Goal: Task Accomplishment & Management: Manage account settings

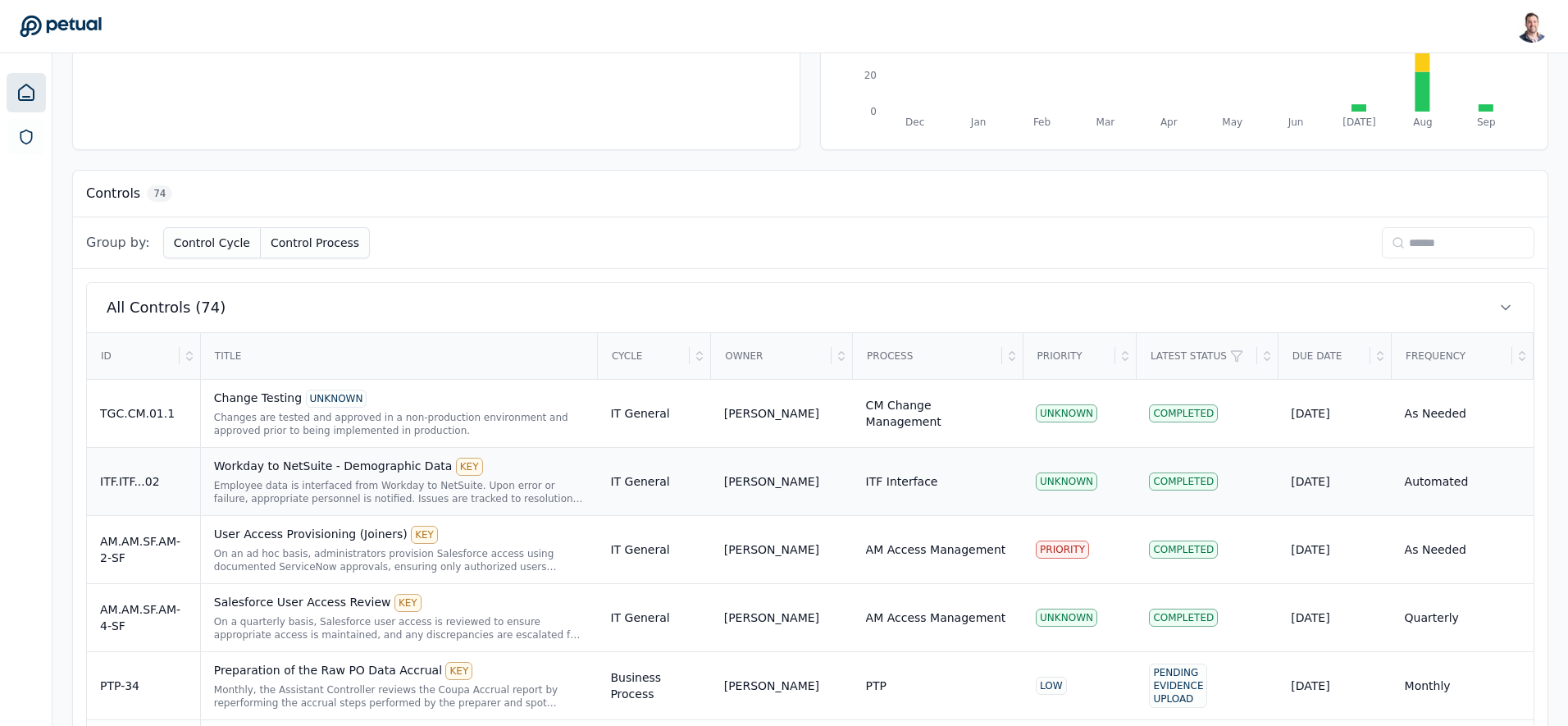
scroll to position [499, 0]
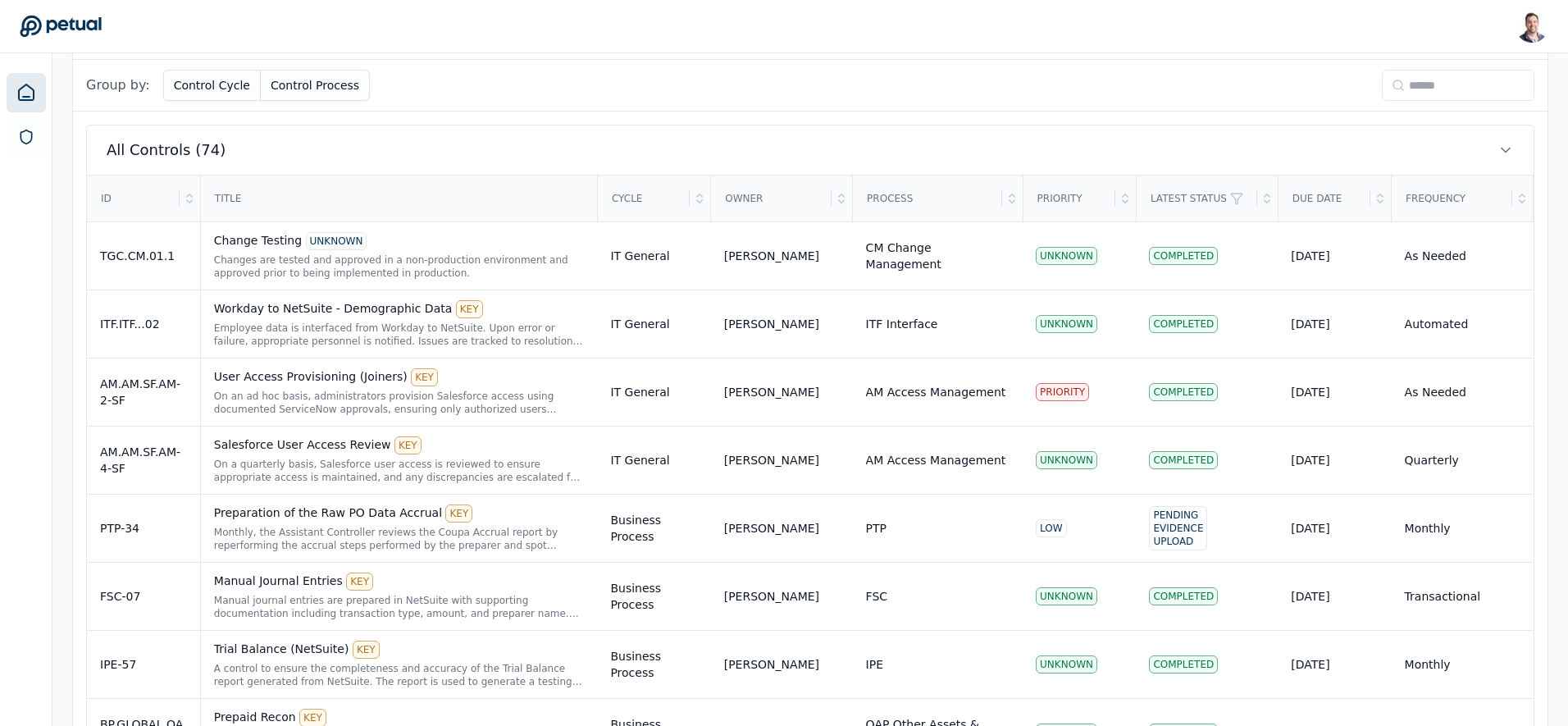
click at [1404, 92] on input at bounding box center [1458, 85] width 153 height 31
type input "**"
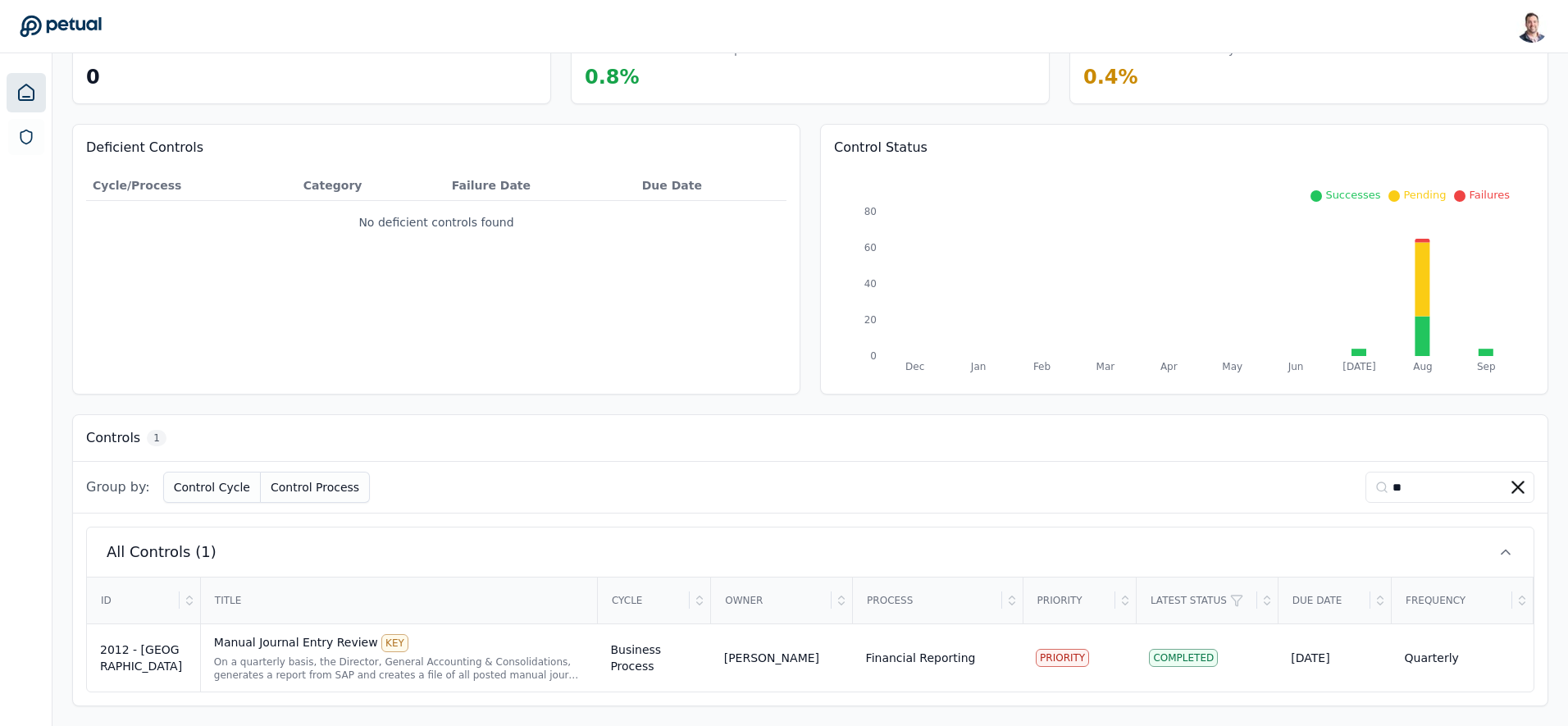
scroll to position [99, 0]
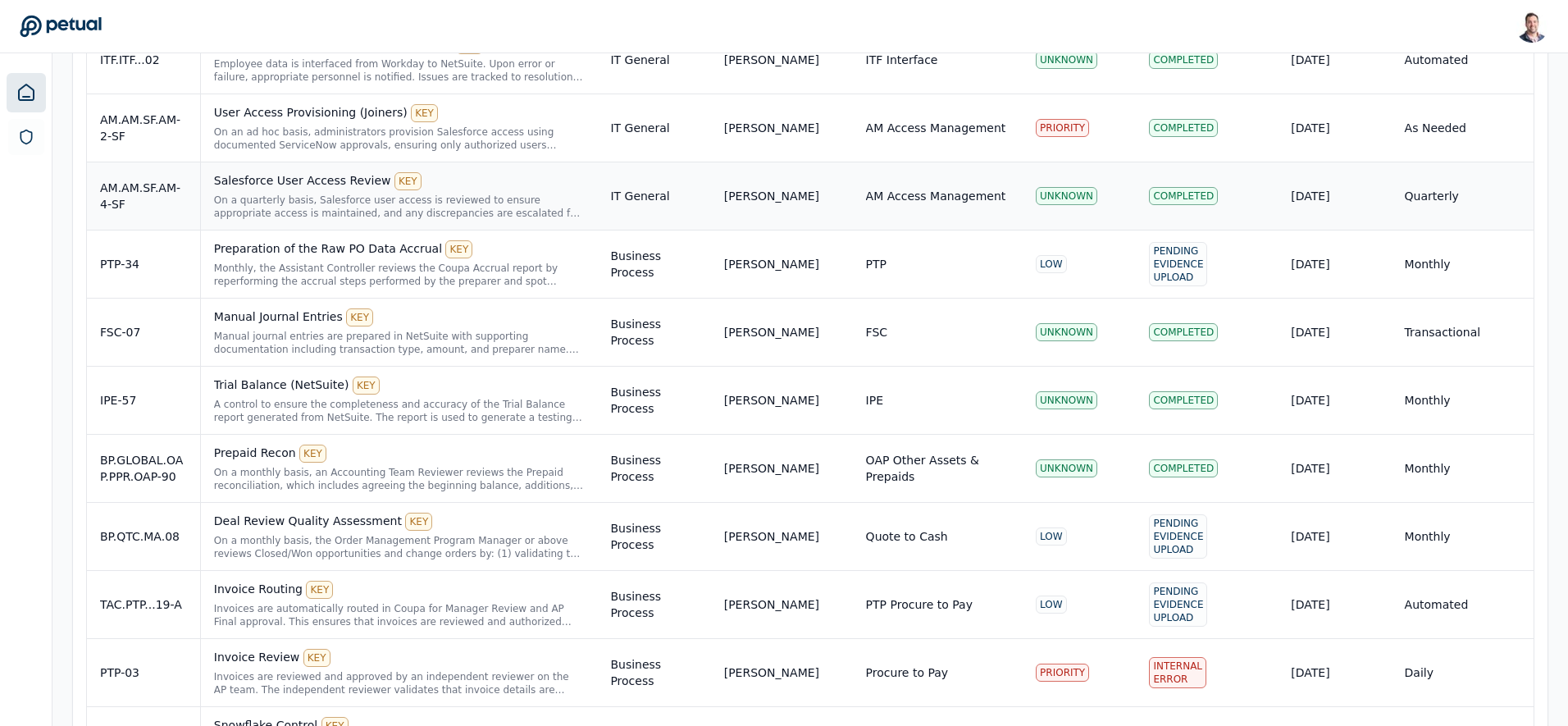
scroll to position [225, 0]
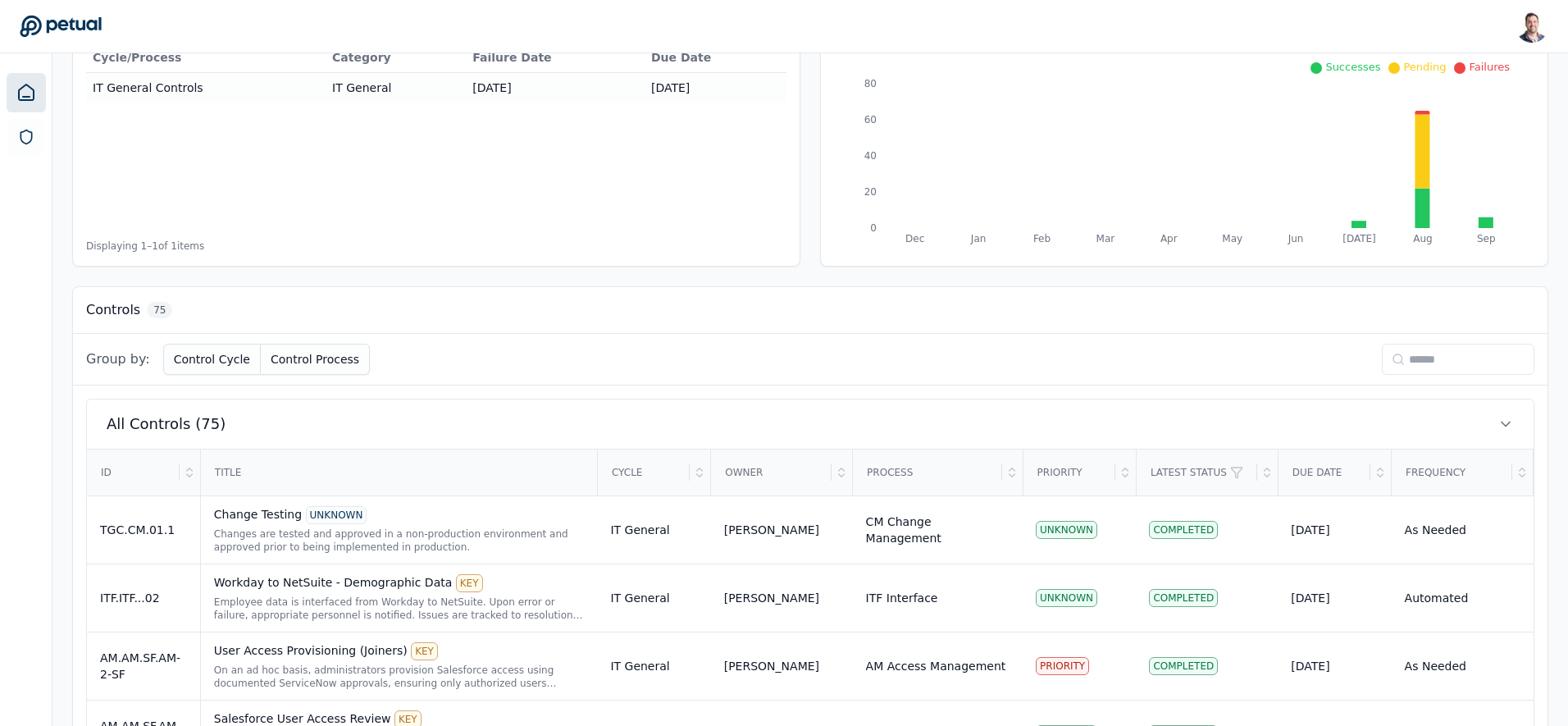
click at [1432, 362] on input at bounding box center [1458, 359] width 153 height 31
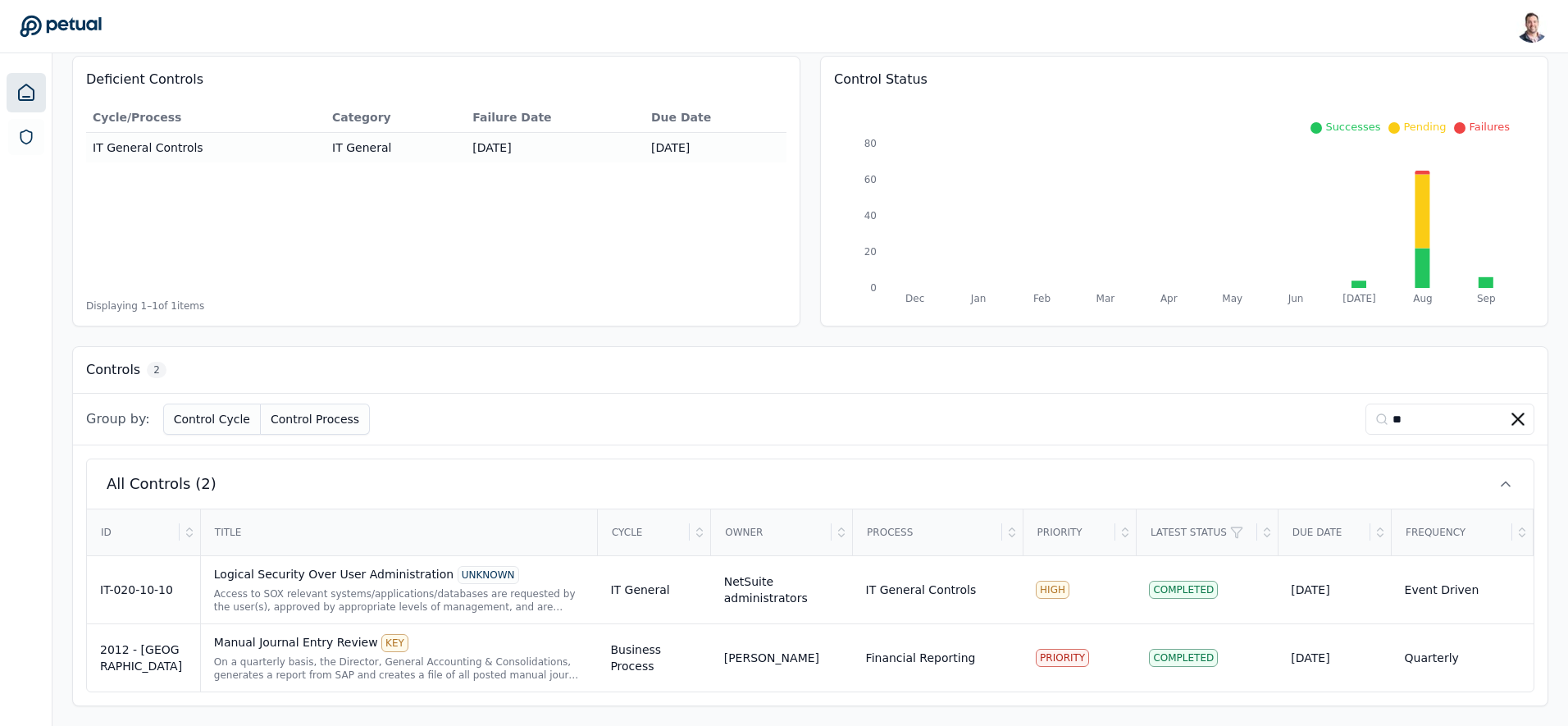
scroll to position [166, 0]
type input "**"
click at [378, 586] on div "Logical Security Over User Administration UNKNOWN Access to SOX relevant system…" at bounding box center [399, 589] width 371 height 48
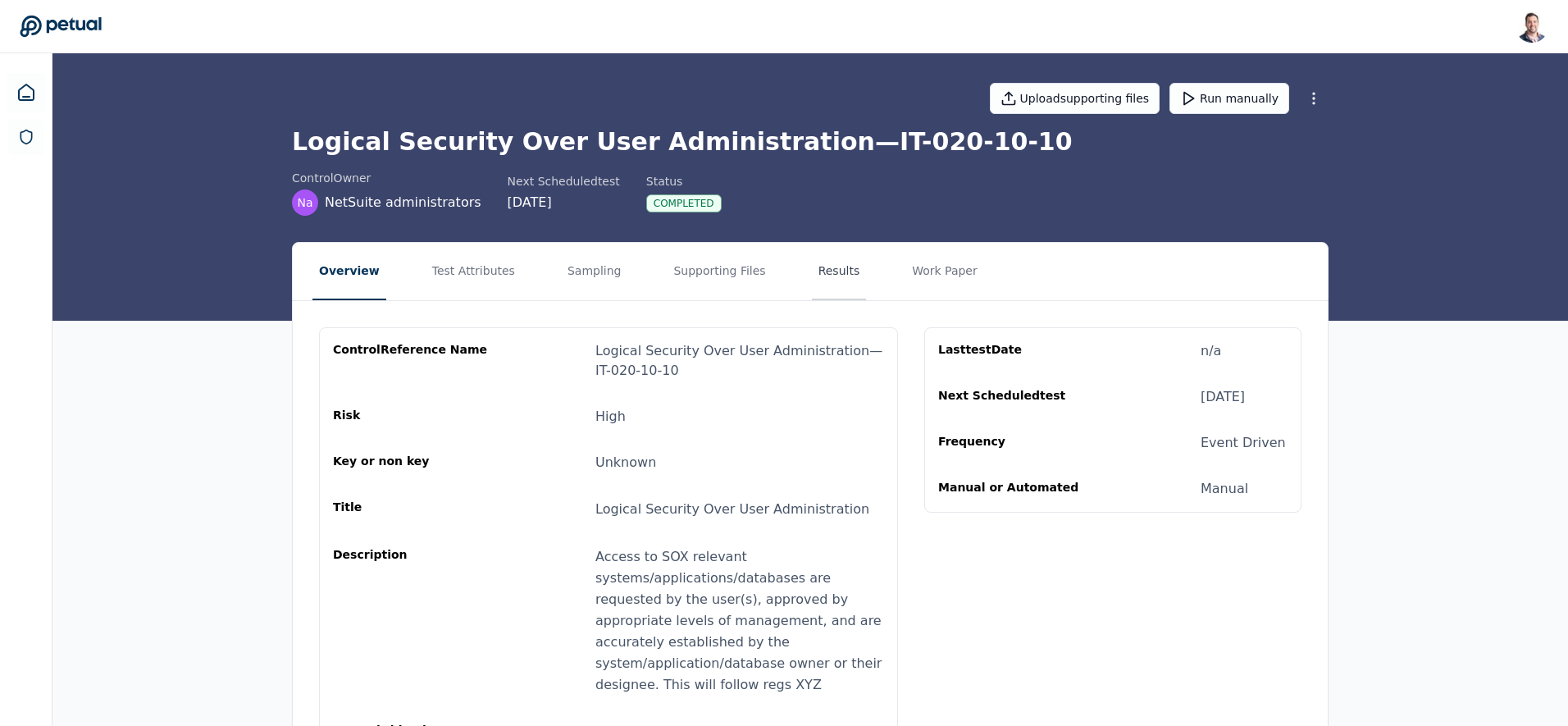
click at [822, 262] on button "Results" at bounding box center [839, 271] width 55 height 58
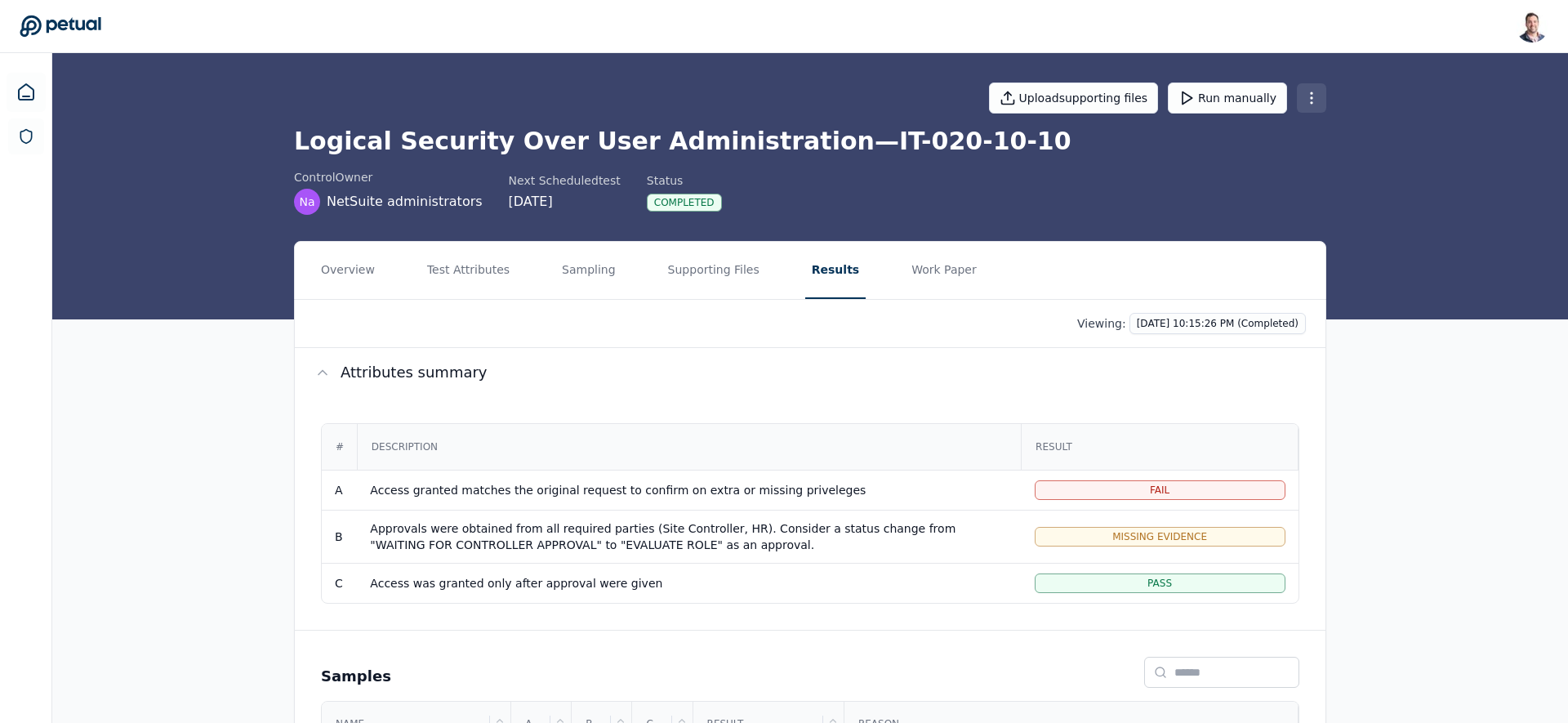
click at [1310, 95] on html "Snir Kodesh snir@petual.ai Sign out Upload supporting files Run manually Logica…" at bounding box center [784, 453] width 1568 height 906
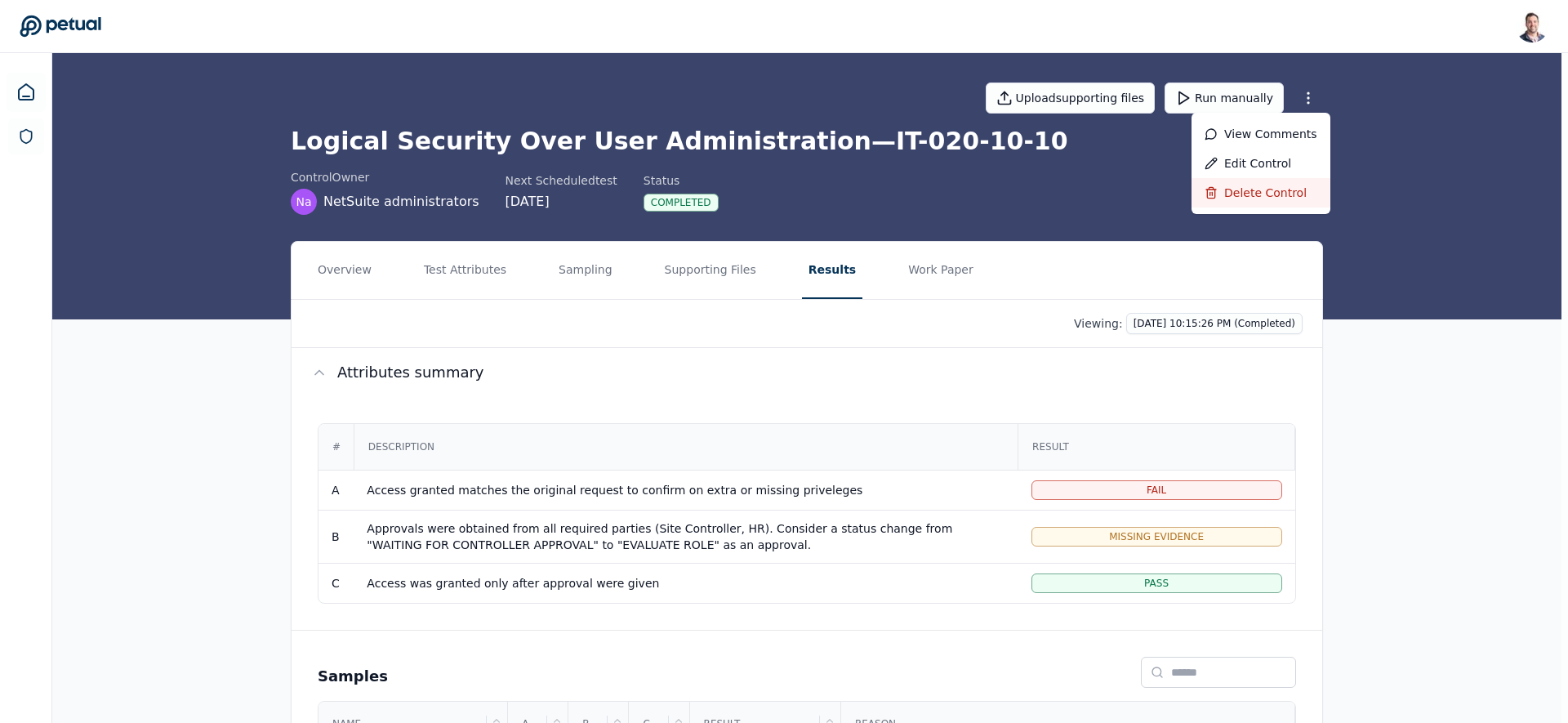
click at [1274, 194] on div "Delete control" at bounding box center [1261, 192] width 139 height 30
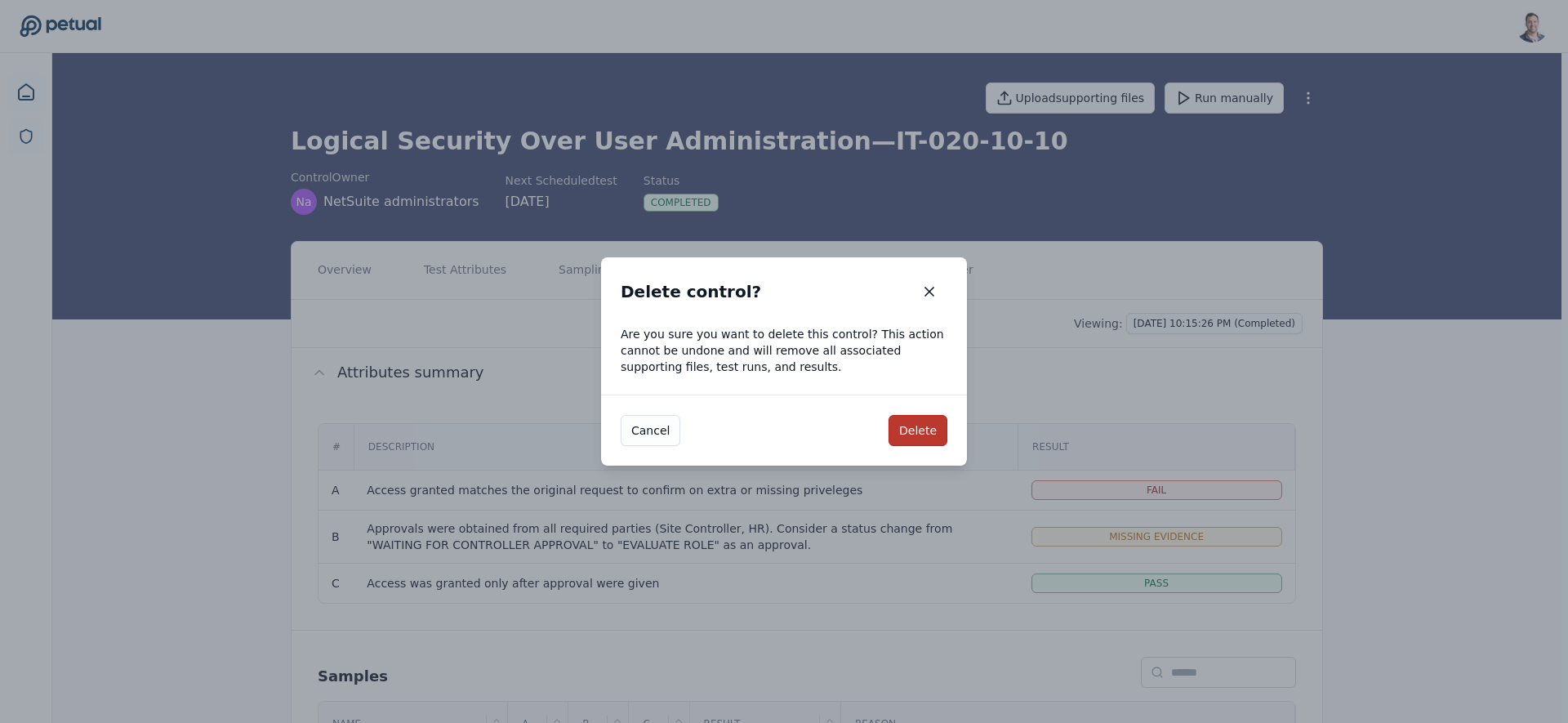
click at [914, 434] on button "Delete" at bounding box center [918, 430] width 59 height 31
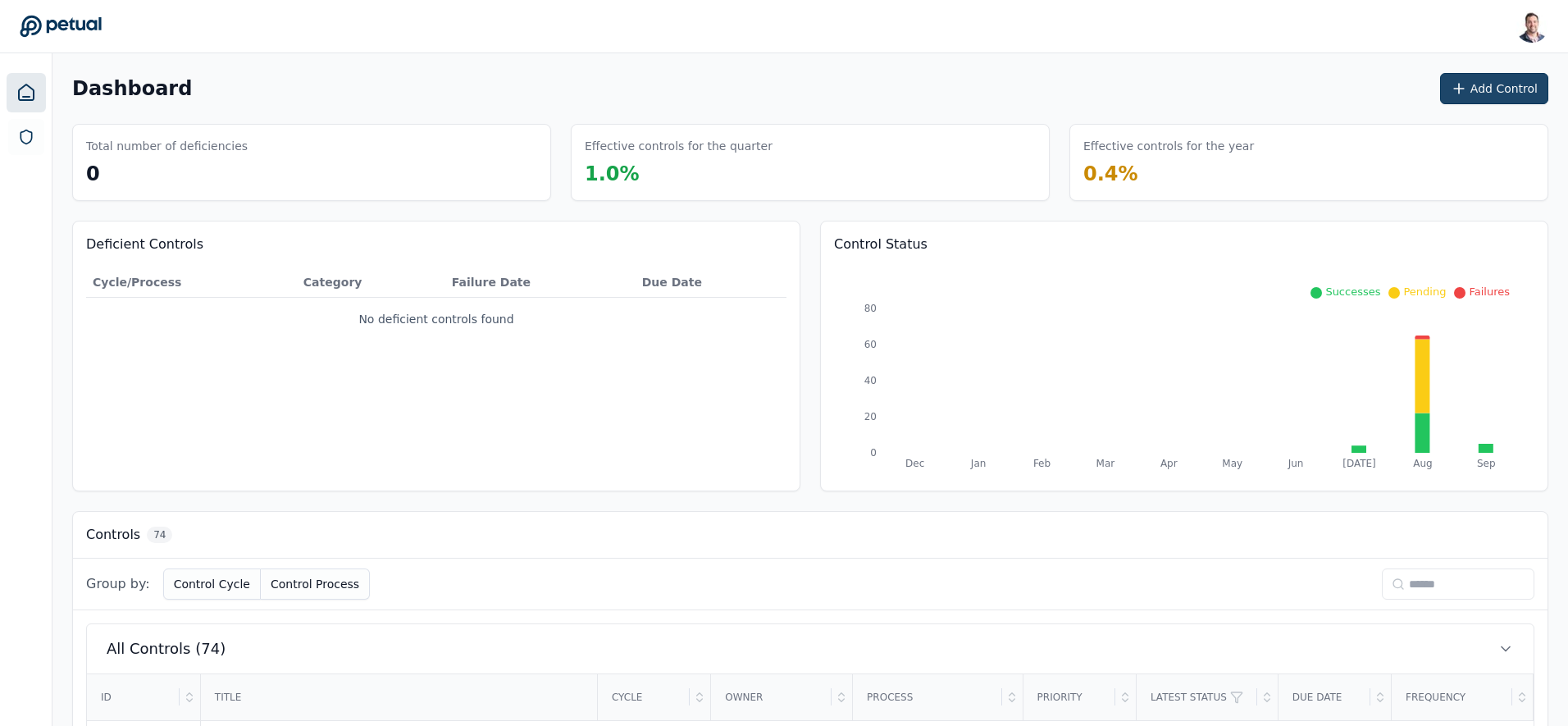
click at [1465, 91] on icon at bounding box center [1459, 88] width 16 height 16
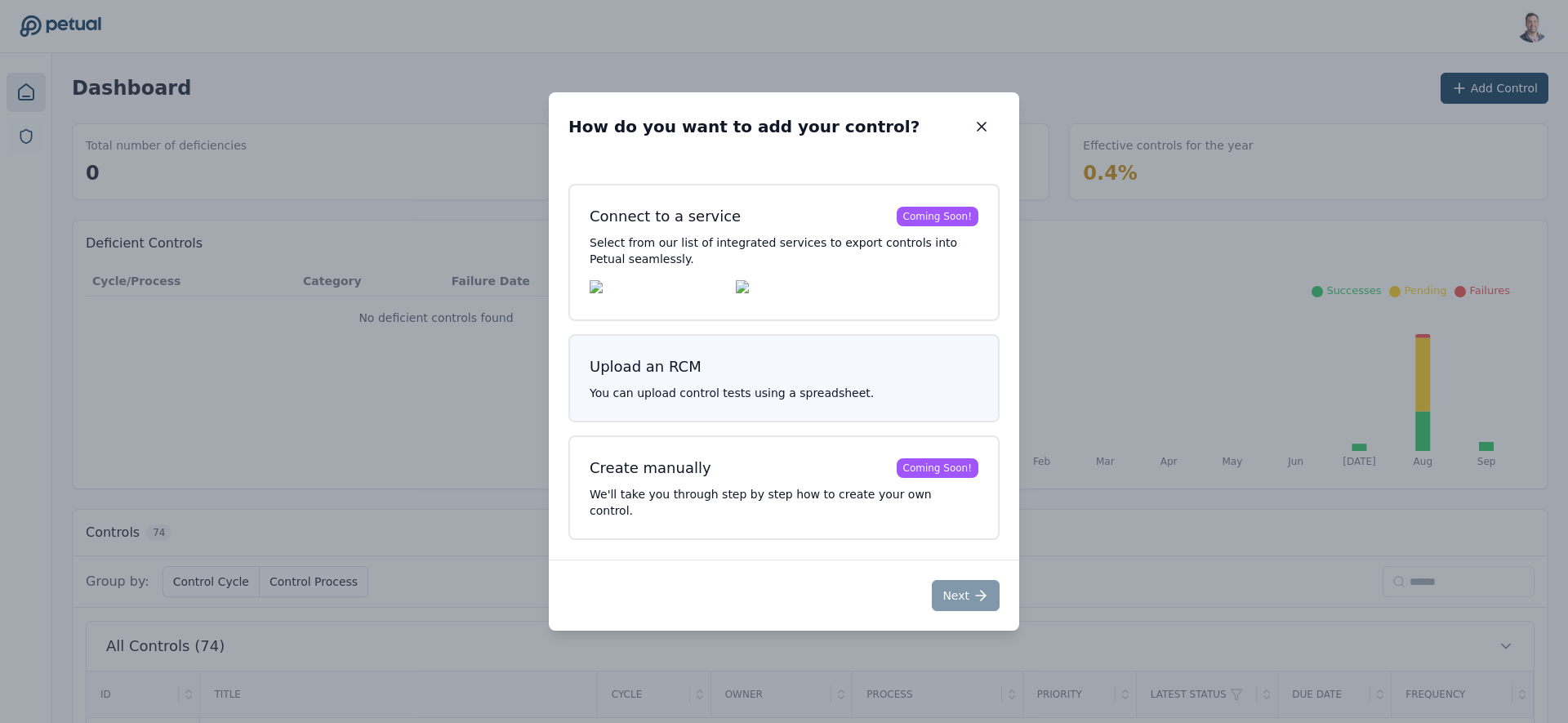
click at [713, 401] on p "You can upload control tests using a spreadsheet." at bounding box center [784, 393] width 388 height 16
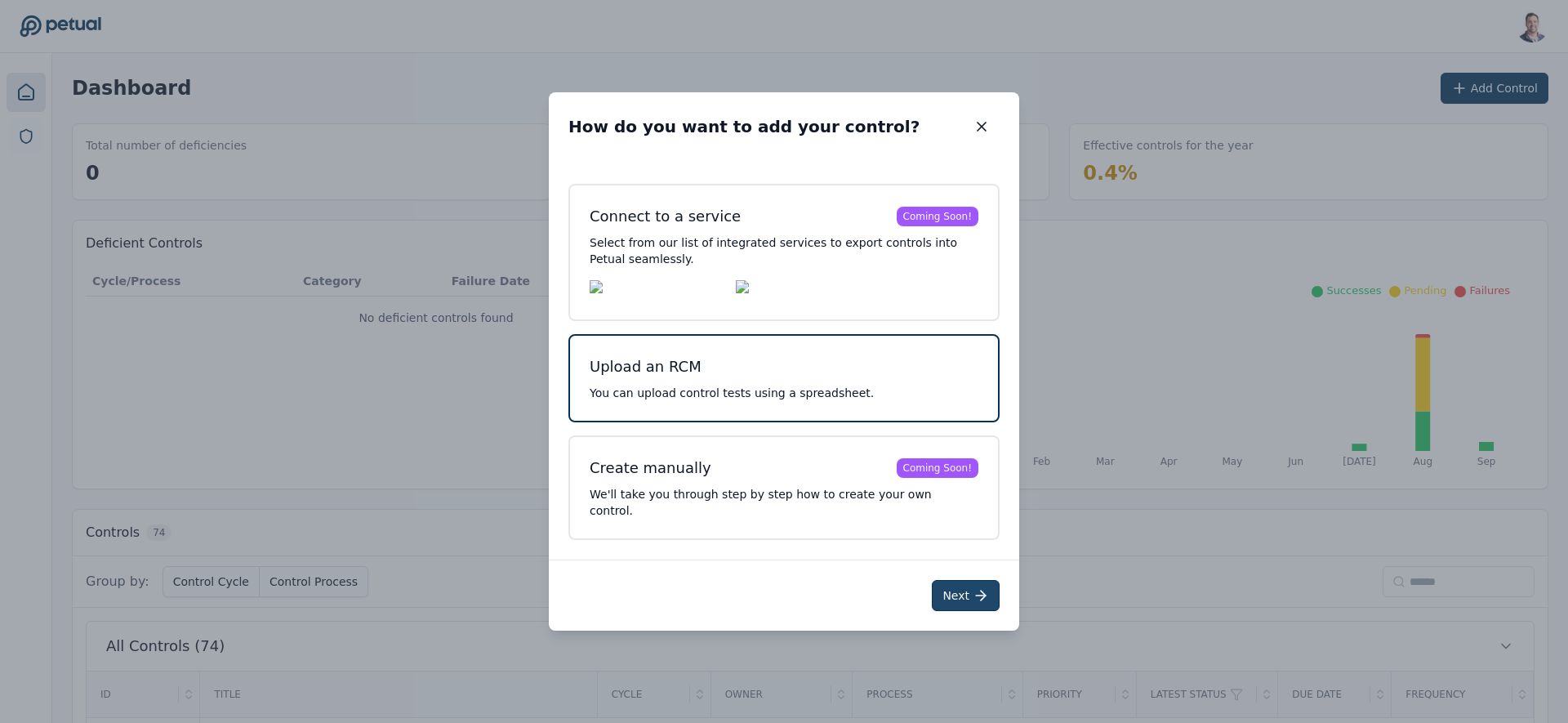
click at [959, 589] on button "Next" at bounding box center [966, 595] width 68 height 31
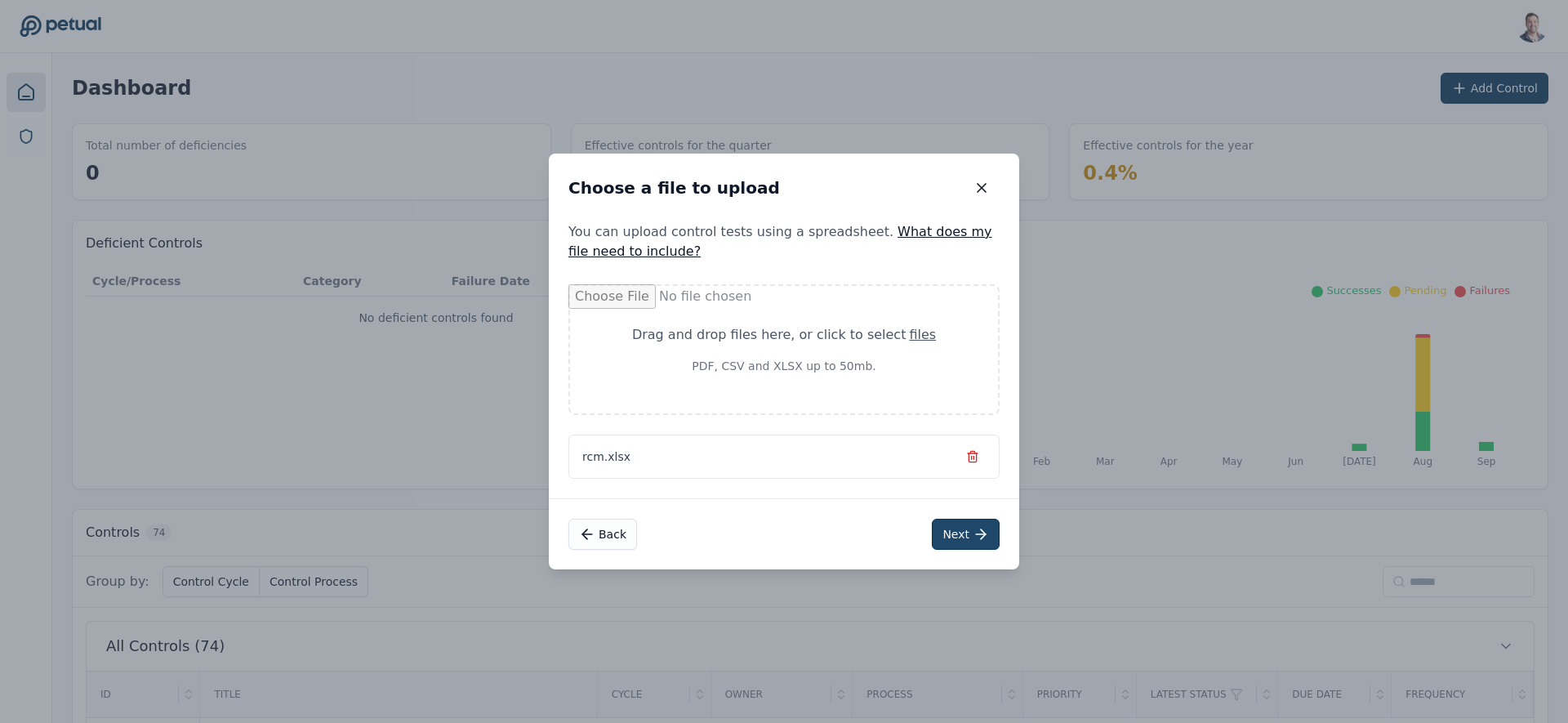
click at [973, 538] on icon at bounding box center [981, 534] width 16 height 16
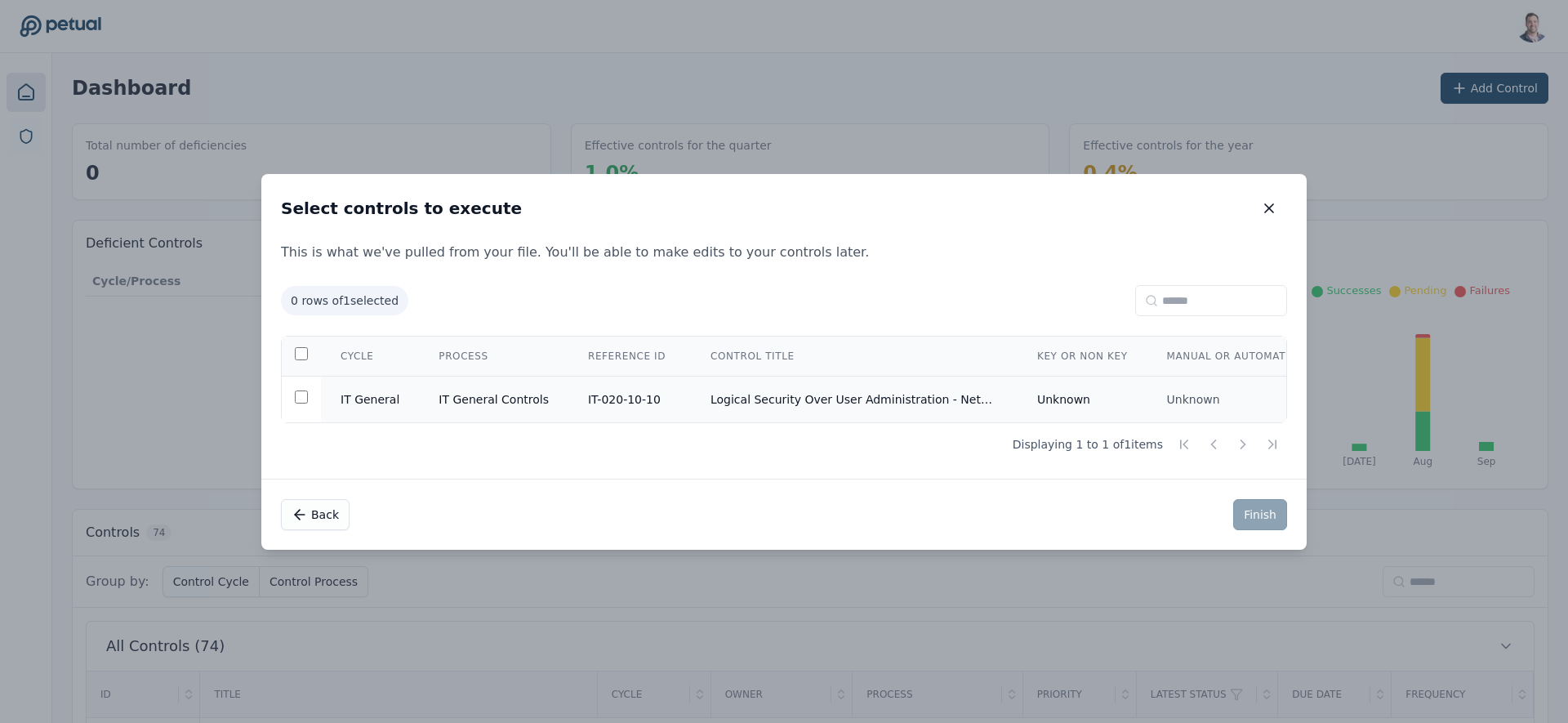
click at [929, 393] on td "Logical Security Over User Administration - NetSuite" at bounding box center [854, 399] width 327 height 47
click at [1265, 520] on button "Finish" at bounding box center [1260, 515] width 54 height 31
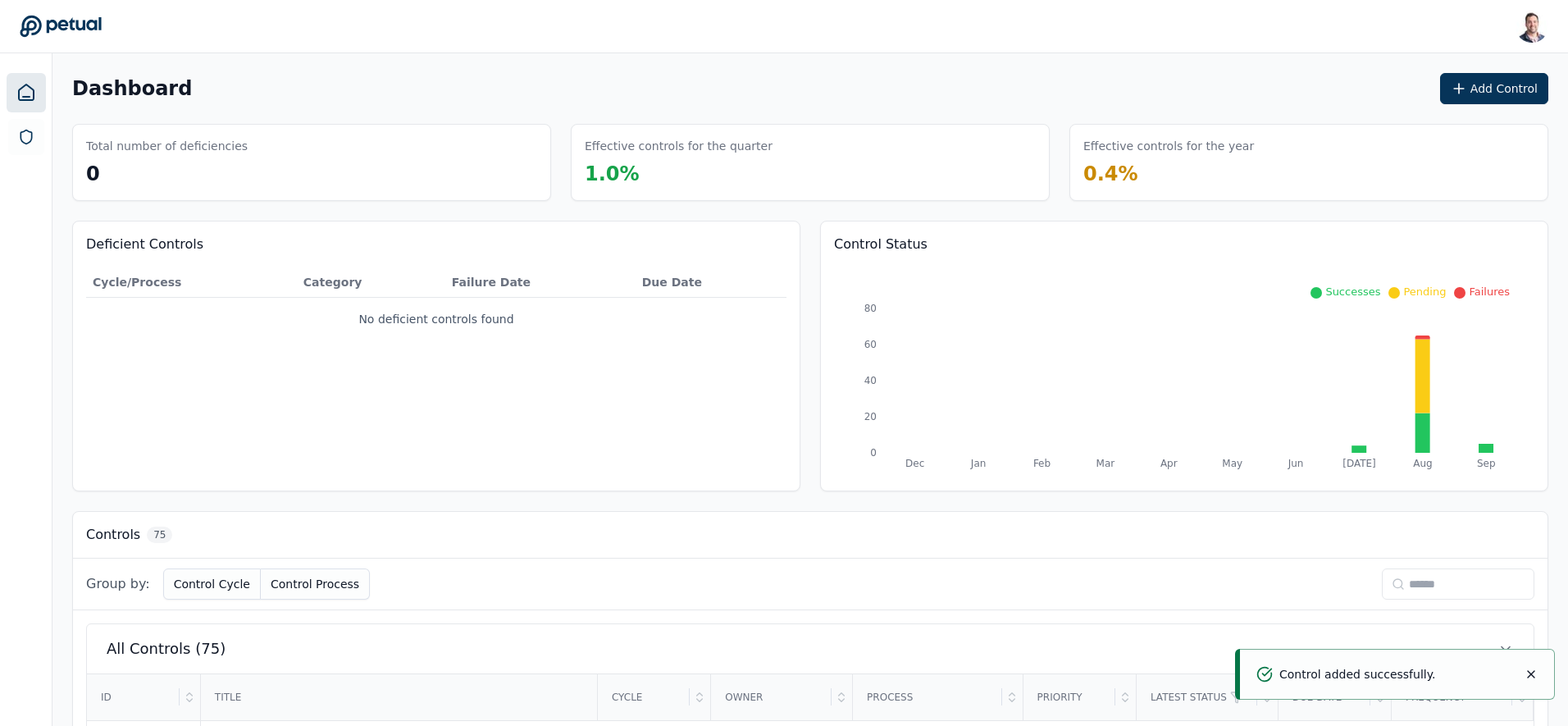
click at [1435, 592] on input at bounding box center [1458, 584] width 153 height 31
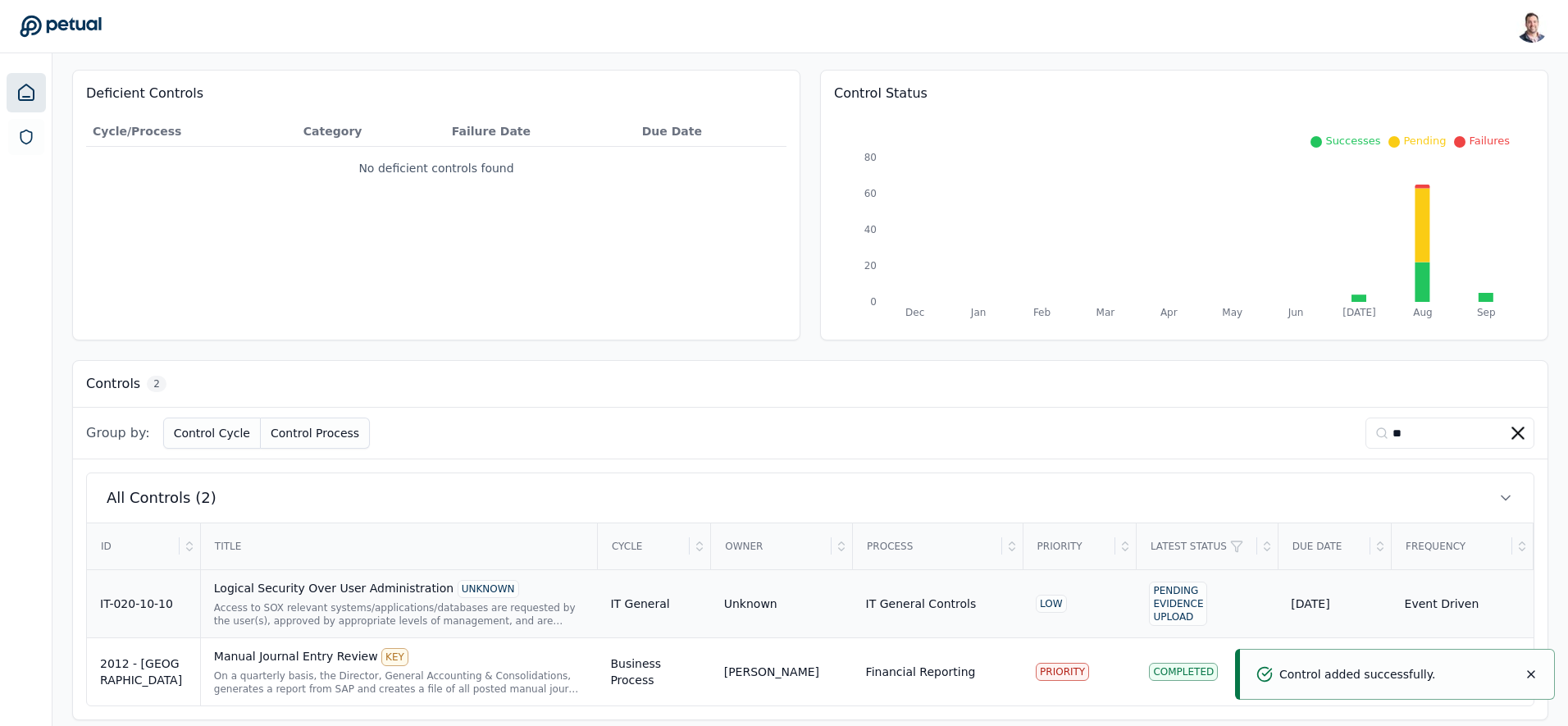
scroll to position [166, 0]
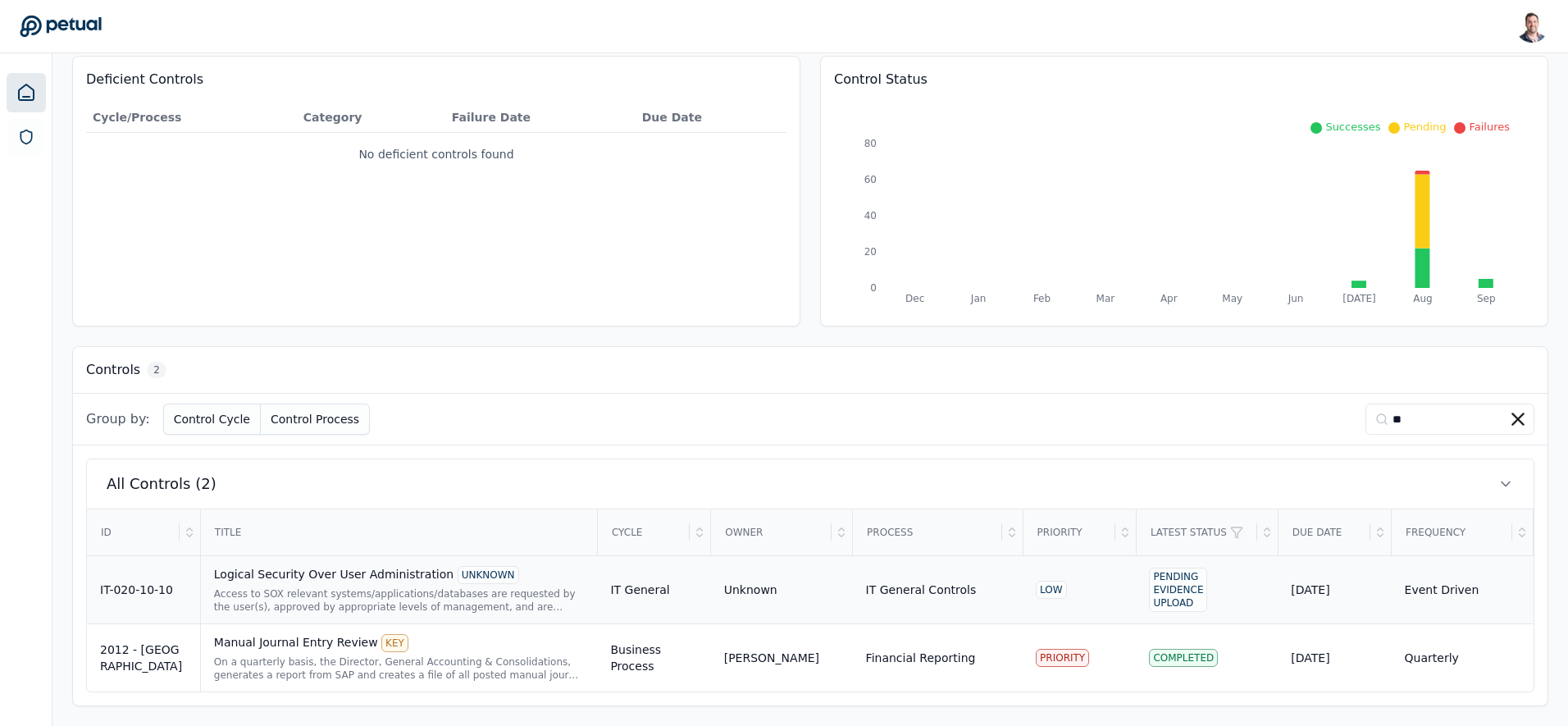
type input "**"
click at [286, 588] on div "Access to SOX relevant systems/applications/databases are requested by the user…" at bounding box center [399, 600] width 371 height 26
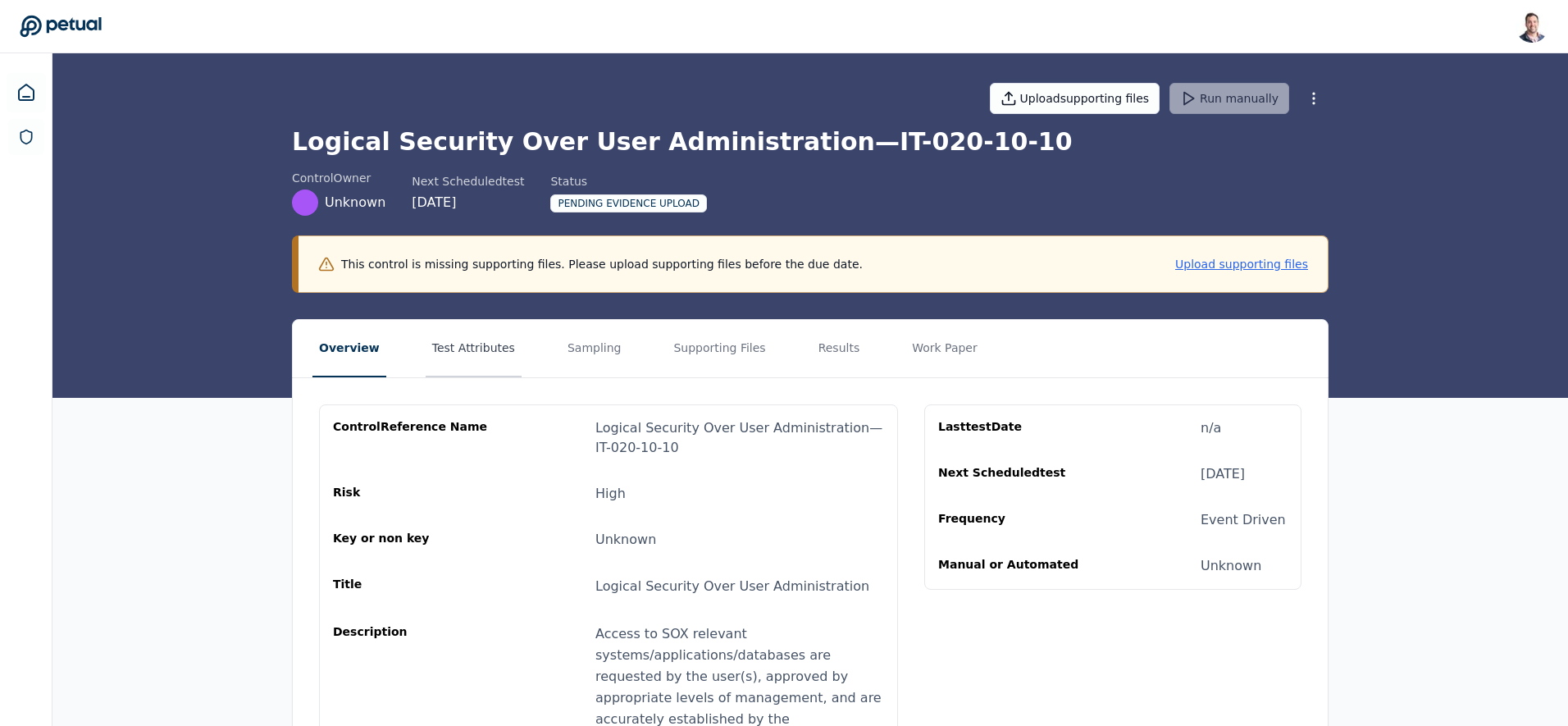
click at [458, 362] on button "Test Attributes" at bounding box center [474, 349] width 96 height 58
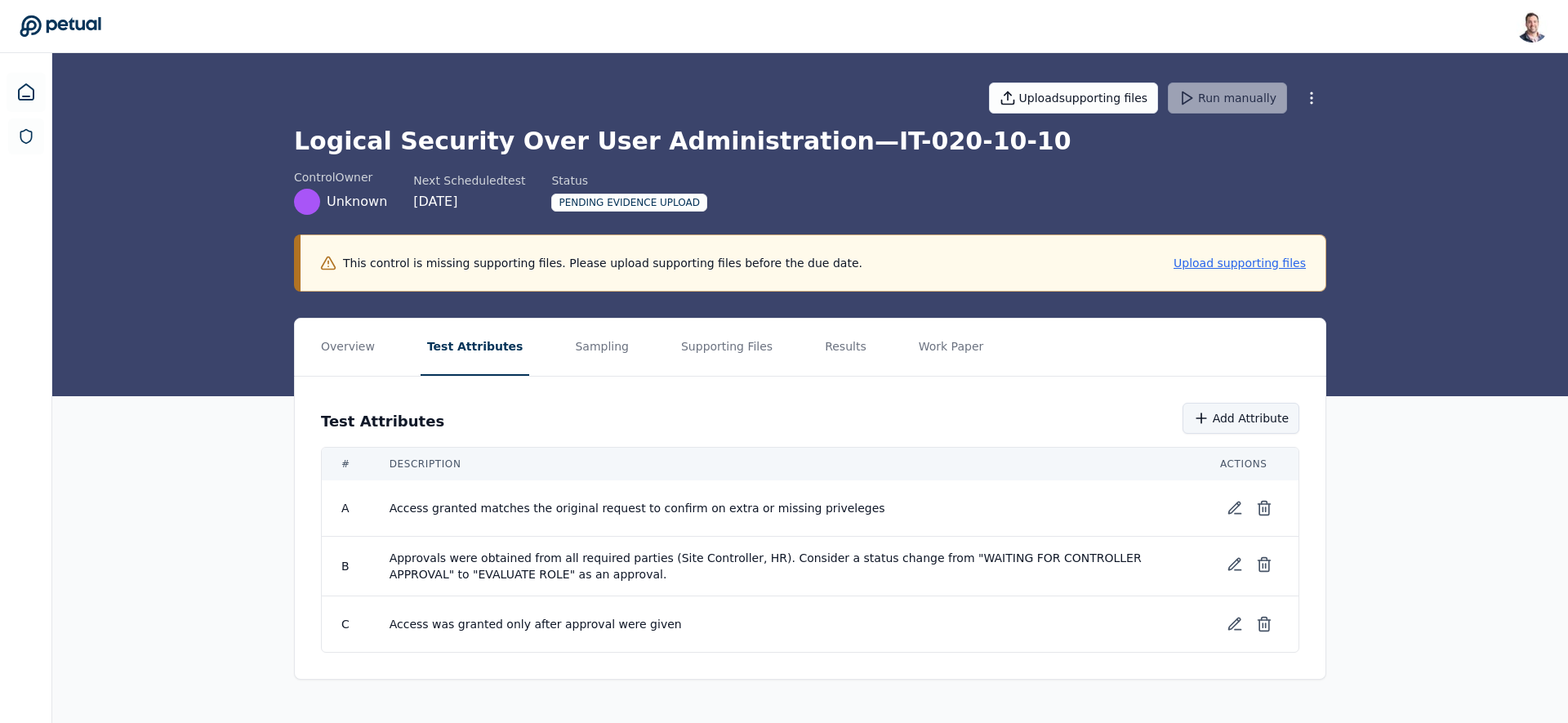
click at [1234, 426] on button "Add Attribute" at bounding box center [1241, 418] width 117 height 31
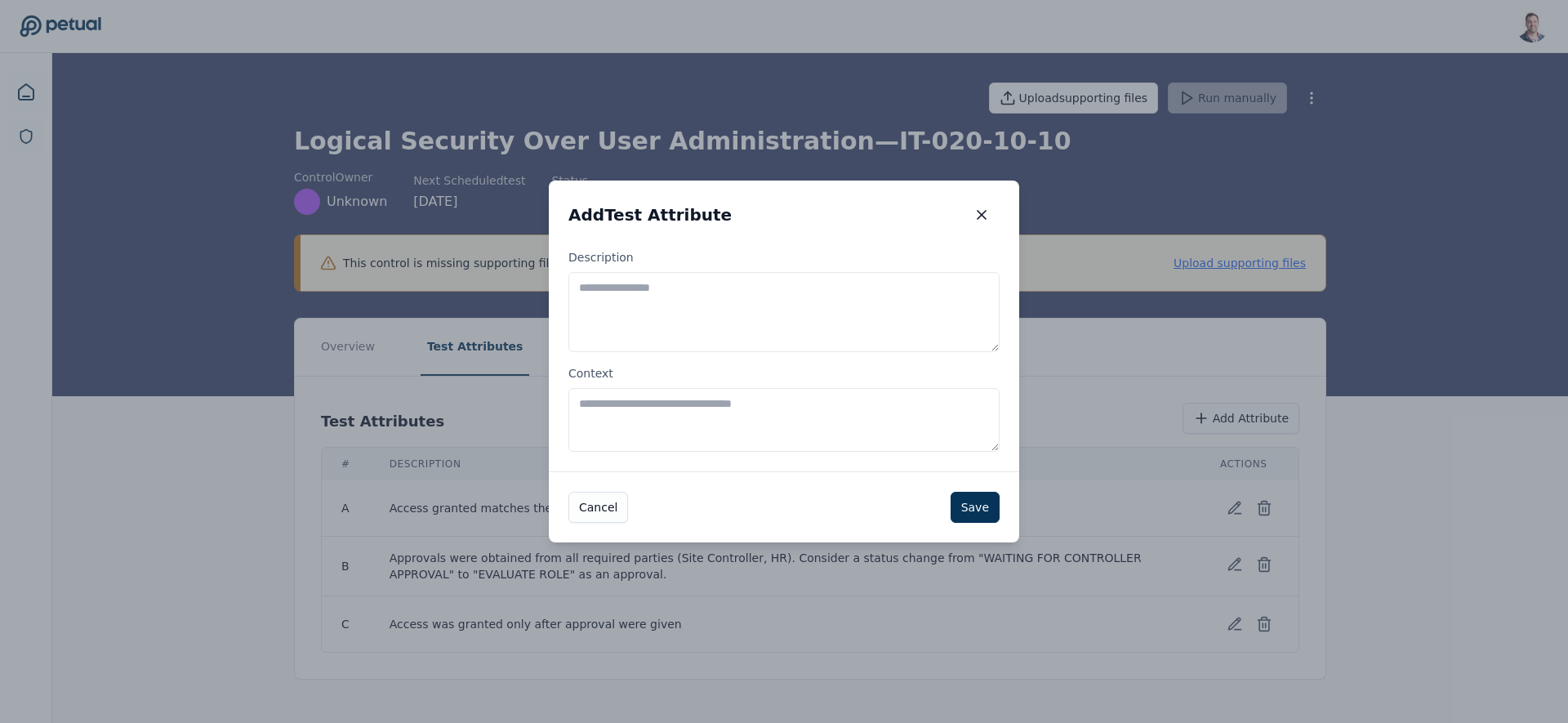
click at [740, 317] on textarea "Description" at bounding box center [784, 311] width 431 height 80
type textarea "**********"
click at [976, 503] on button "Save" at bounding box center [975, 506] width 49 height 31
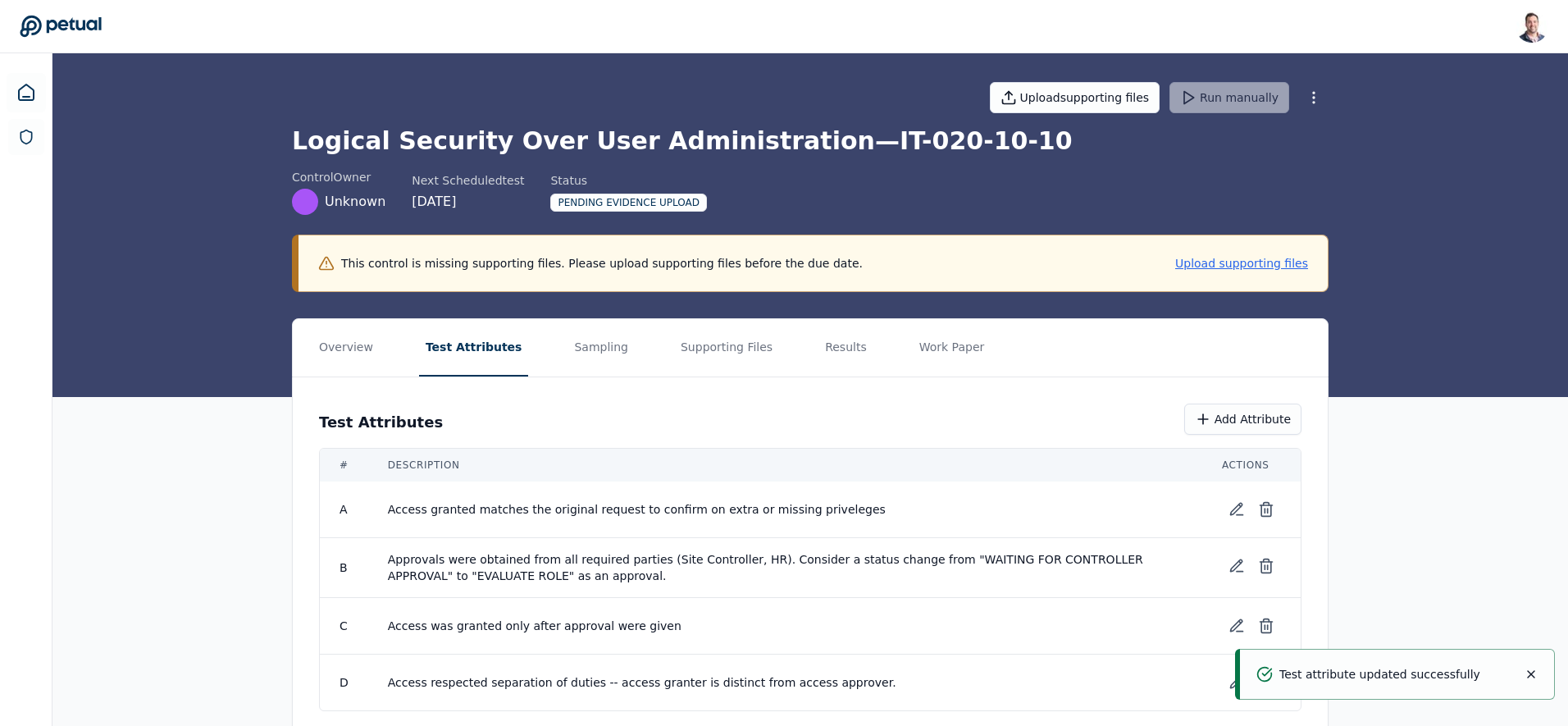
scroll to position [19, 0]
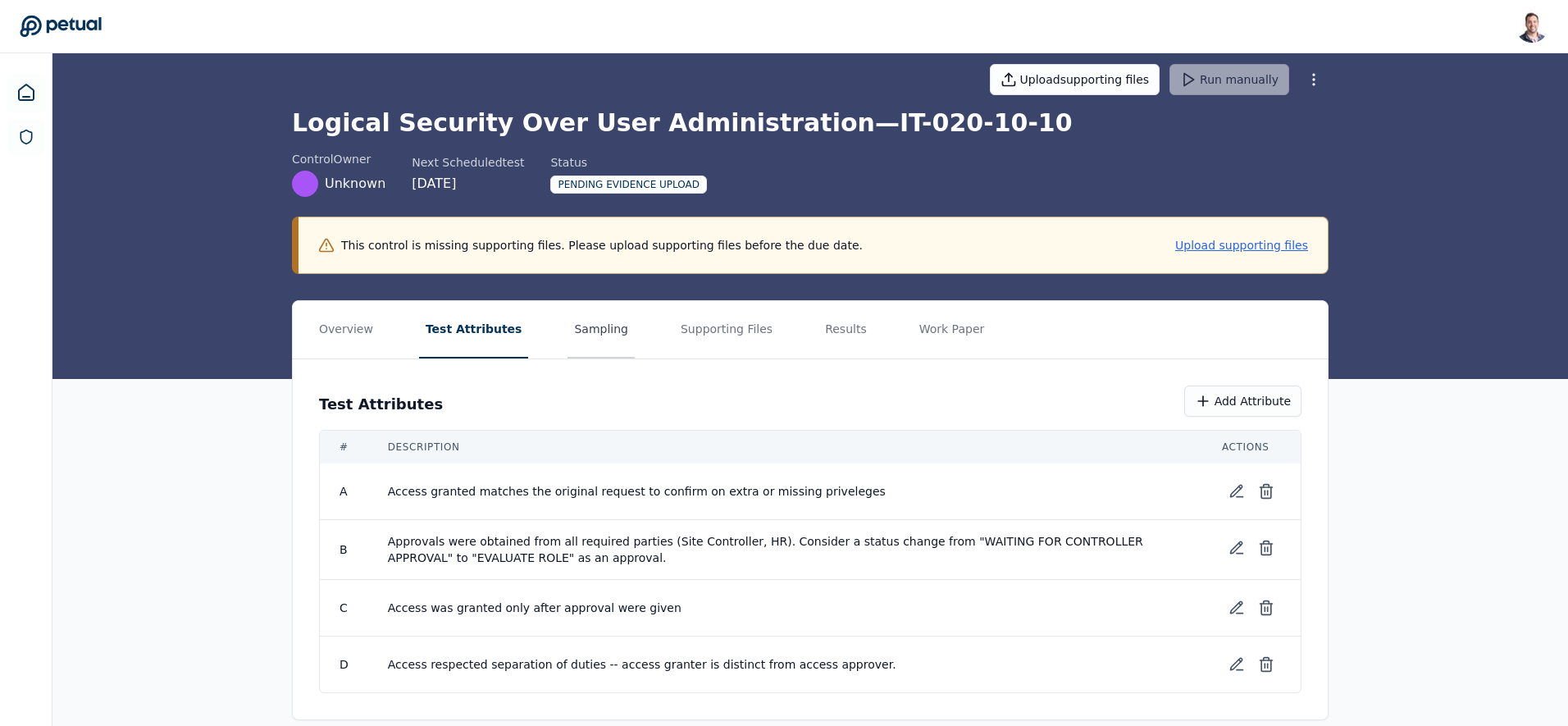
click at [578, 342] on button "Sampling" at bounding box center [601, 330] width 67 height 58
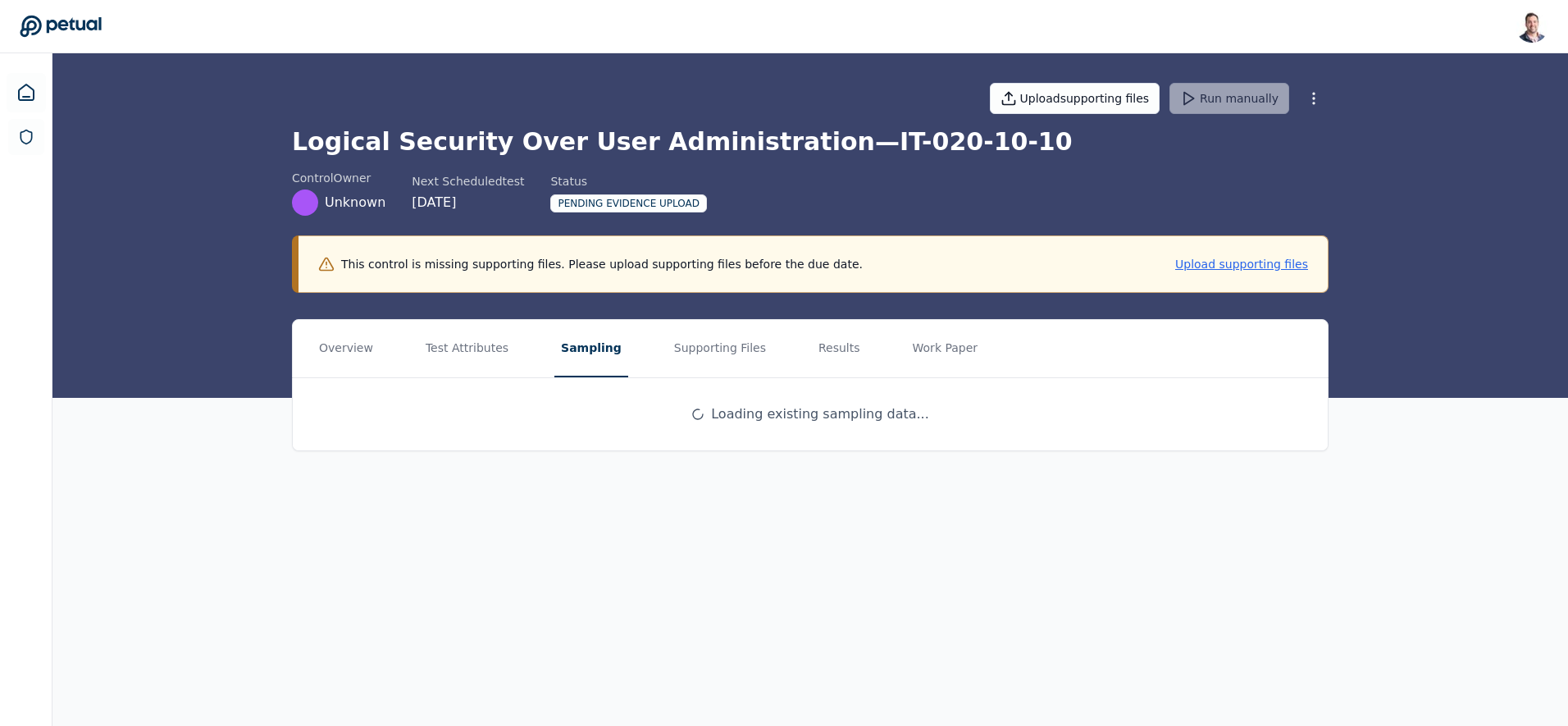
scroll to position [0, 0]
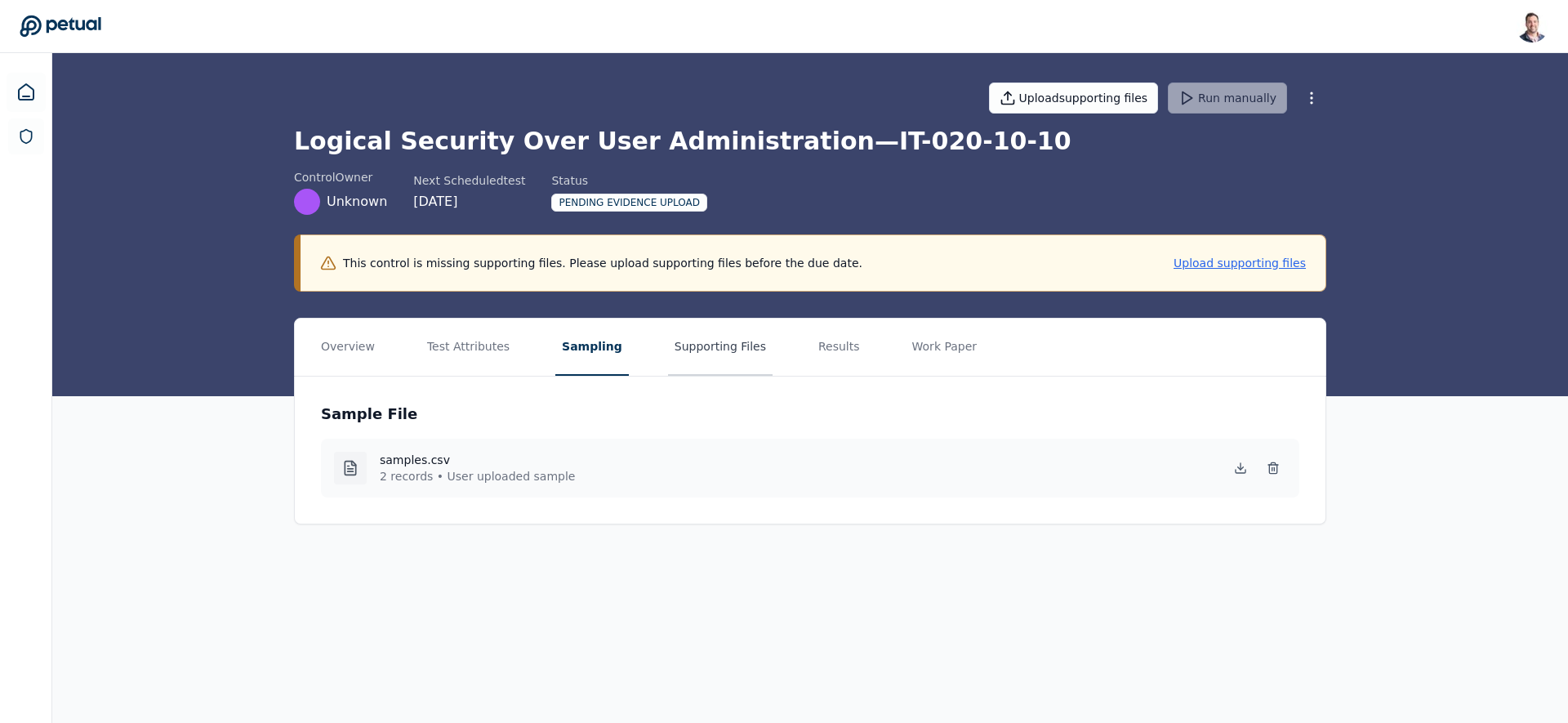
click at [690, 358] on button "Supporting Files" at bounding box center [720, 347] width 105 height 57
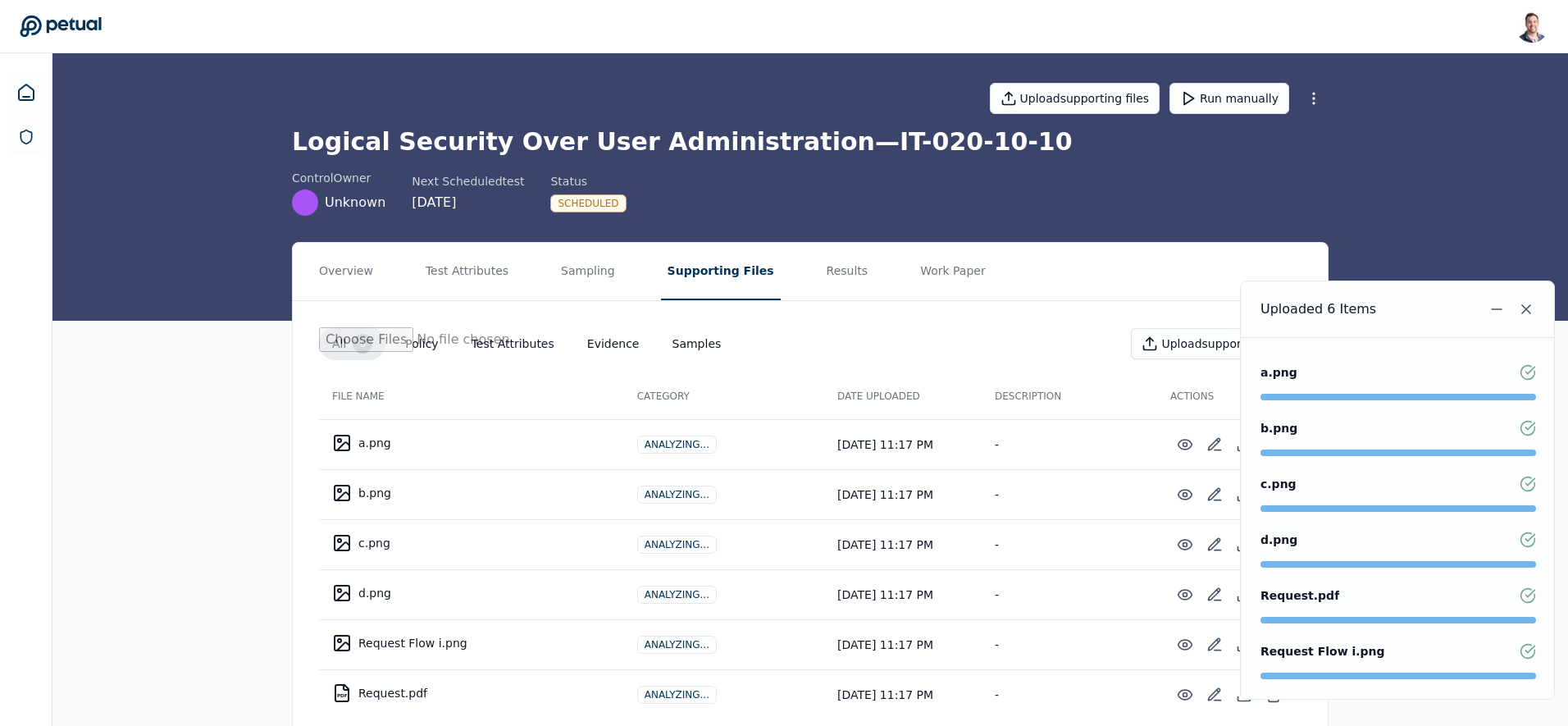
click at [181, 465] on div "Overview Test Attributes Sampling Supporting Files Results Work Paper All 6 Pol…" at bounding box center [810, 507] width 1516 height 531
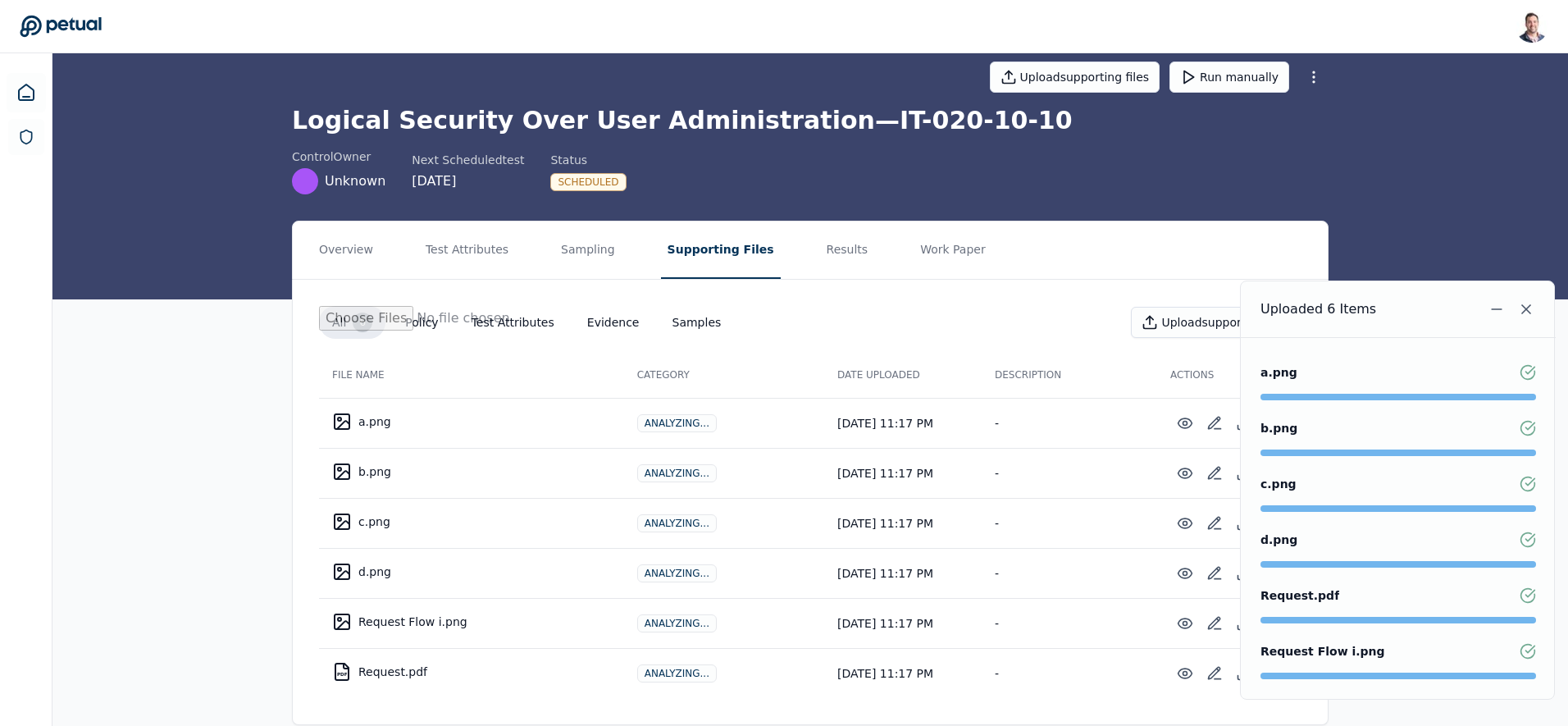
scroll to position [33, 0]
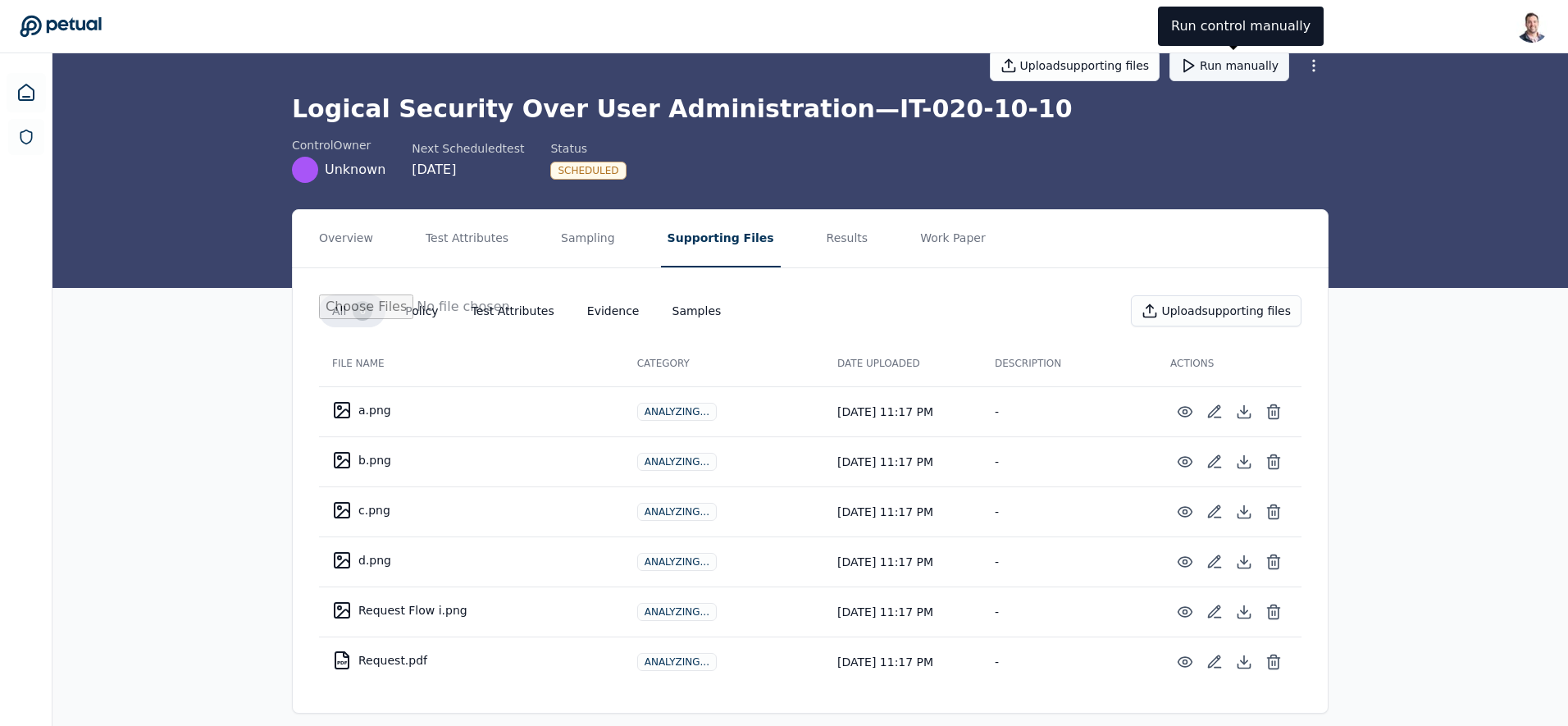
click at [1226, 75] on button "Run manually" at bounding box center [1229, 66] width 120 height 31
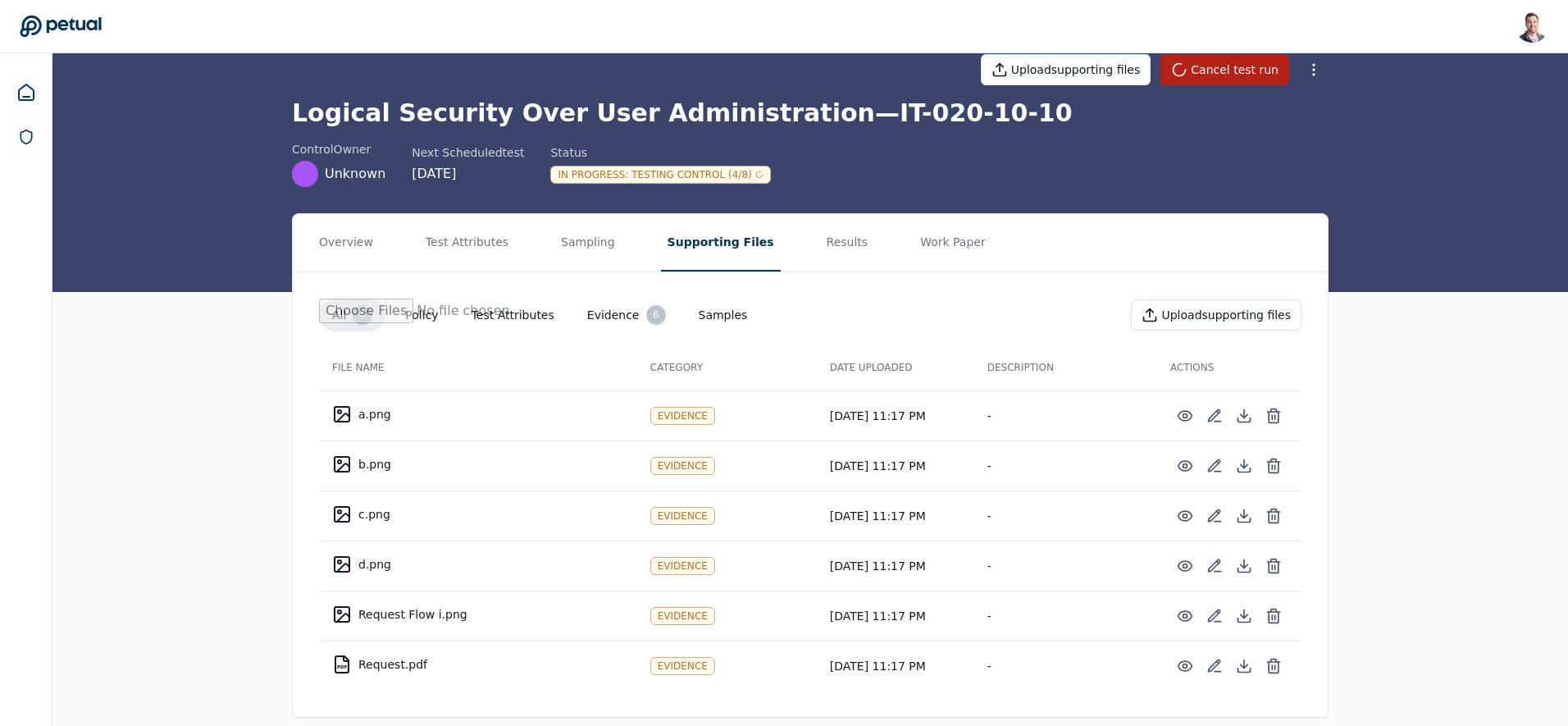
scroll to position [47, 0]
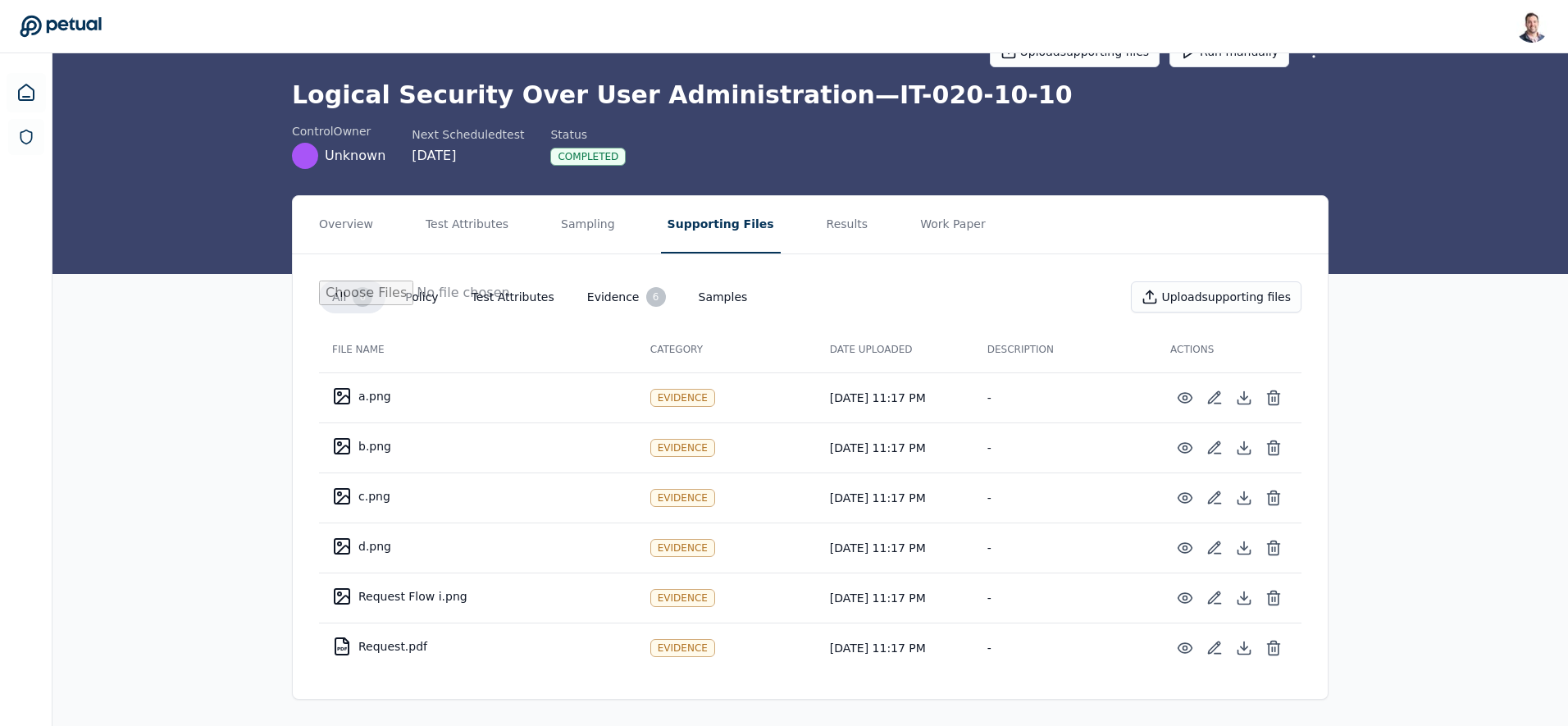
click at [763, 150] on div "control Owner Unknown Next Scheduled test 12/30/2025 Status Completed" at bounding box center [811, 146] width 1037 height 46
click at [820, 235] on button "Results" at bounding box center [847, 225] width 55 height 58
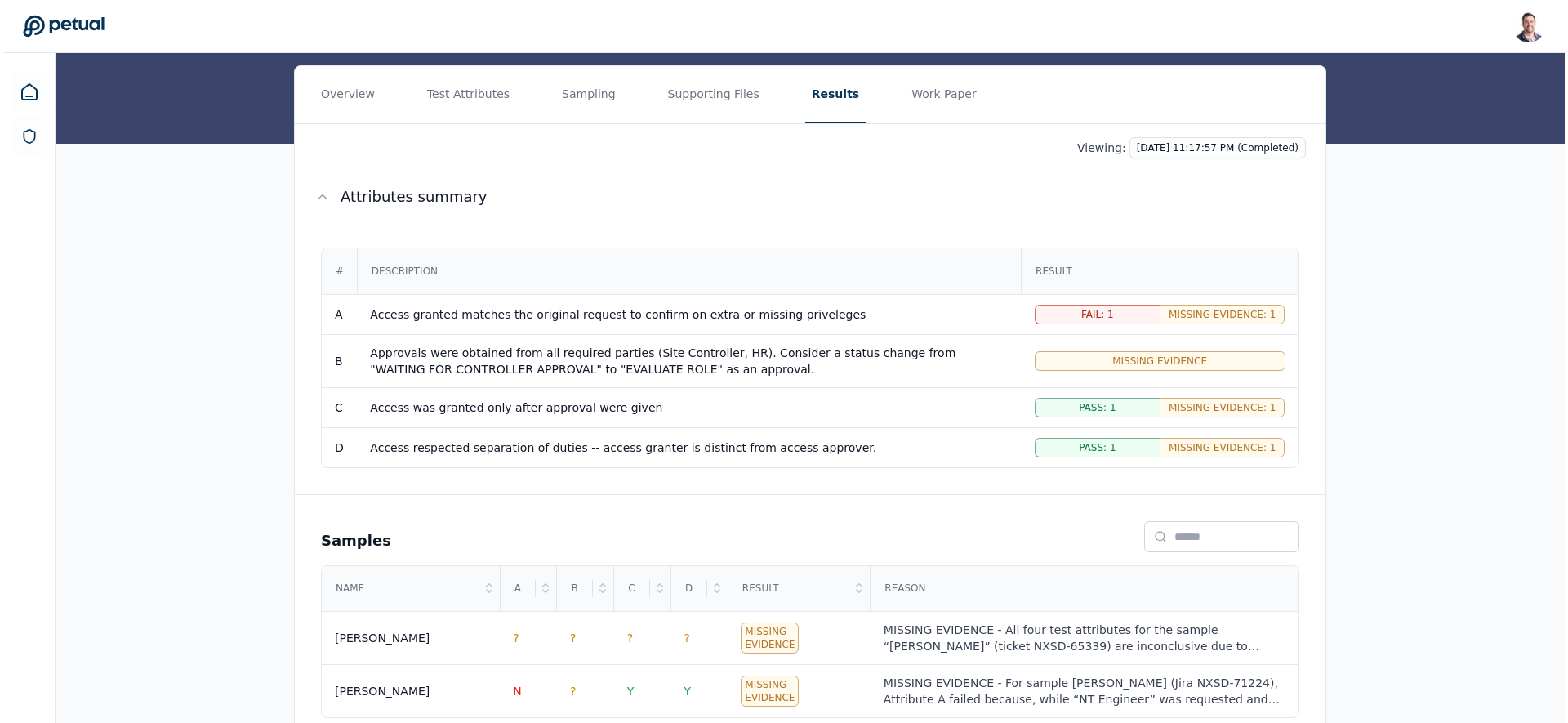
scroll to position [224, 0]
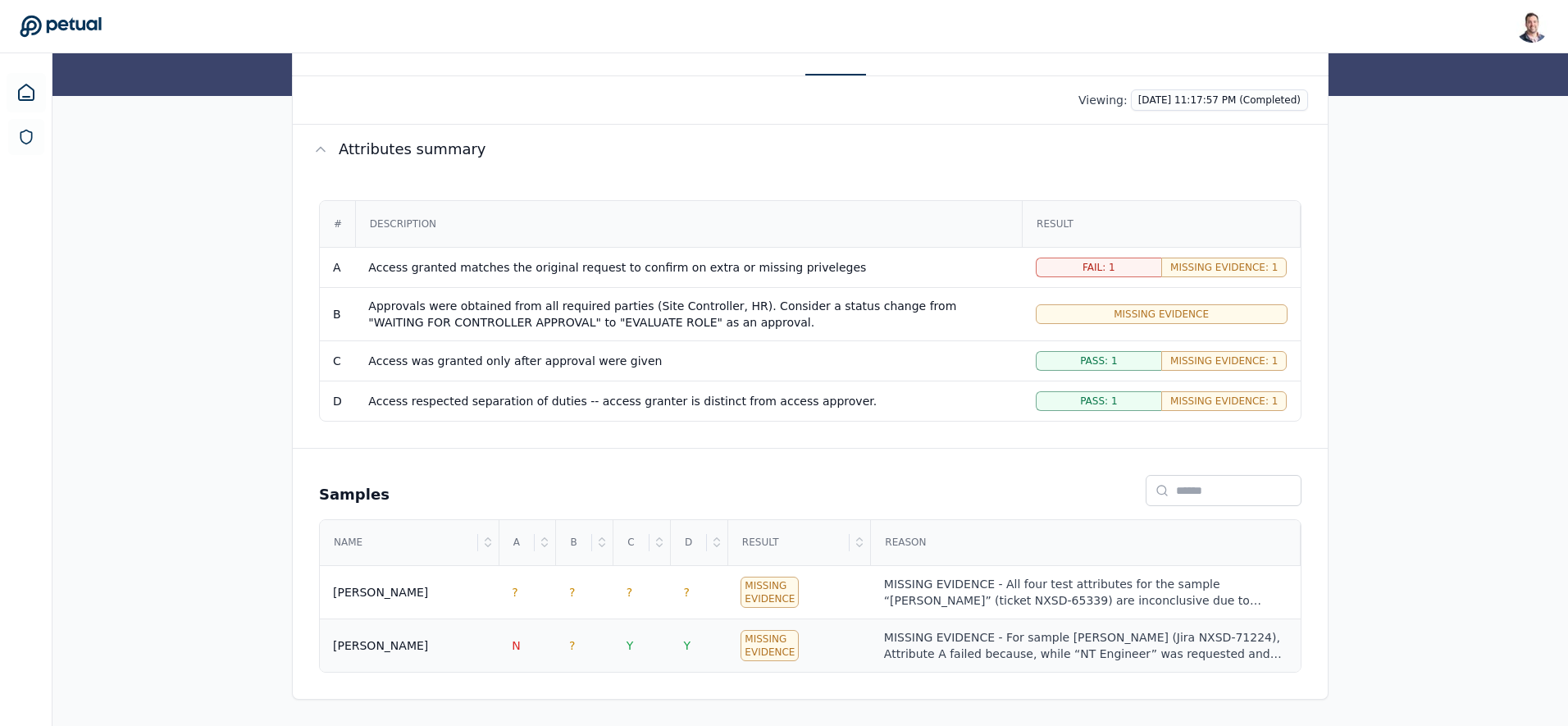
click at [435, 635] on td "Ricky" at bounding box center [409, 645] width 179 height 53
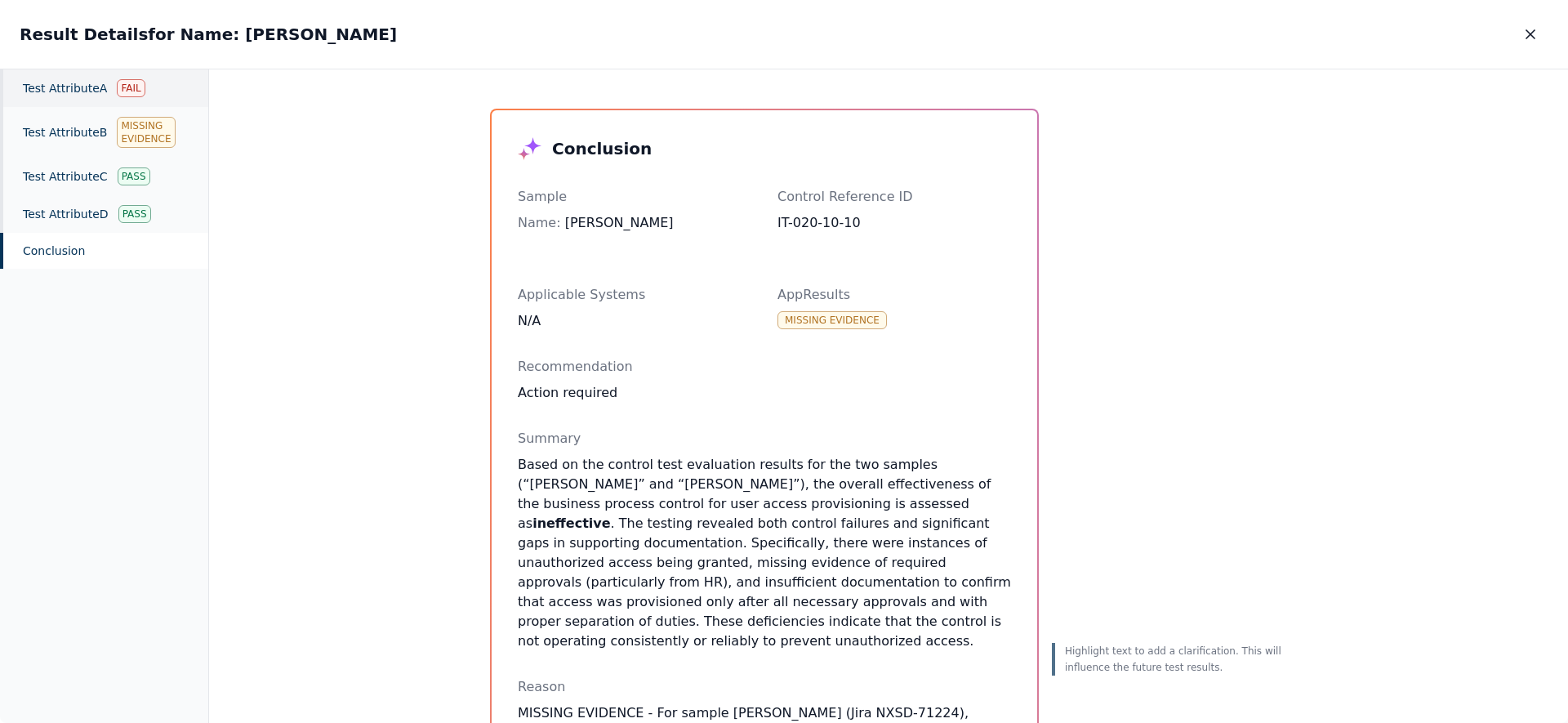
click at [70, 85] on div "Test Attribute A Fail" at bounding box center [104, 89] width 209 height 38
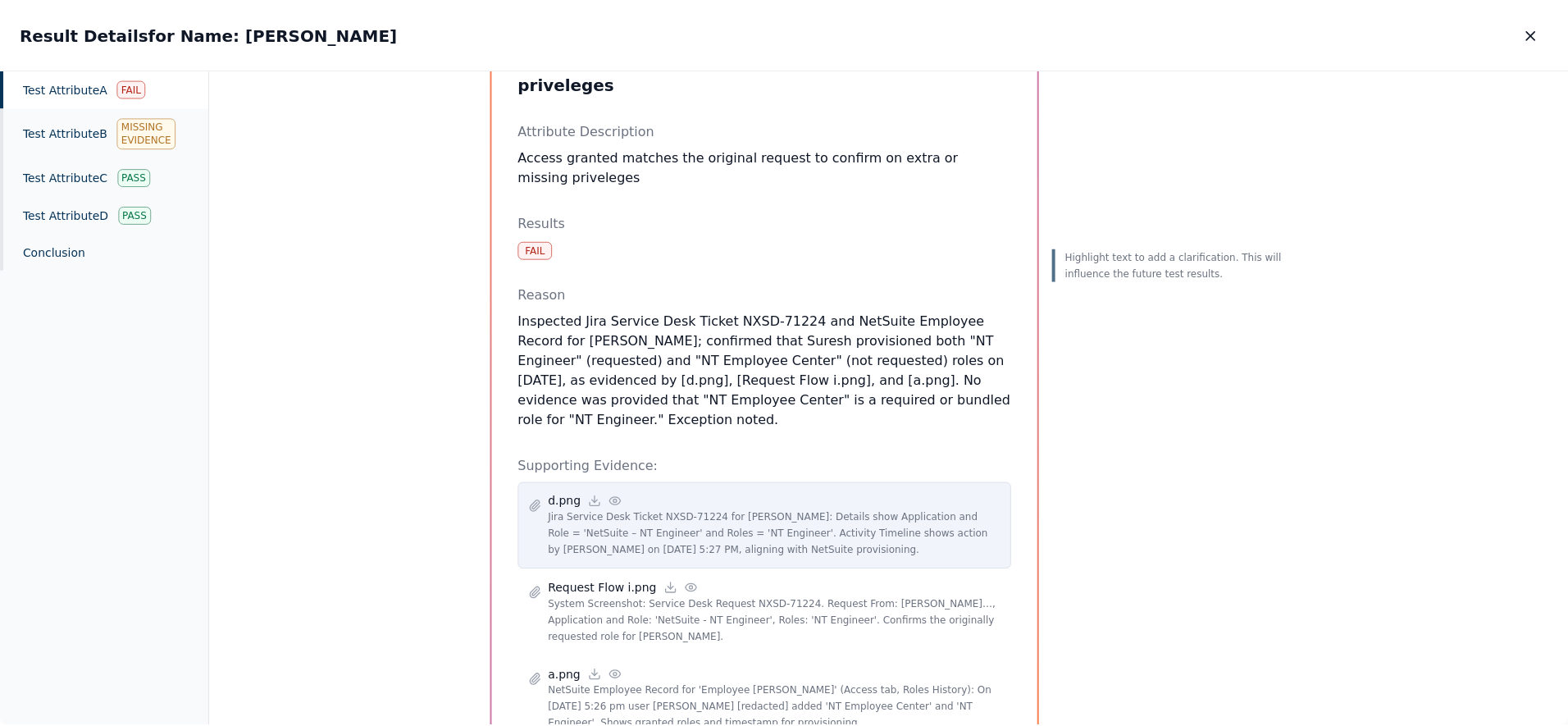
scroll to position [114, 0]
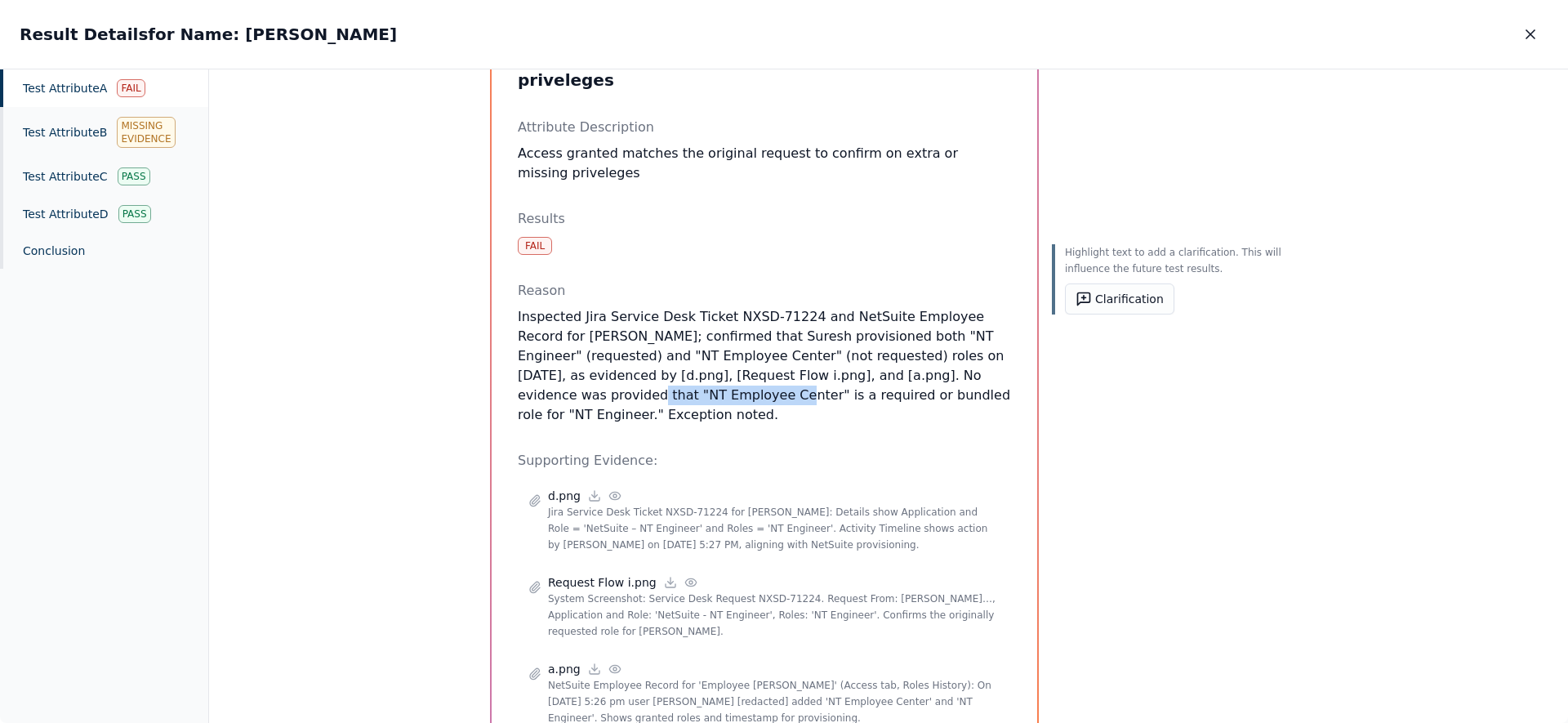
drag, startPoint x: 902, startPoint y: 351, endPoint x: 558, endPoint y: 373, distance: 344.7
click at [558, 373] on p "Inspected Jira Service Desk Ticket NXSD-71224 and NetSuite Employee Record for …" at bounding box center [764, 365] width 493 height 117
click at [1087, 299] on icon at bounding box center [1085, 300] width 13 height 13
click at [1097, 340] on textarea at bounding box center [1176, 360] width 201 height 80
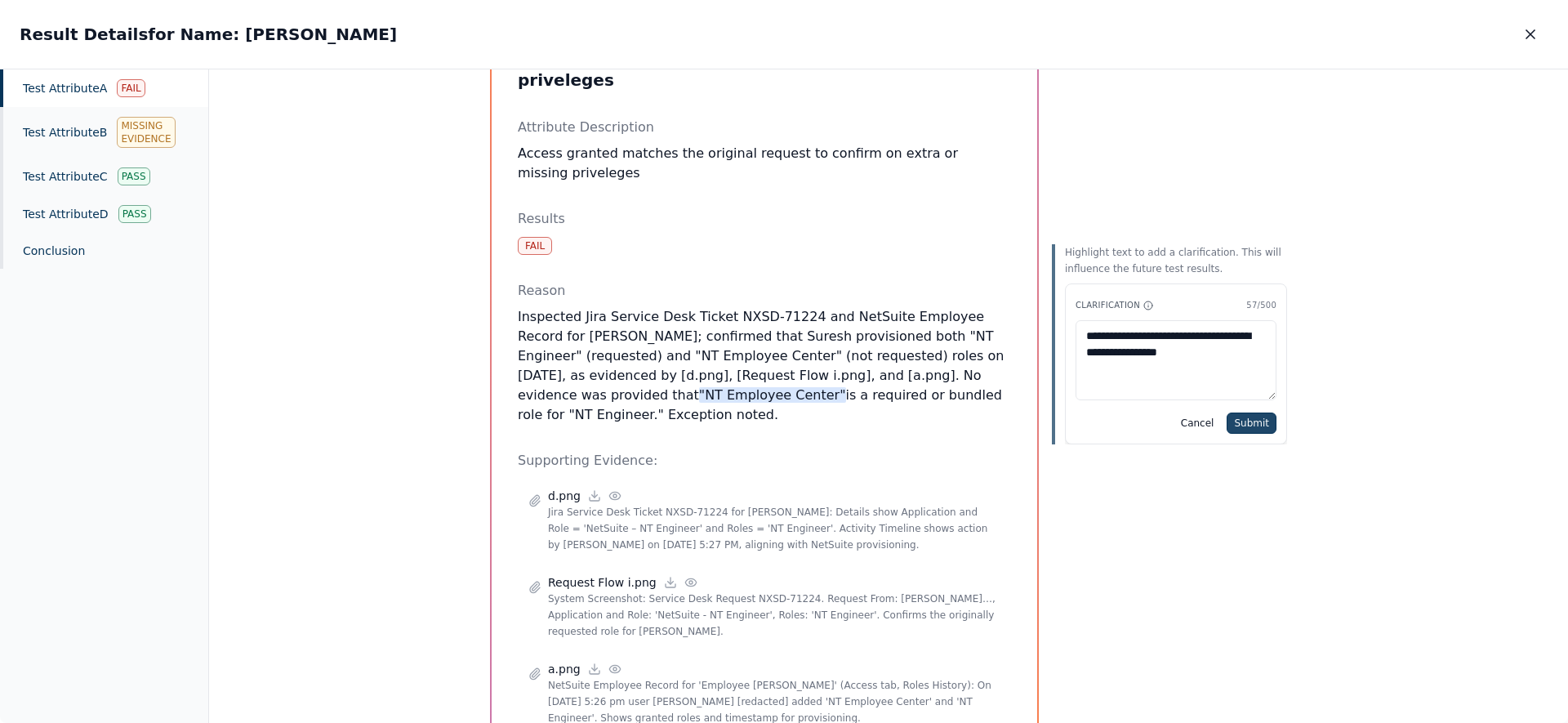
type textarea "**********"
click at [1245, 421] on button "Submit" at bounding box center [1252, 423] width 50 height 21
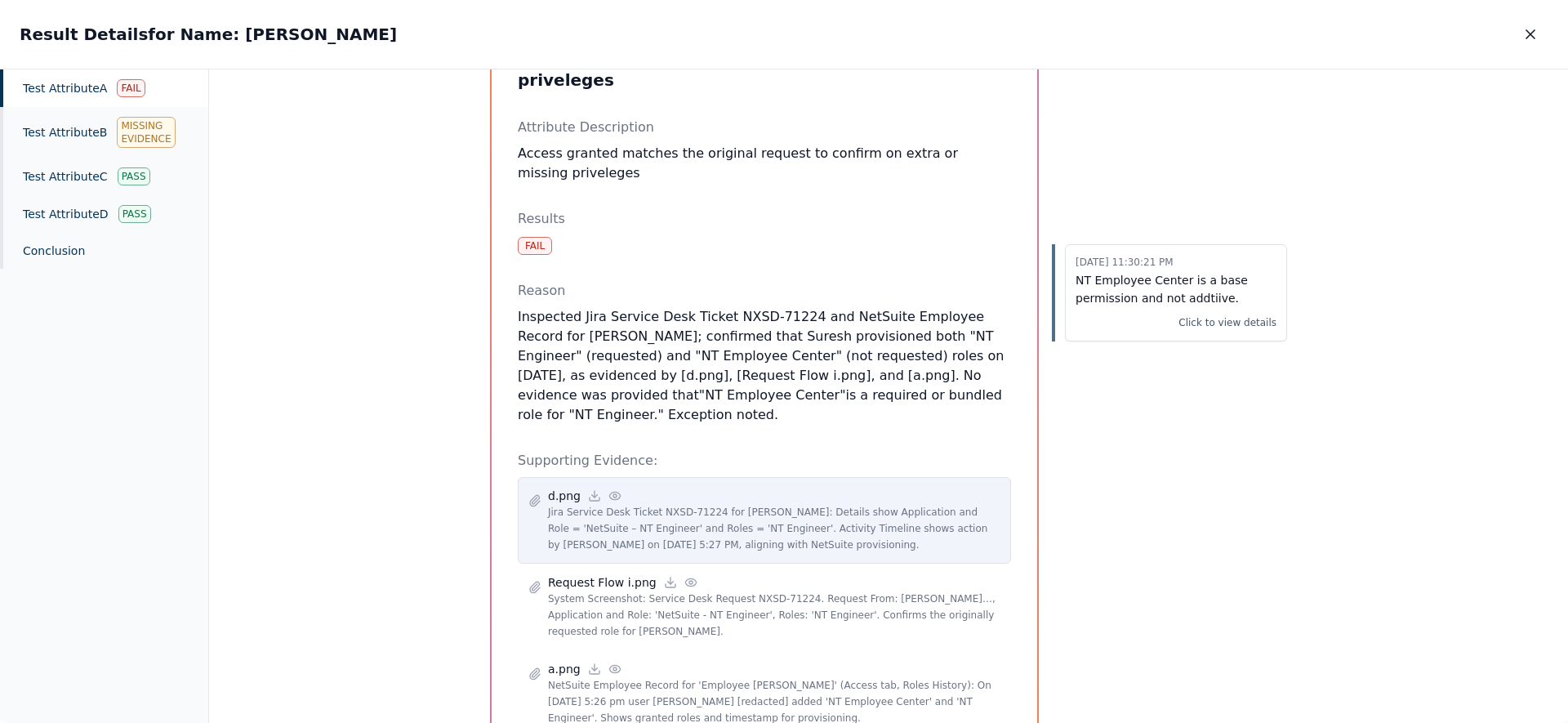
click at [609, 489] on icon at bounding box center [615, 496] width 13 height 13
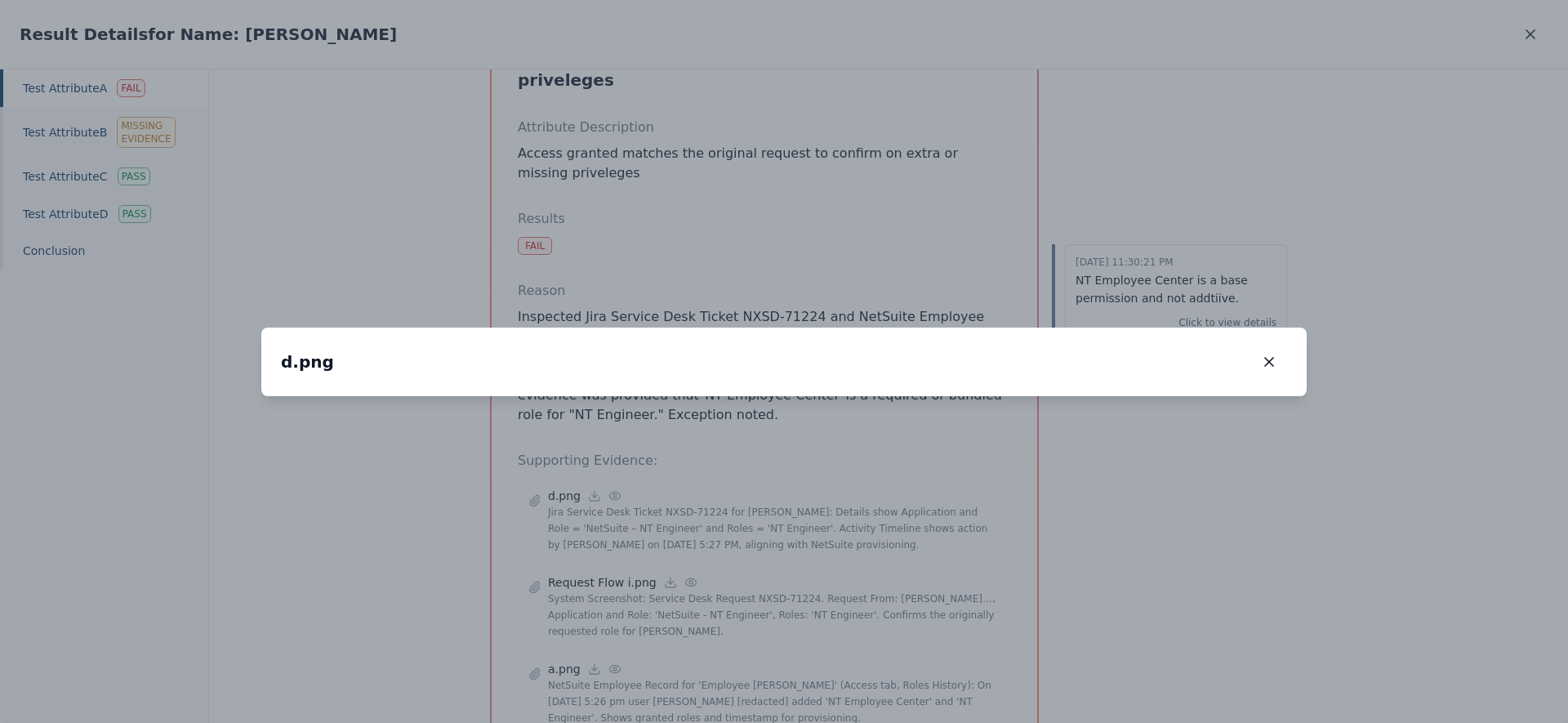
drag, startPoint x: 609, startPoint y: 486, endPoint x: 647, endPoint y: 587, distance: 107.9
click at [823, 496] on img at bounding box center [823, 496] width 0 height 0
drag, startPoint x: 644, startPoint y: 369, endPoint x: 633, endPoint y: 251, distance: 118.5
click at [821, 375] on img at bounding box center [821, 375] width 0 height 0
drag, startPoint x: 670, startPoint y: 507, endPoint x: 703, endPoint y: 590, distance: 89.3
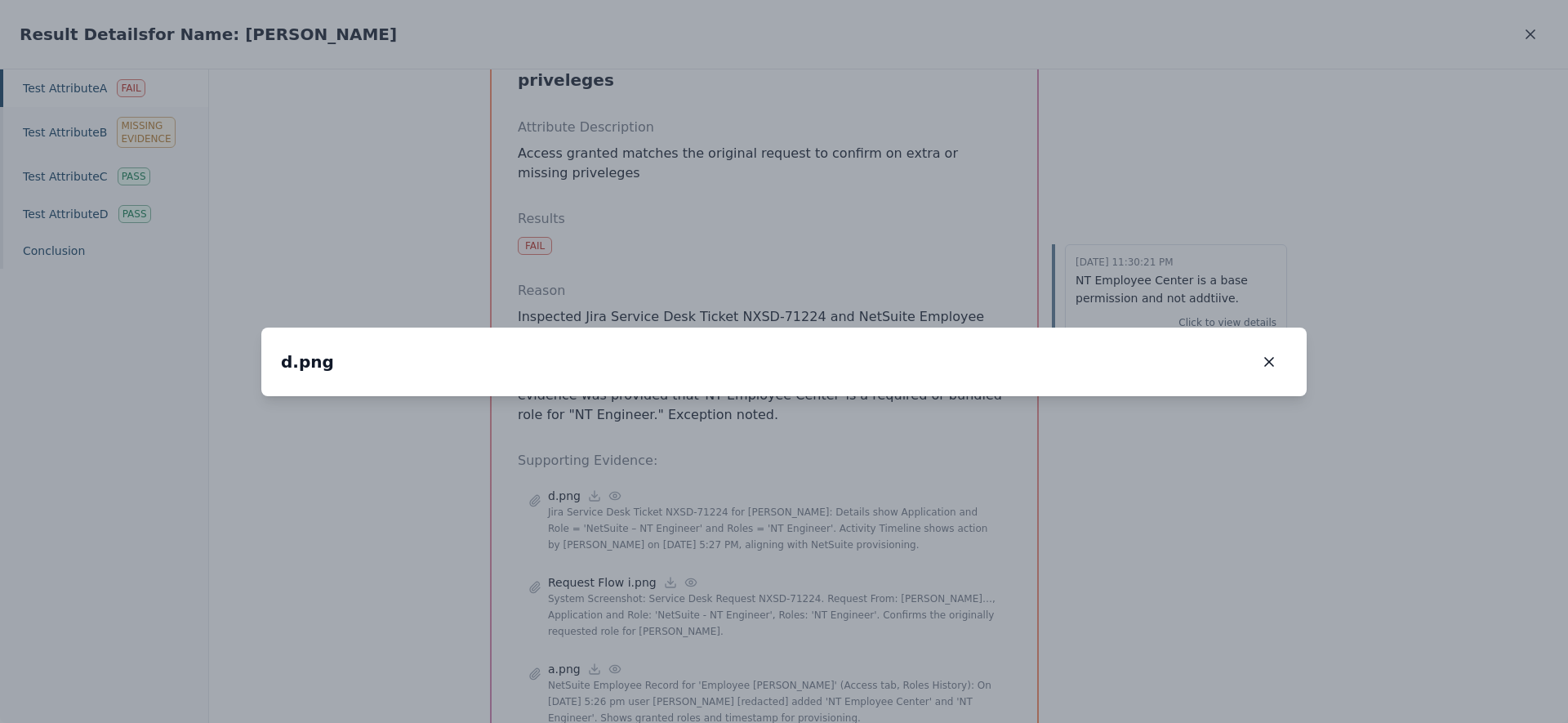
click at [848, 445] on img at bounding box center [848, 445] width 0 height 0
drag, startPoint x: 650, startPoint y: 178, endPoint x: 648, endPoint y: 218, distance: 40.0
click at [848, 485] on img at bounding box center [848, 485] width 0 height 0
drag, startPoint x: 690, startPoint y: 371, endPoint x: 723, endPoint y: 209, distance: 165.3
click at [879, 325] on img at bounding box center [879, 325] width 0 height 0
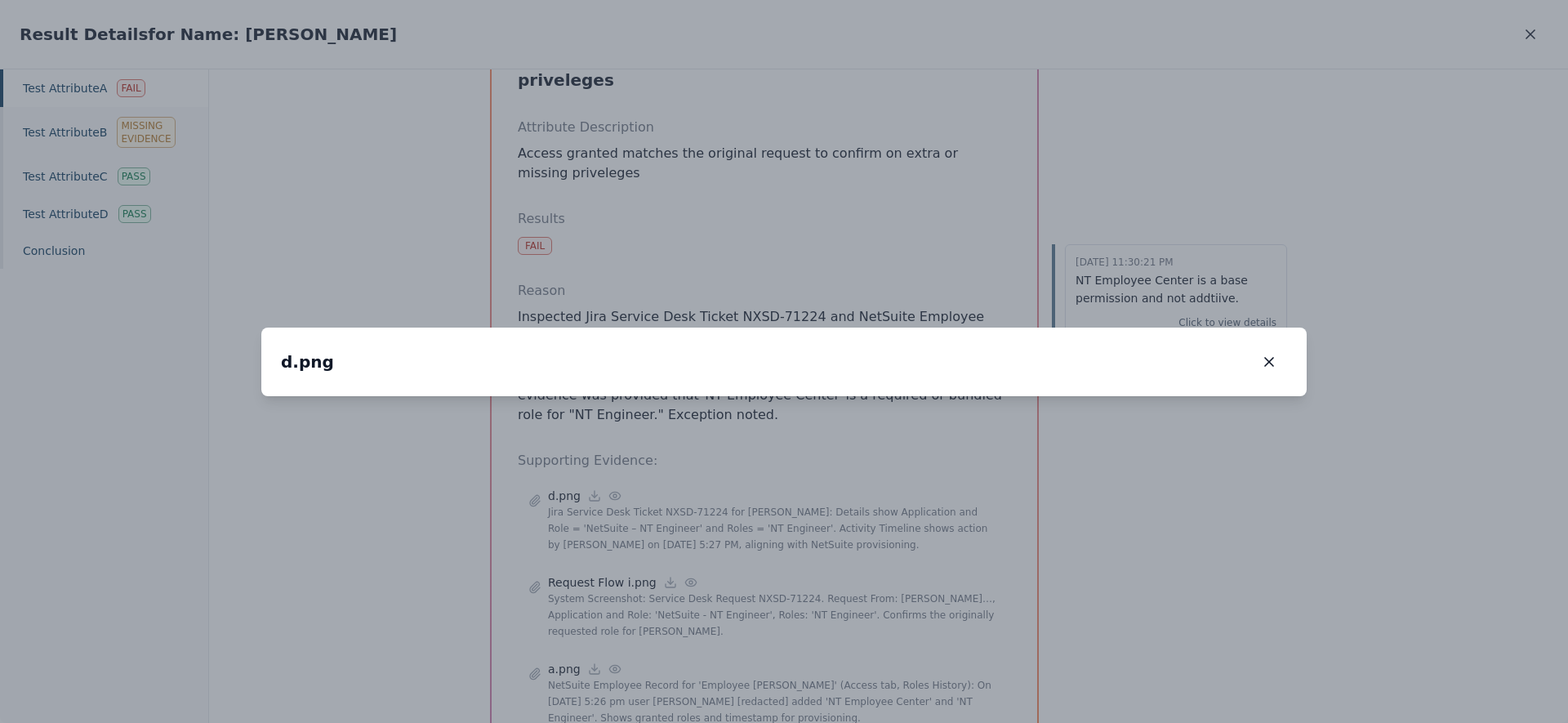
drag, startPoint x: 698, startPoint y: 329, endPoint x: 570, endPoint y: 409, distance: 150.9
click at [752, 403] on img at bounding box center [752, 403] width 0 height 0
drag, startPoint x: 558, startPoint y: 462, endPoint x: 682, endPoint y: 423, distance: 130.0
click at [874, 365] on img at bounding box center [874, 365] width 0 height 0
click at [853, 614] on img at bounding box center [853, 614] width 0 height 0
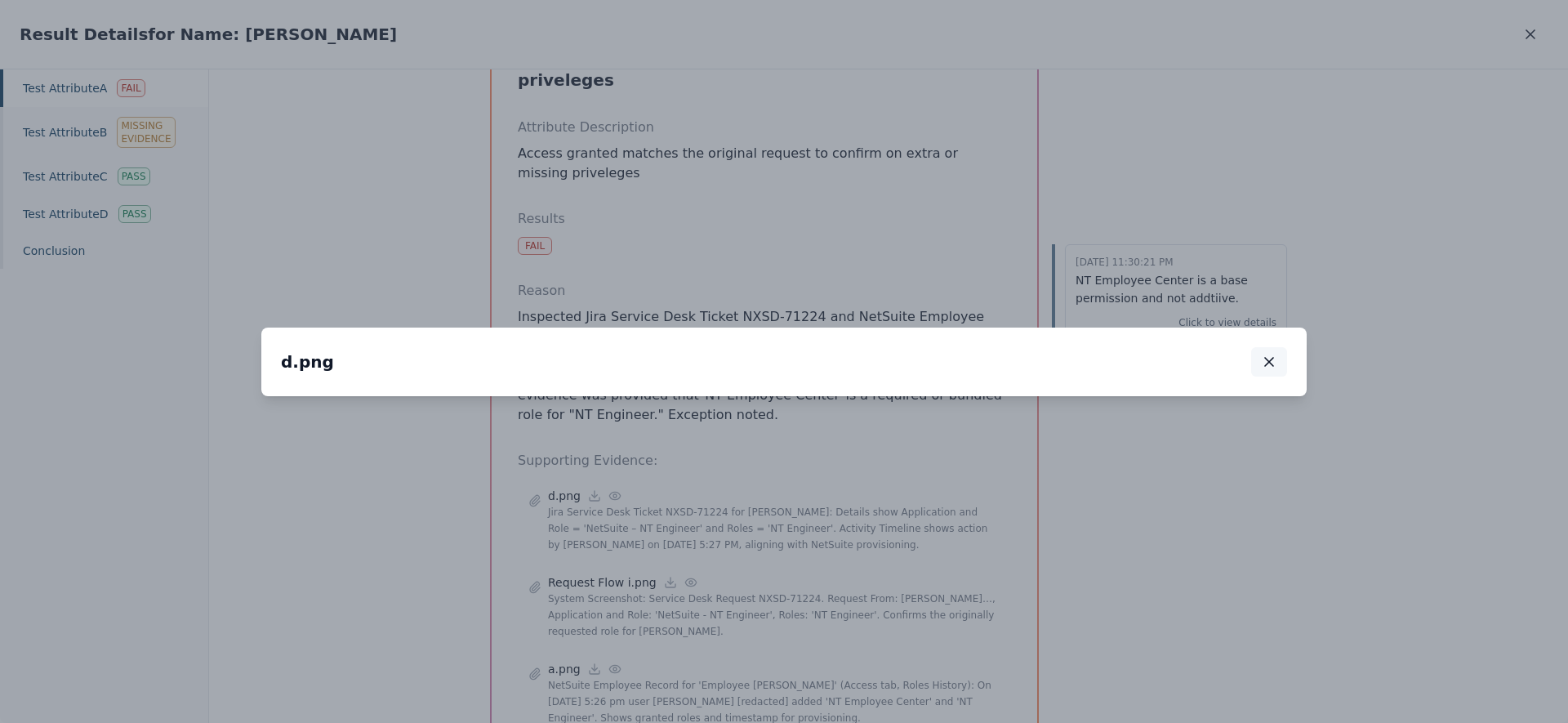
click at [1276, 353] on icon "button" at bounding box center [1269, 362] width 16 height 16
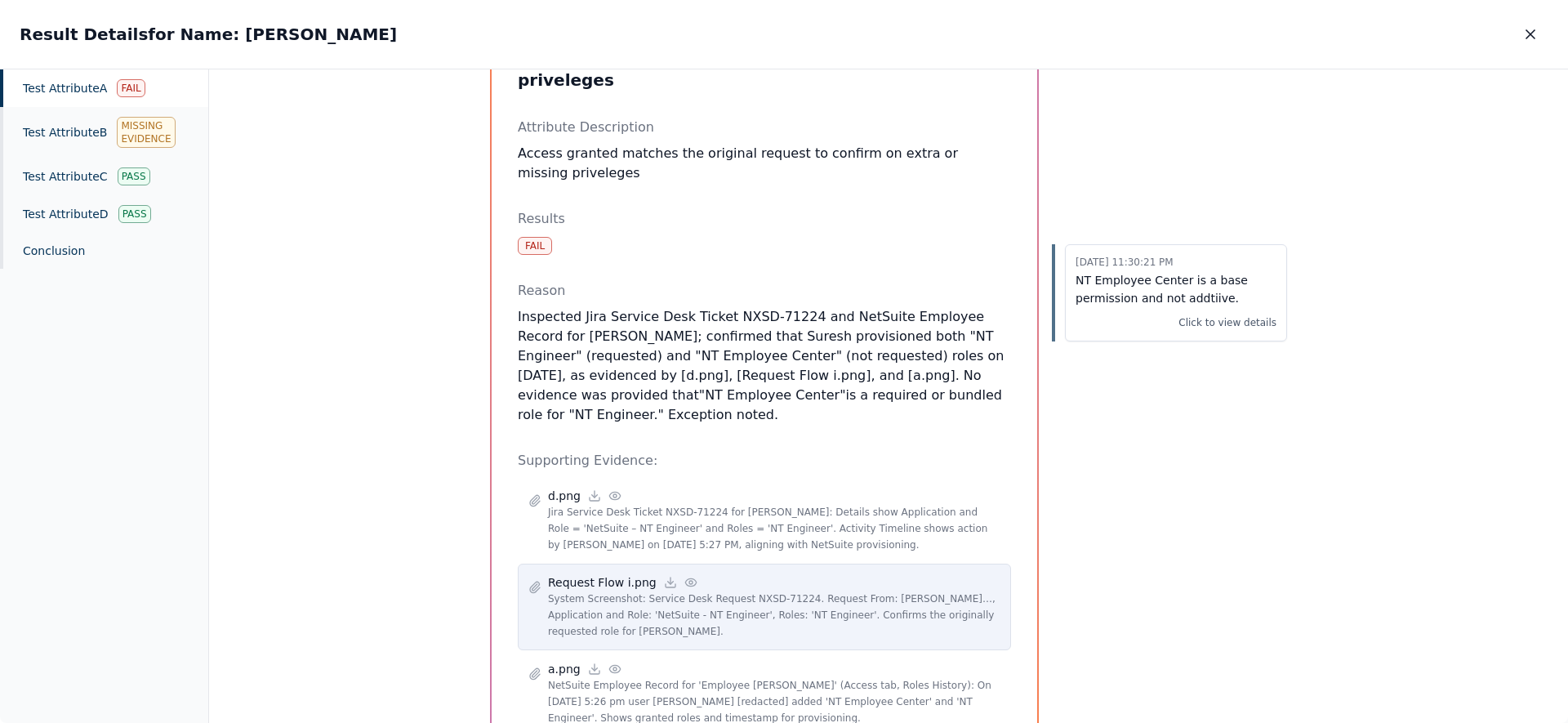
click at [685, 575] on icon at bounding box center [691, 582] width 13 height 13
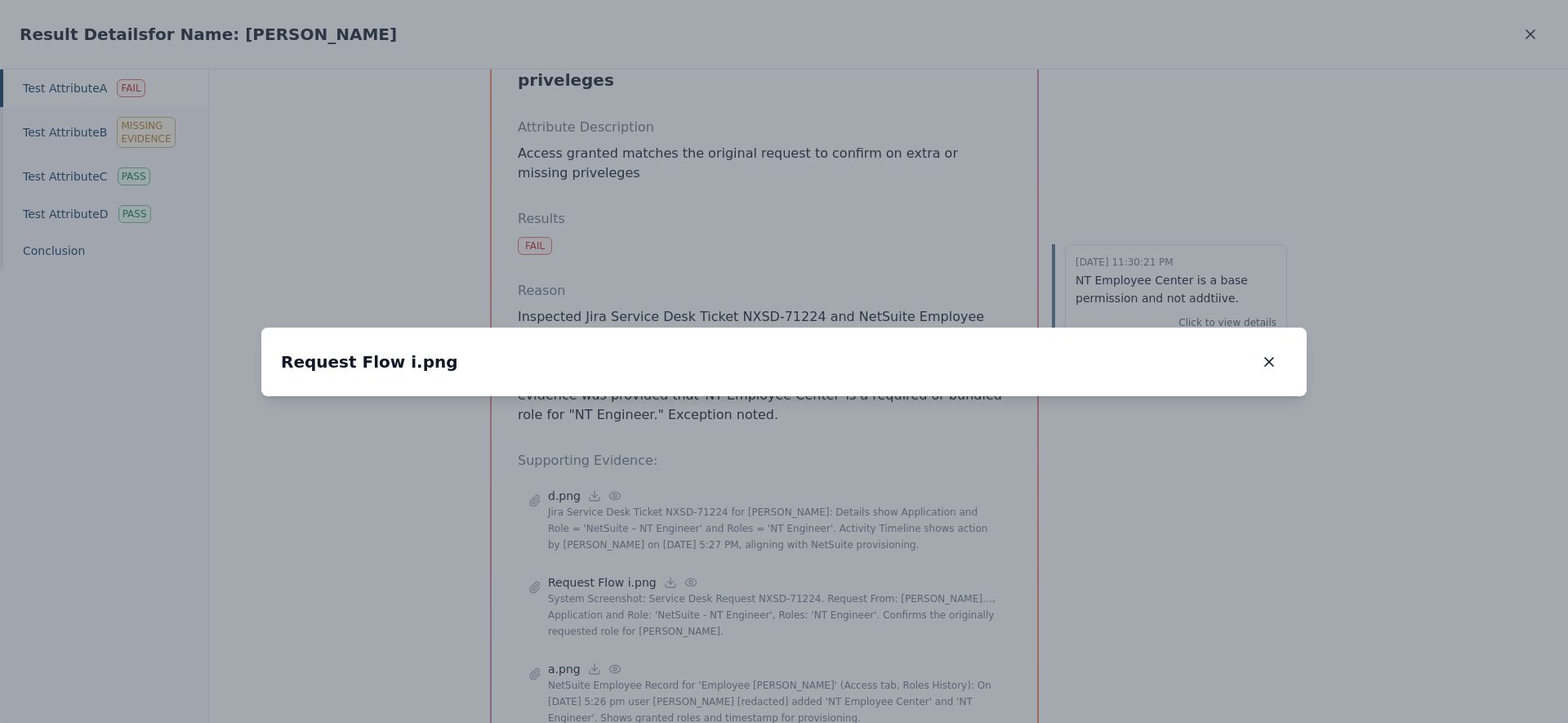
drag, startPoint x: 495, startPoint y: 498, endPoint x: 733, endPoint y: 293, distance: 314.1
click at [798, 381] on img at bounding box center [798, 381] width 0 height 0
drag, startPoint x: 673, startPoint y: 403, endPoint x: 703, endPoint y: 388, distance: 33.5
click at [1038, 181] on img at bounding box center [1038, 181] width 0 height 0
drag, startPoint x: 533, startPoint y: 500, endPoint x: 477, endPoint y: 498, distance: 56.0
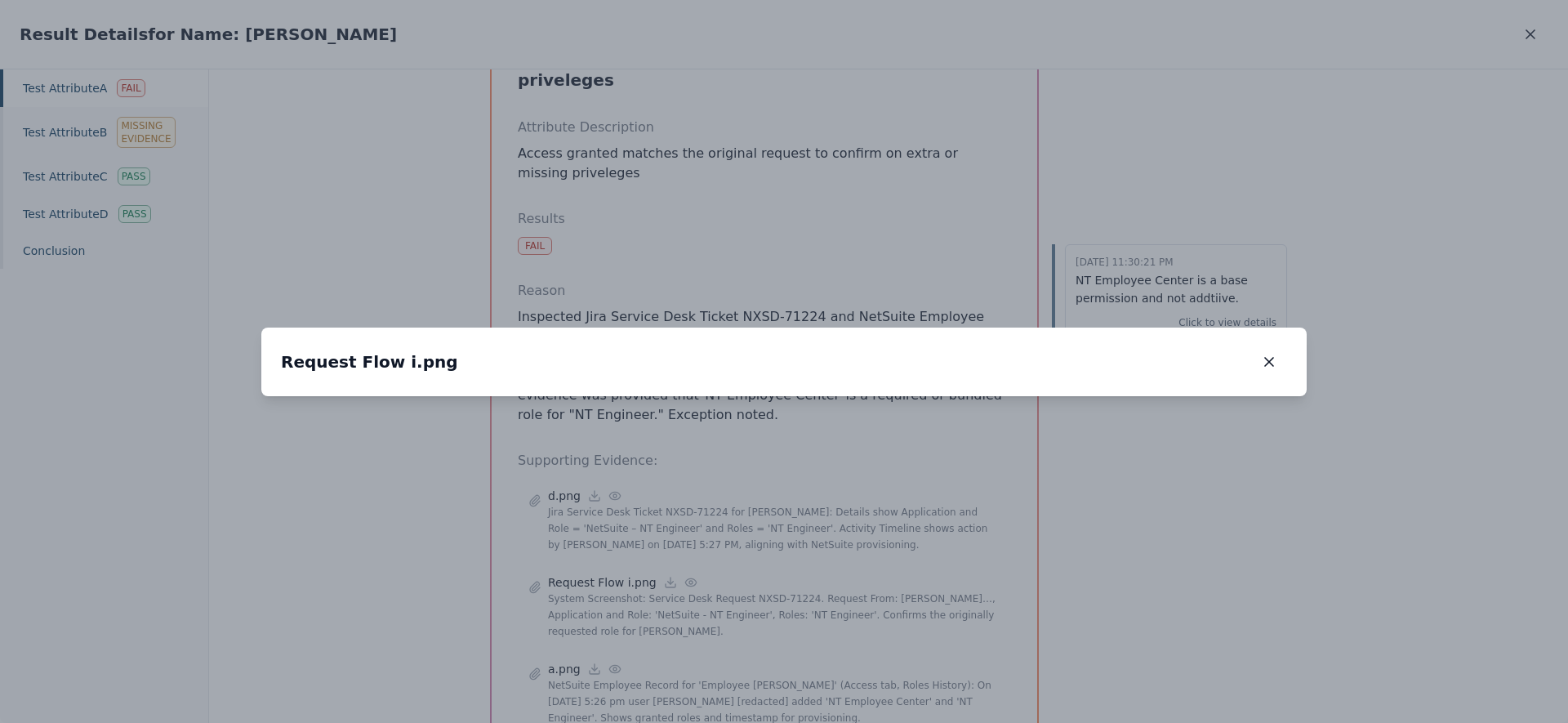
click at [568, 177] on img at bounding box center [568, 177] width 0 height 0
click at [1270, 358] on icon "button" at bounding box center [1269, 362] width 8 height 8
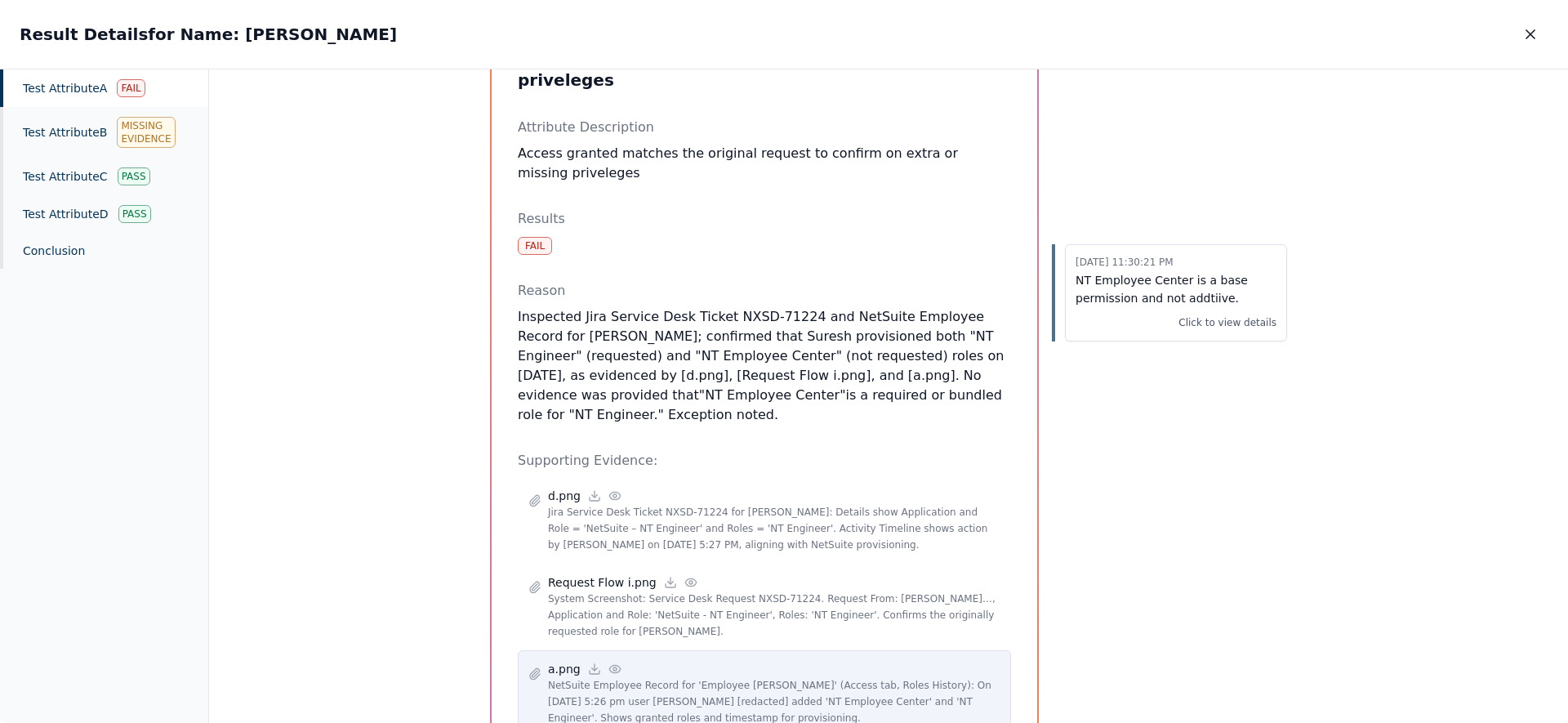
click at [612, 662] on icon at bounding box center [615, 668] width 13 height 13
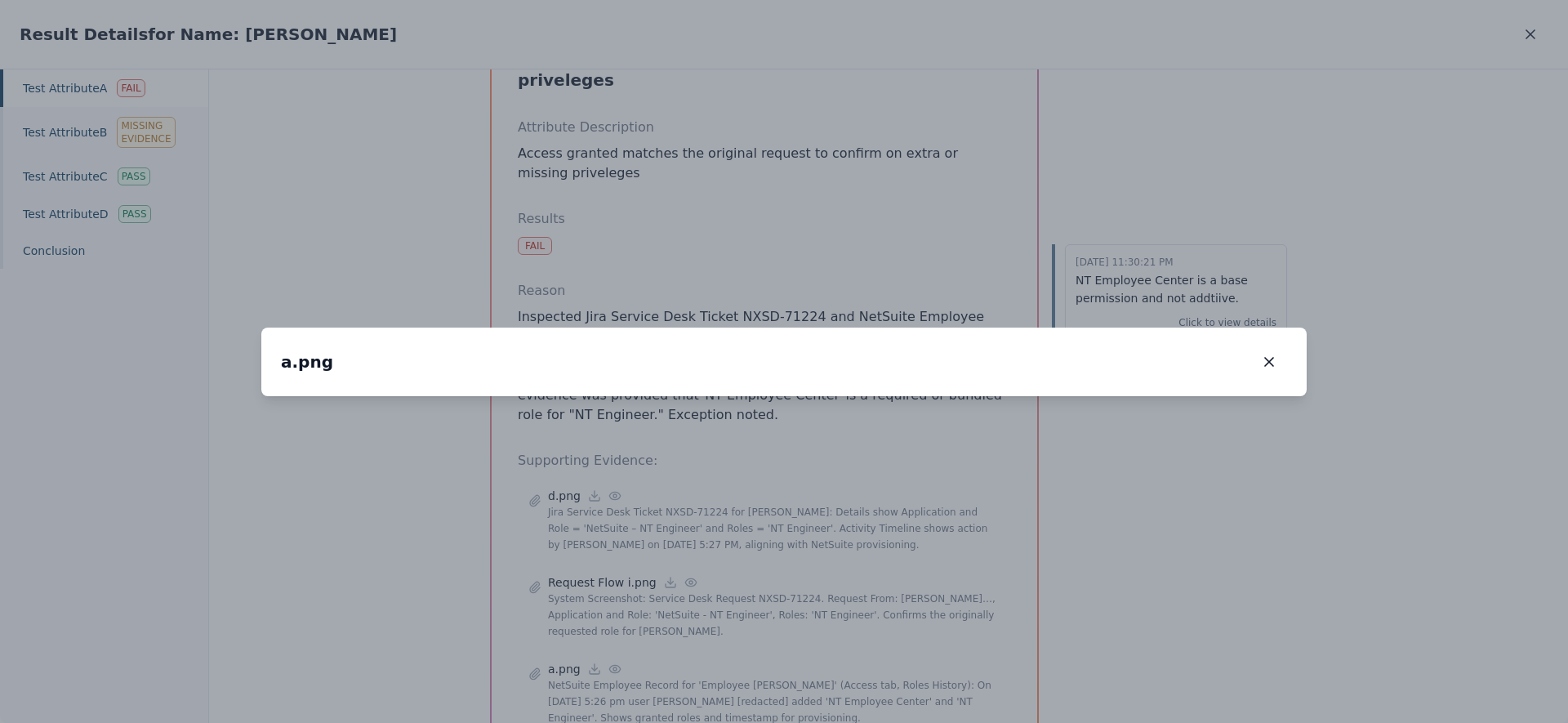
drag, startPoint x: 823, startPoint y: 504, endPoint x: 1027, endPoint y: 566, distance: 213.2
click at [977, 400] on img at bounding box center [977, 400] width 0 height 0
drag, startPoint x: 795, startPoint y: 466, endPoint x: 490, endPoint y: 251, distance: 373.2
click at [683, 188] on img at bounding box center [683, 188] width 0 height 0
drag, startPoint x: 445, startPoint y: 428, endPoint x: 669, endPoint y: 414, distance: 224.4
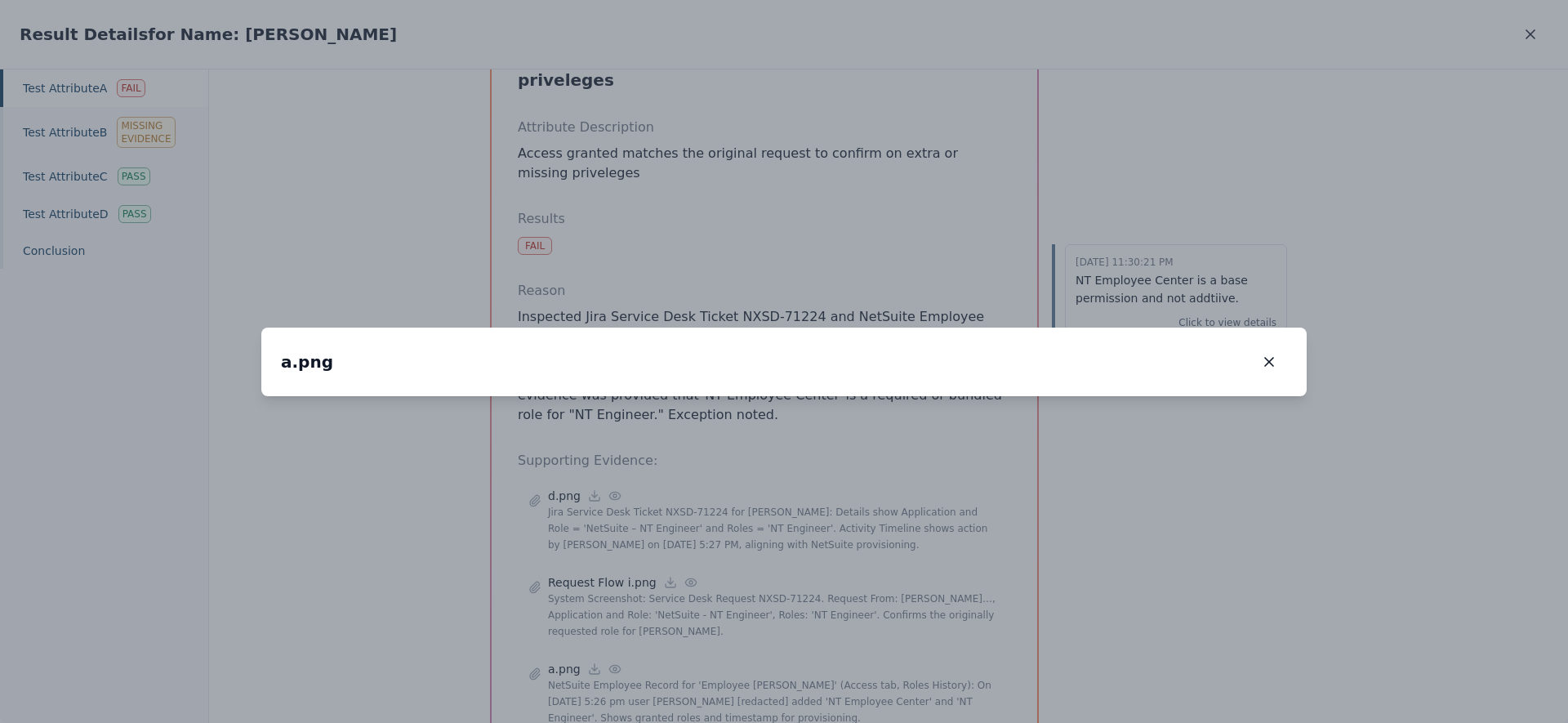
click at [697, 179] on img at bounding box center [697, 179] width 0 height 0
click at [1278, 347] on button "button" at bounding box center [1269, 362] width 36 height 30
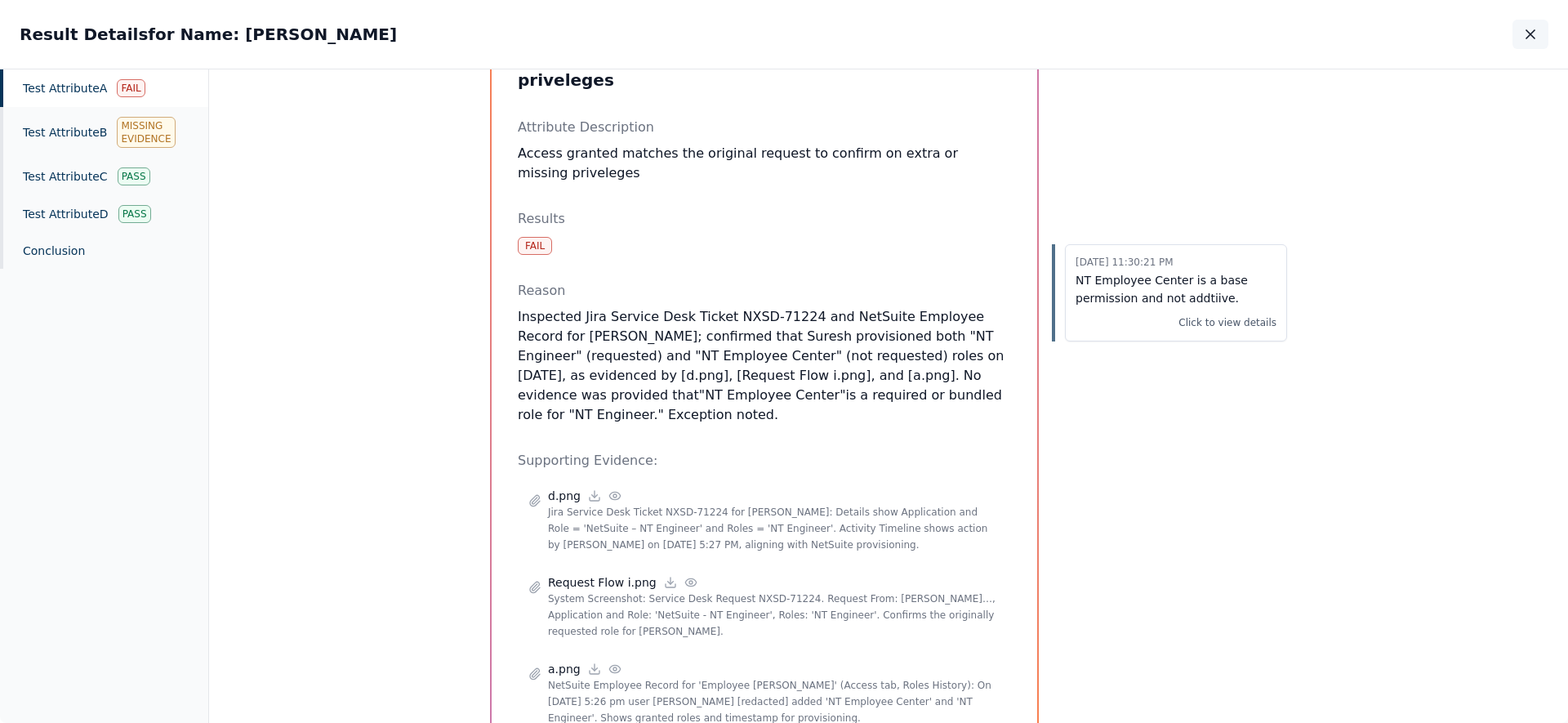
click at [1538, 30] on icon "button" at bounding box center [1530, 34] width 16 height 16
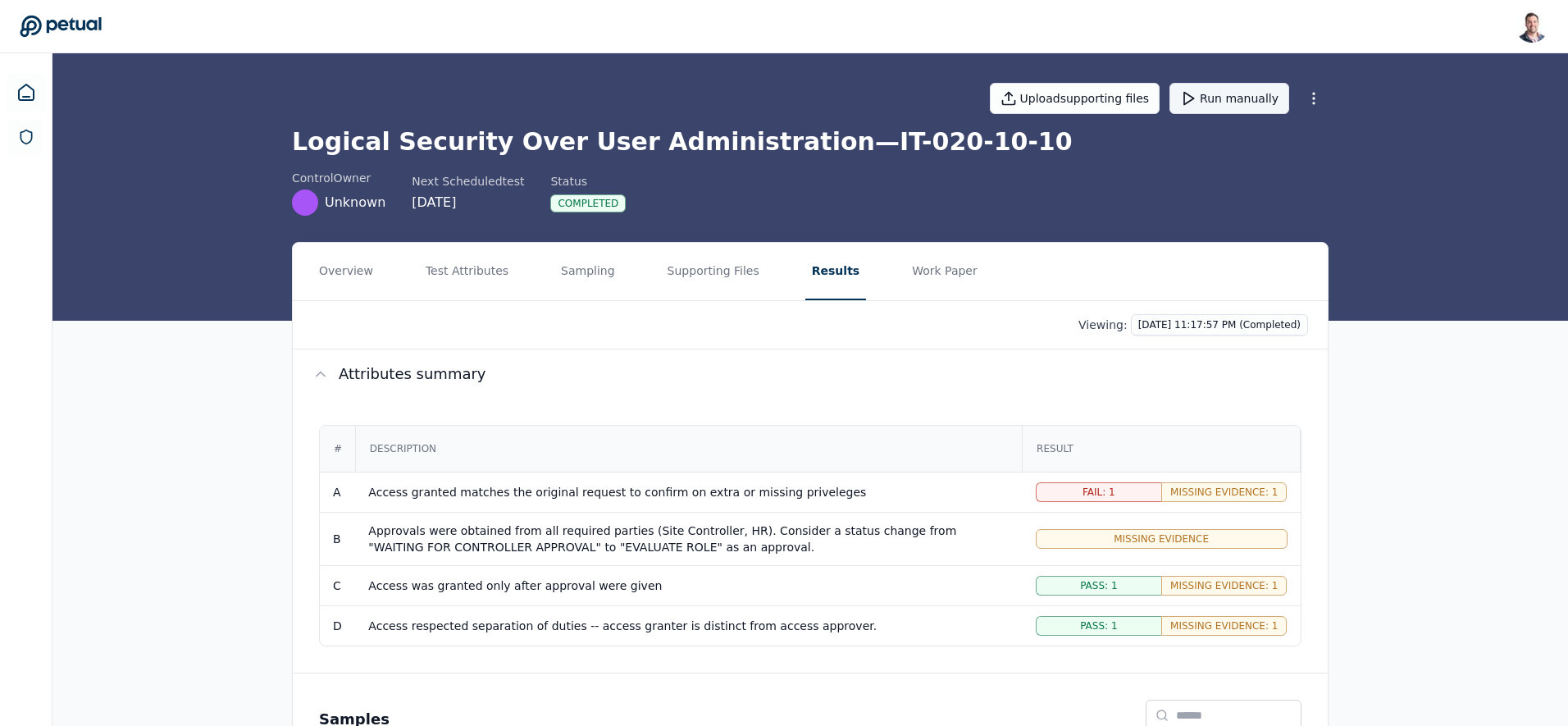
click at [1247, 93] on button "Run manually" at bounding box center [1229, 98] width 120 height 31
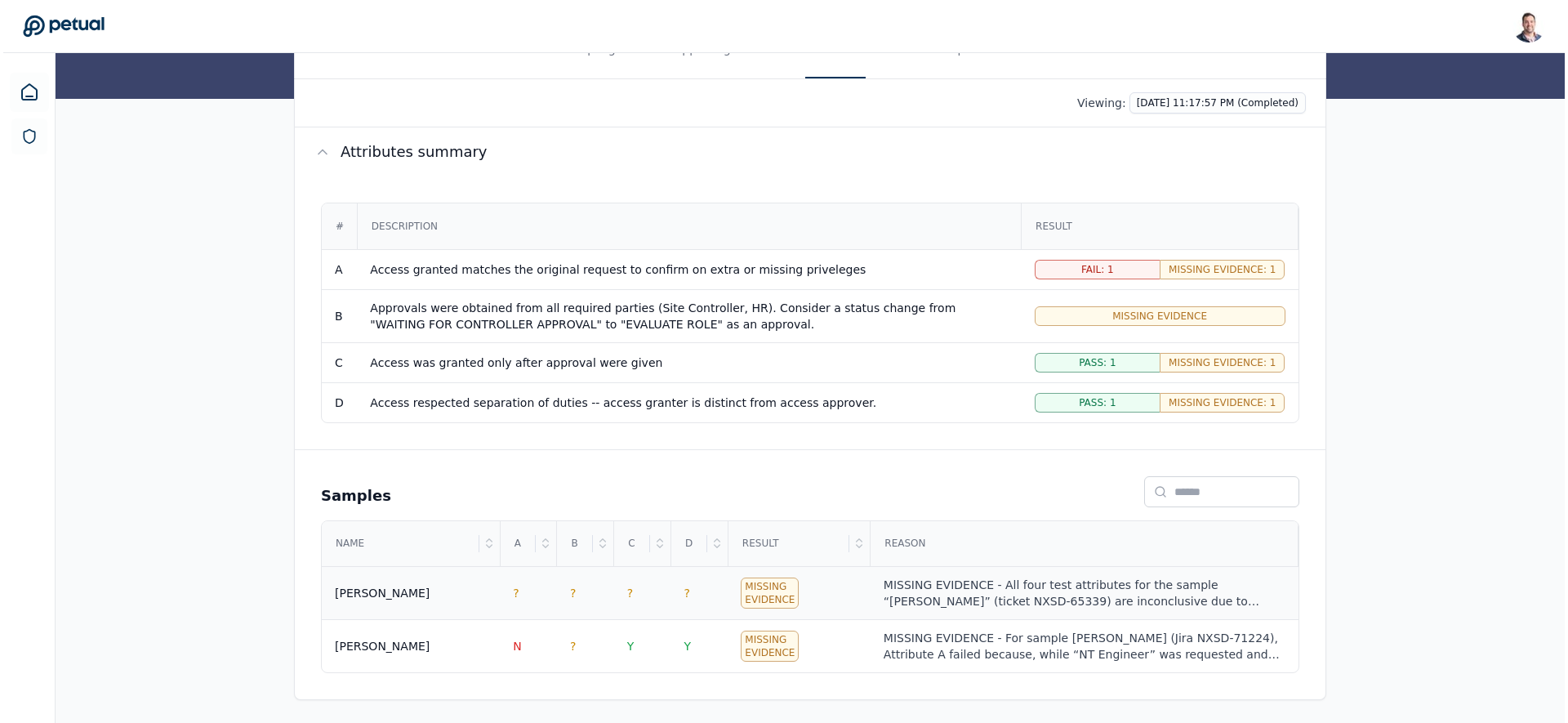
scroll to position [224, 0]
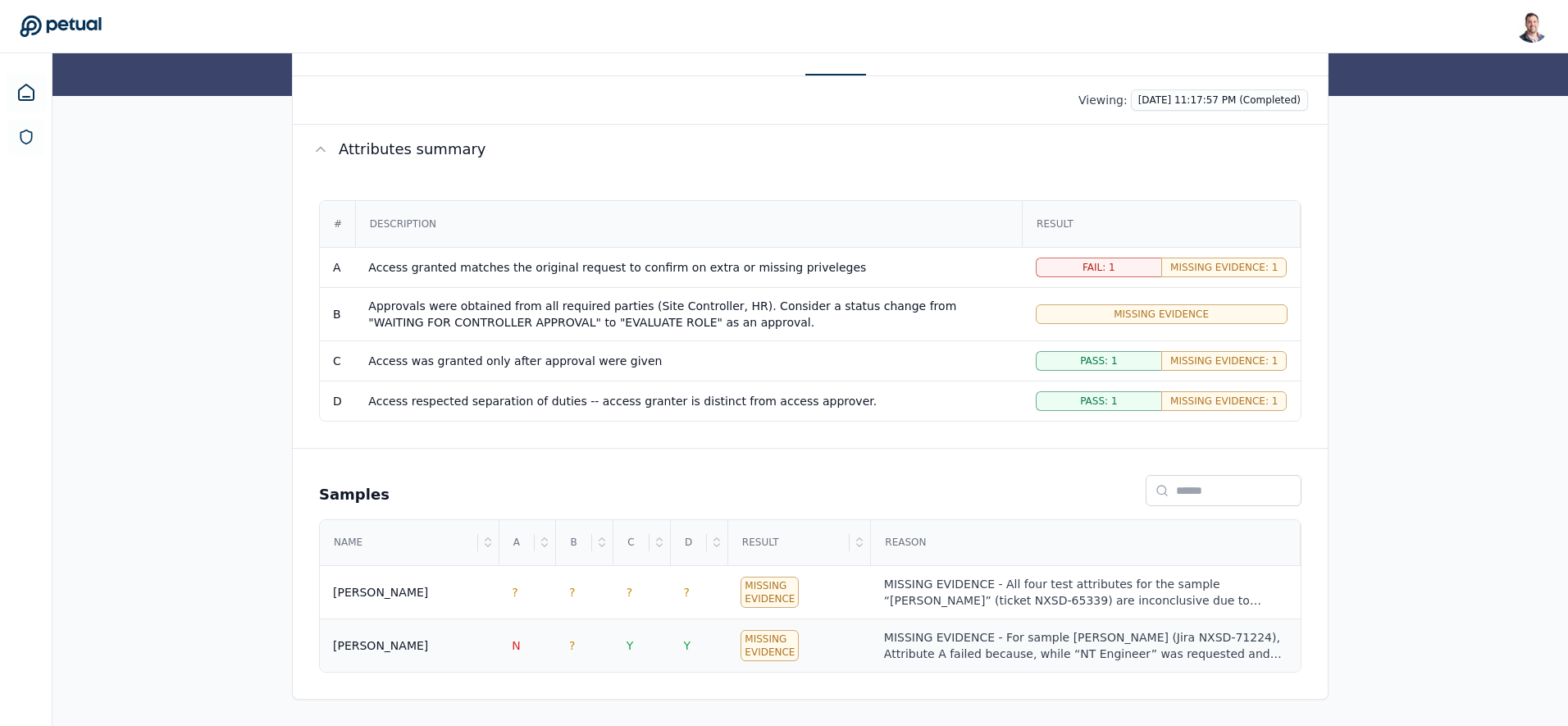
click at [982, 642] on div "MISSING EVIDENCE - For sample Ricky (Jira NXSD-71224), Attribute A failed becau…" at bounding box center [1085, 645] width 403 height 33
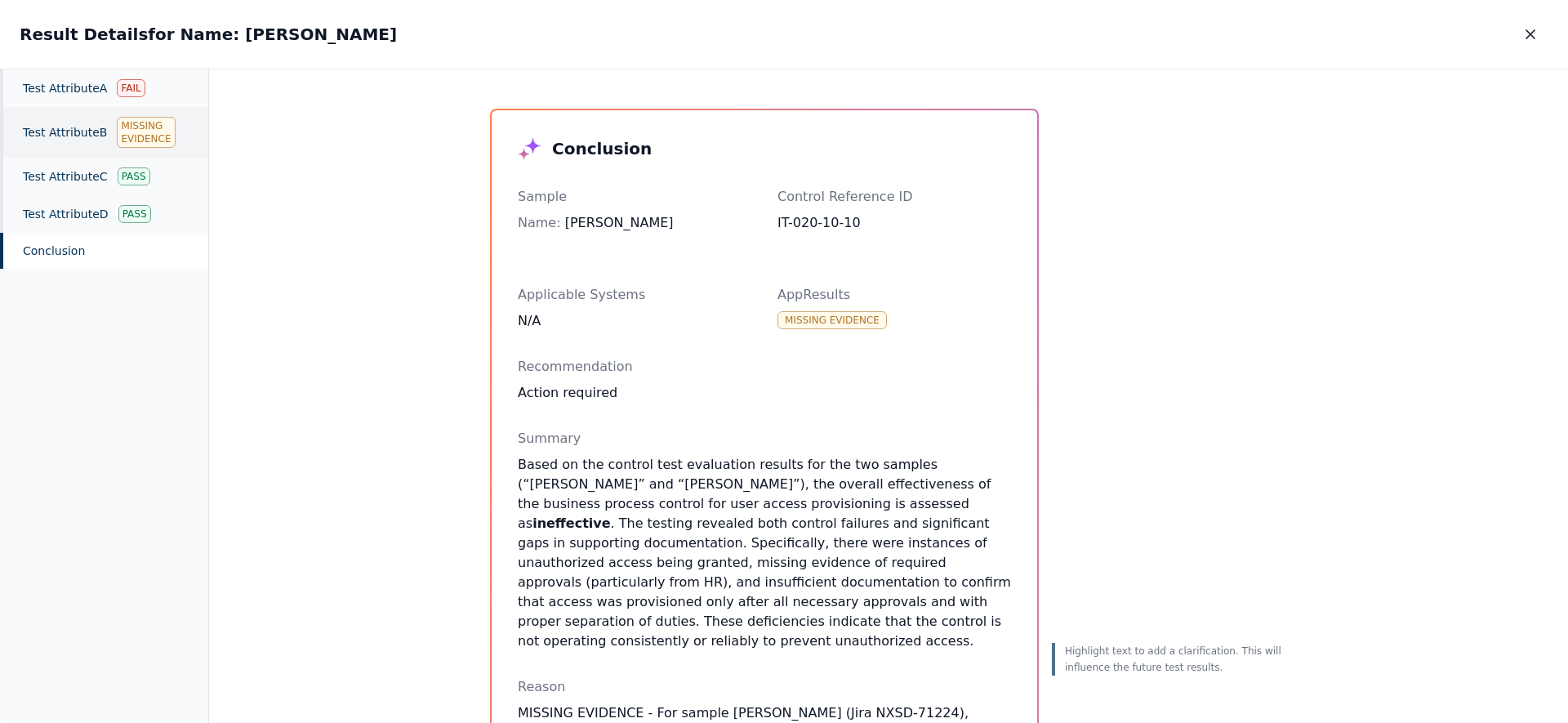
click at [76, 135] on div "Test Attribute B Missing Evidence" at bounding box center [104, 132] width 209 height 51
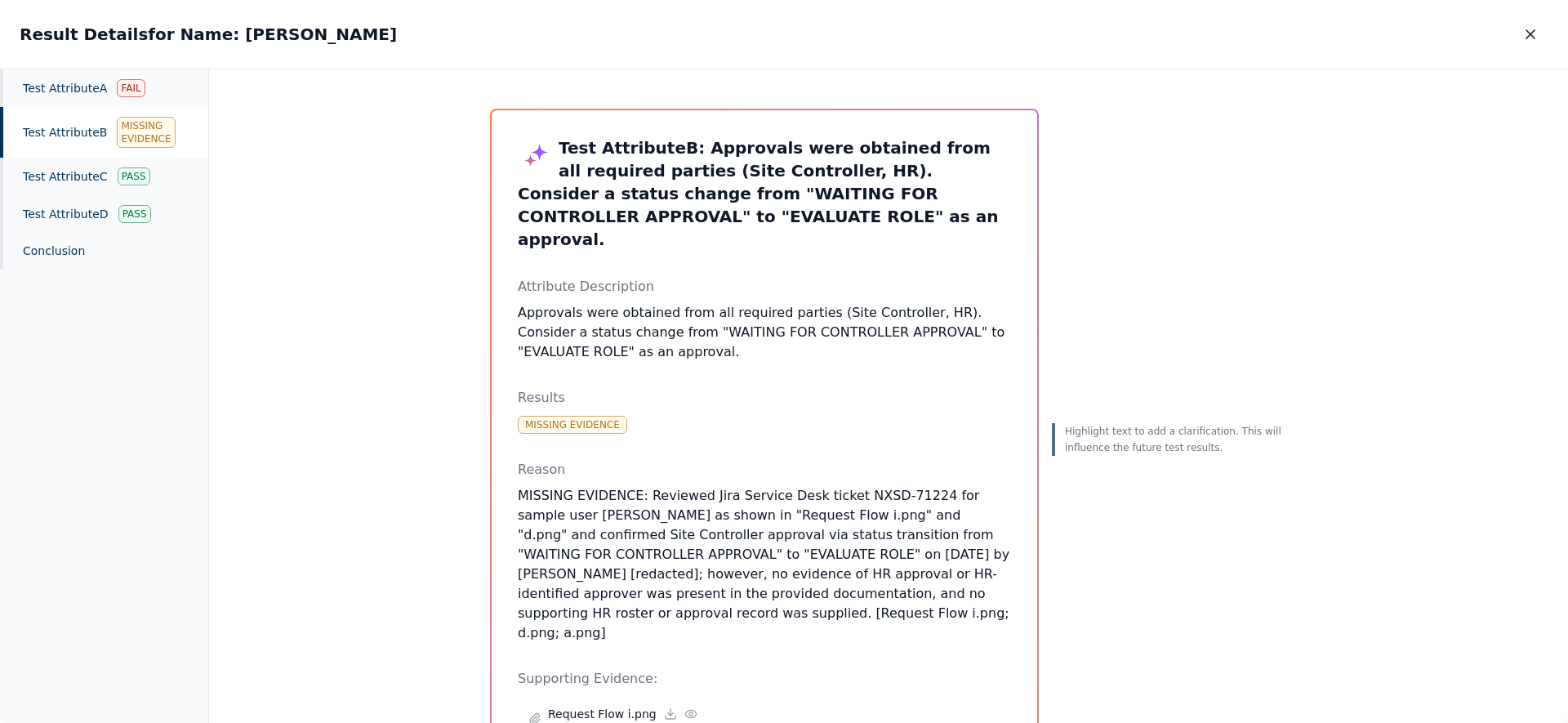
scroll to position [23, 0]
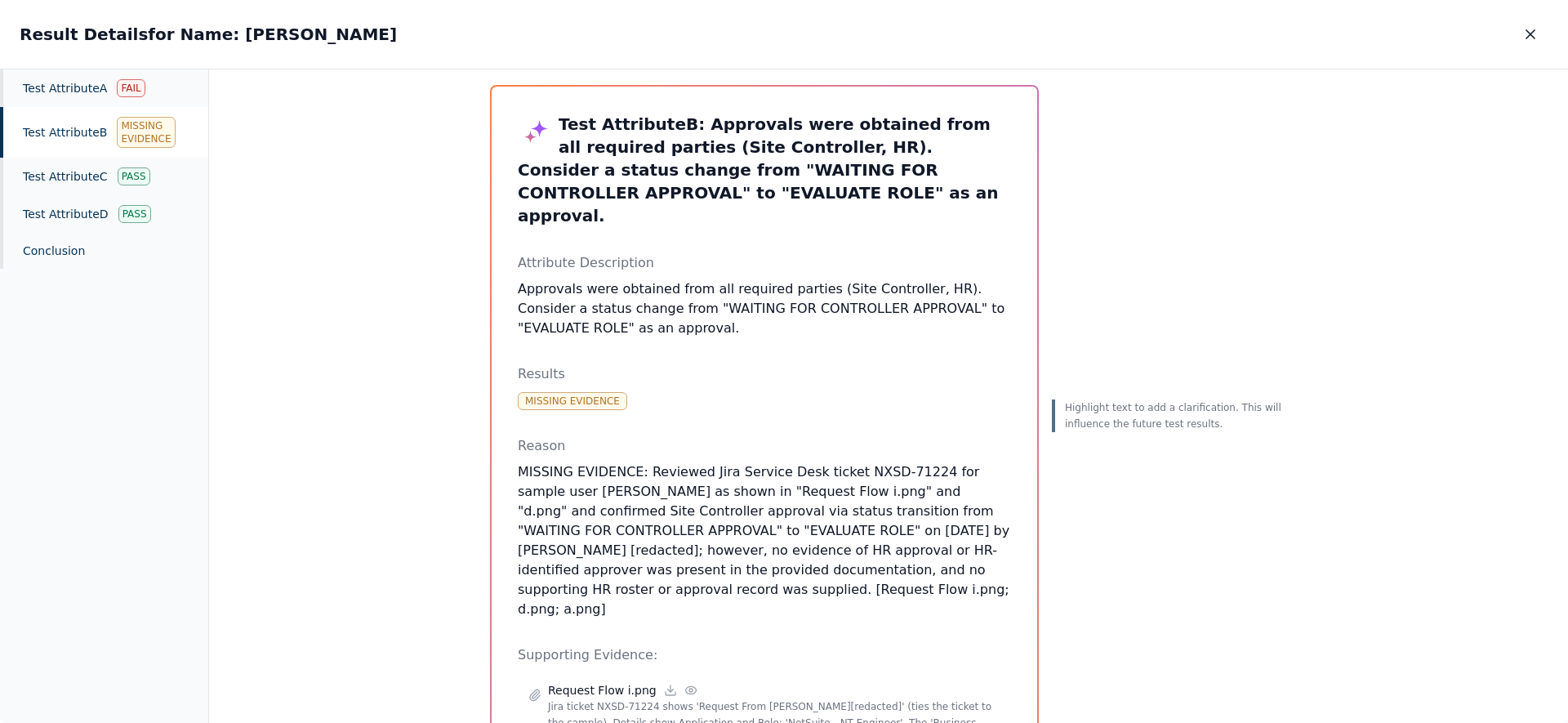
click at [877, 513] on p "MISSING EVIDENCE: Reviewed Jira Service Desk ticket NXSD-71224 for sample user …" at bounding box center [764, 540] width 493 height 157
click at [1143, 592] on div "Highlight text to add a clarification. This will influence the future test resu…" at bounding box center [1170, 530] width 235 height 890
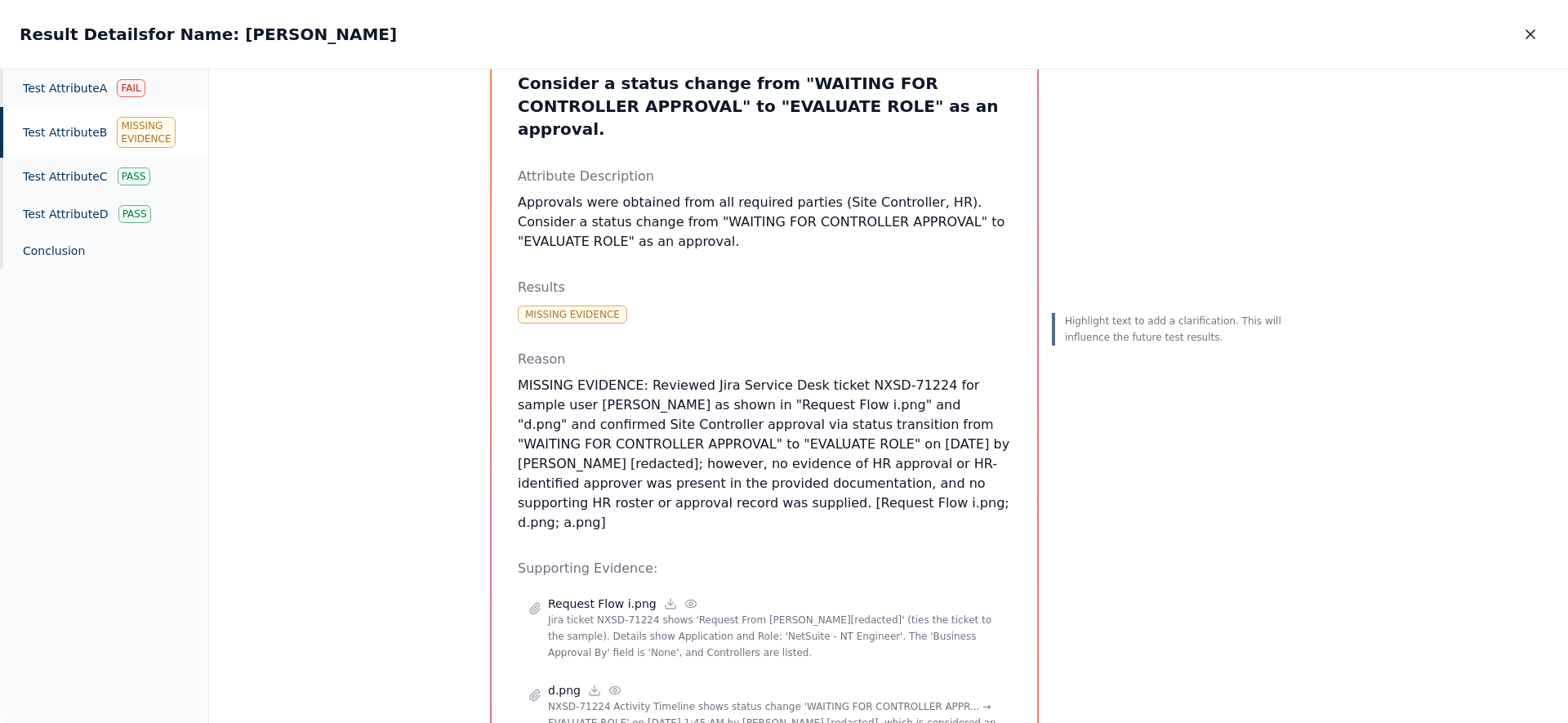
scroll to position [177, 0]
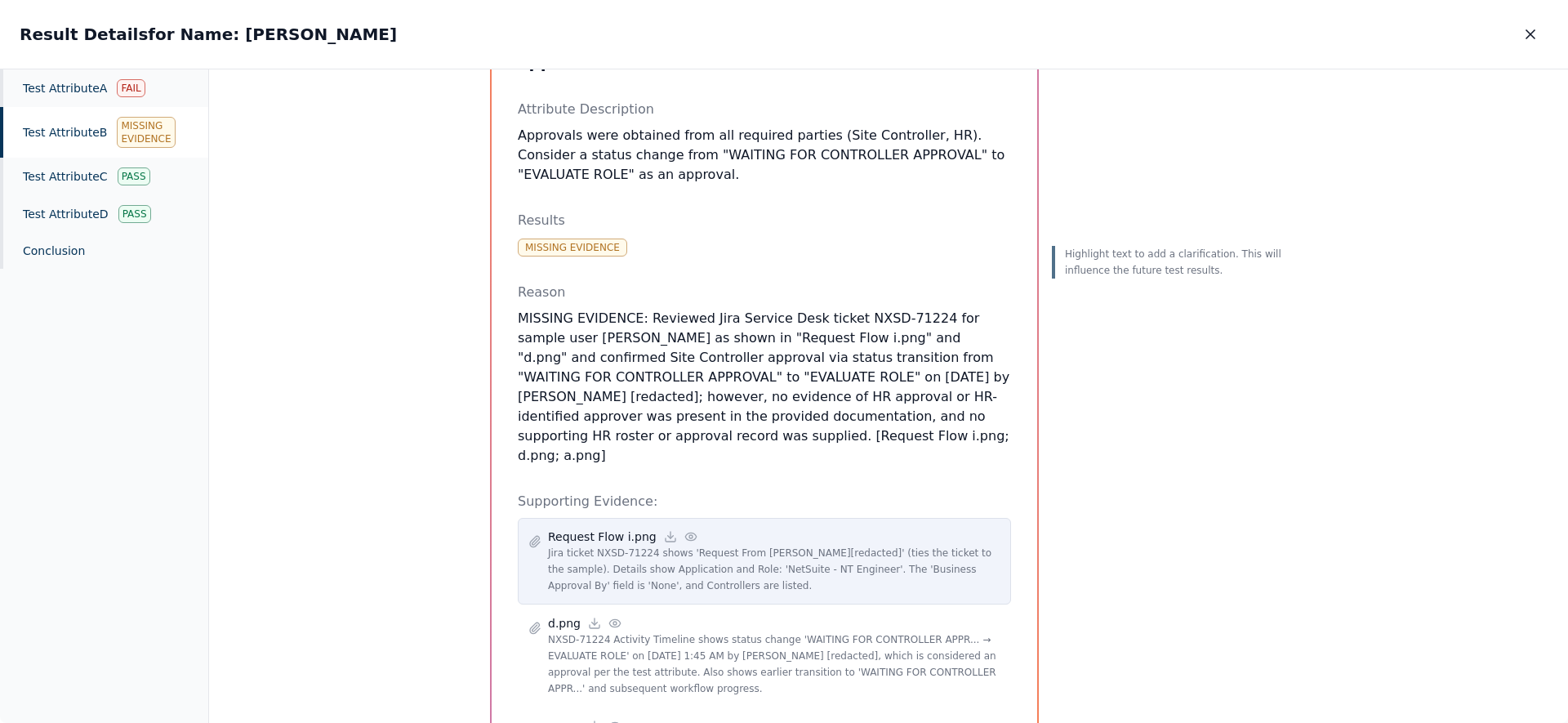
click at [686, 532] on icon at bounding box center [691, 536] width 11 height 7
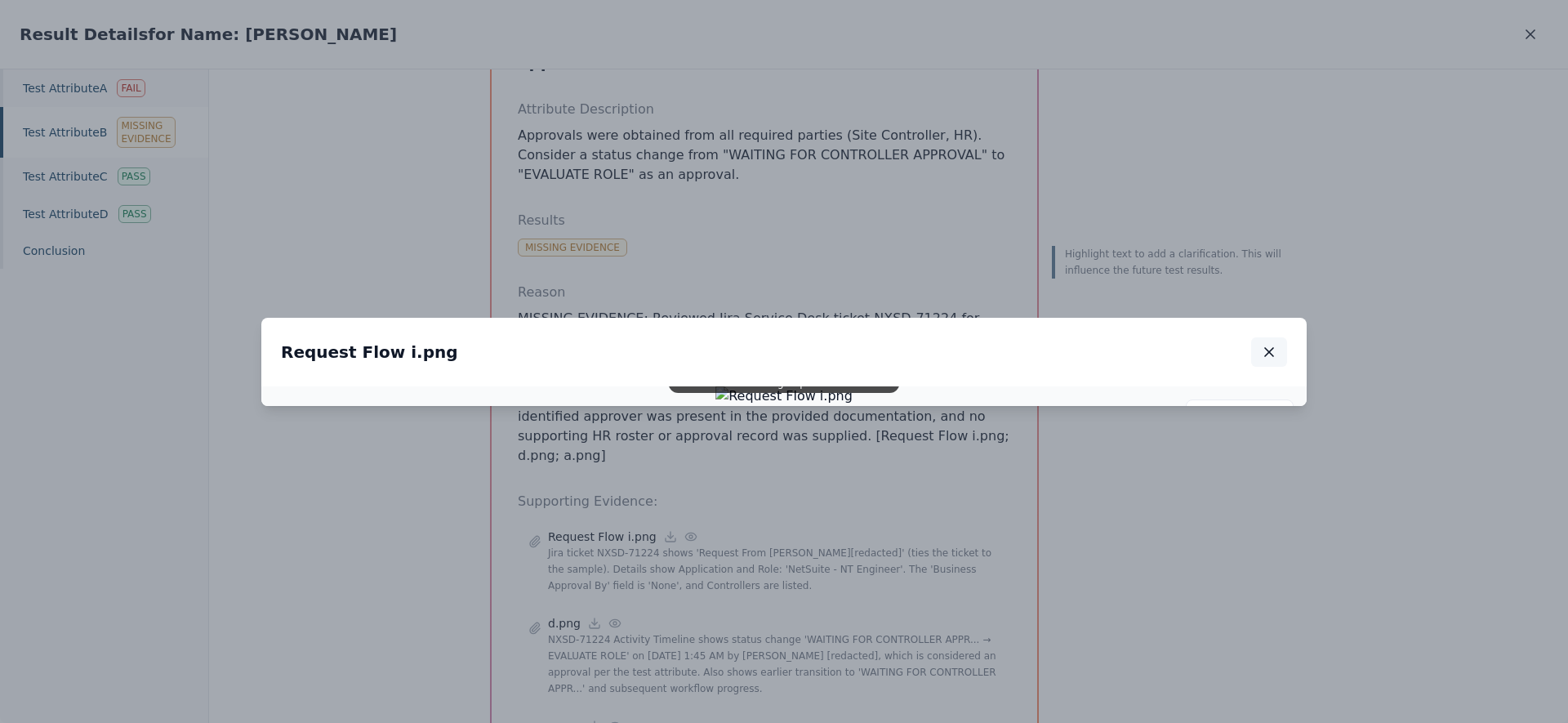
click at [1269, 348] on icon "button" at bounding box center [1269, 352] width 8 height 8
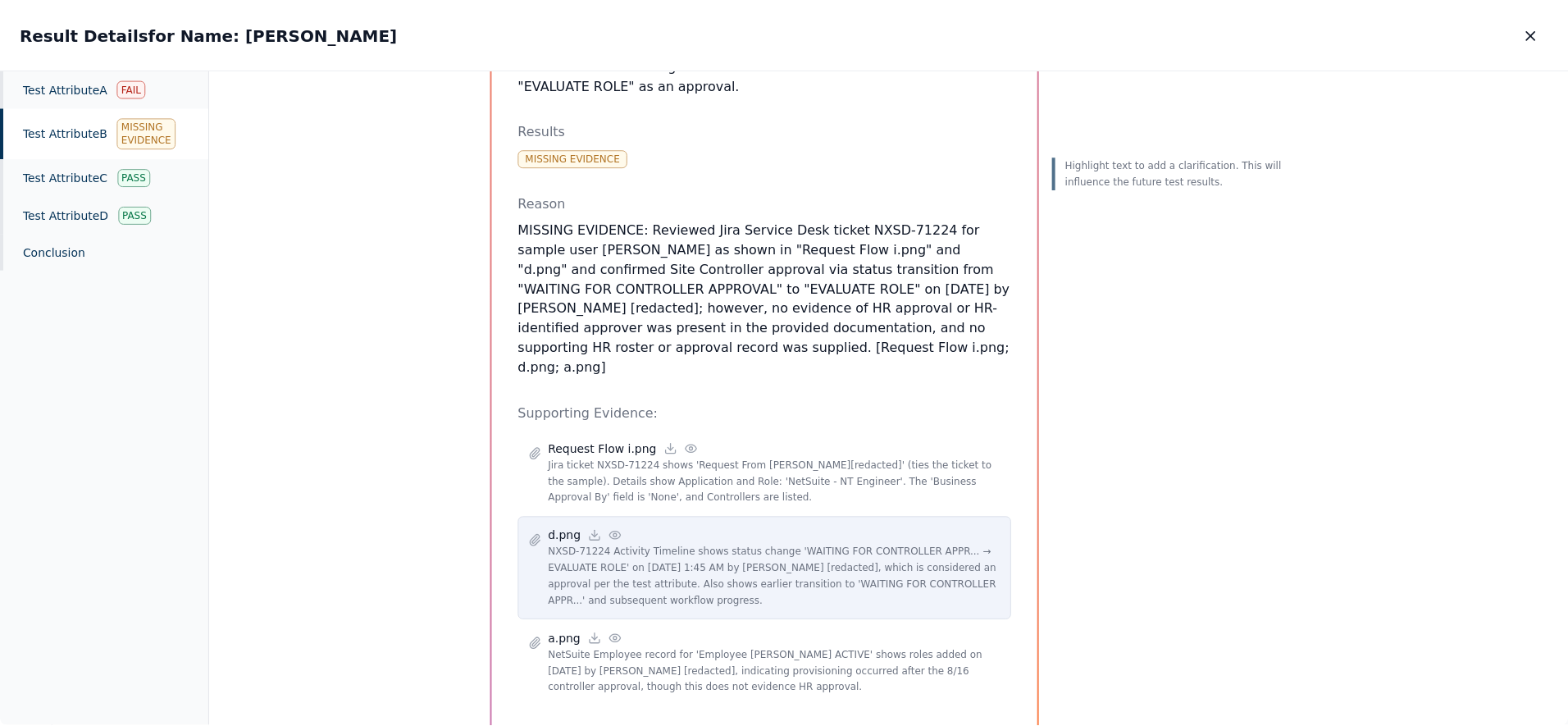
scroll to position [279, 0]
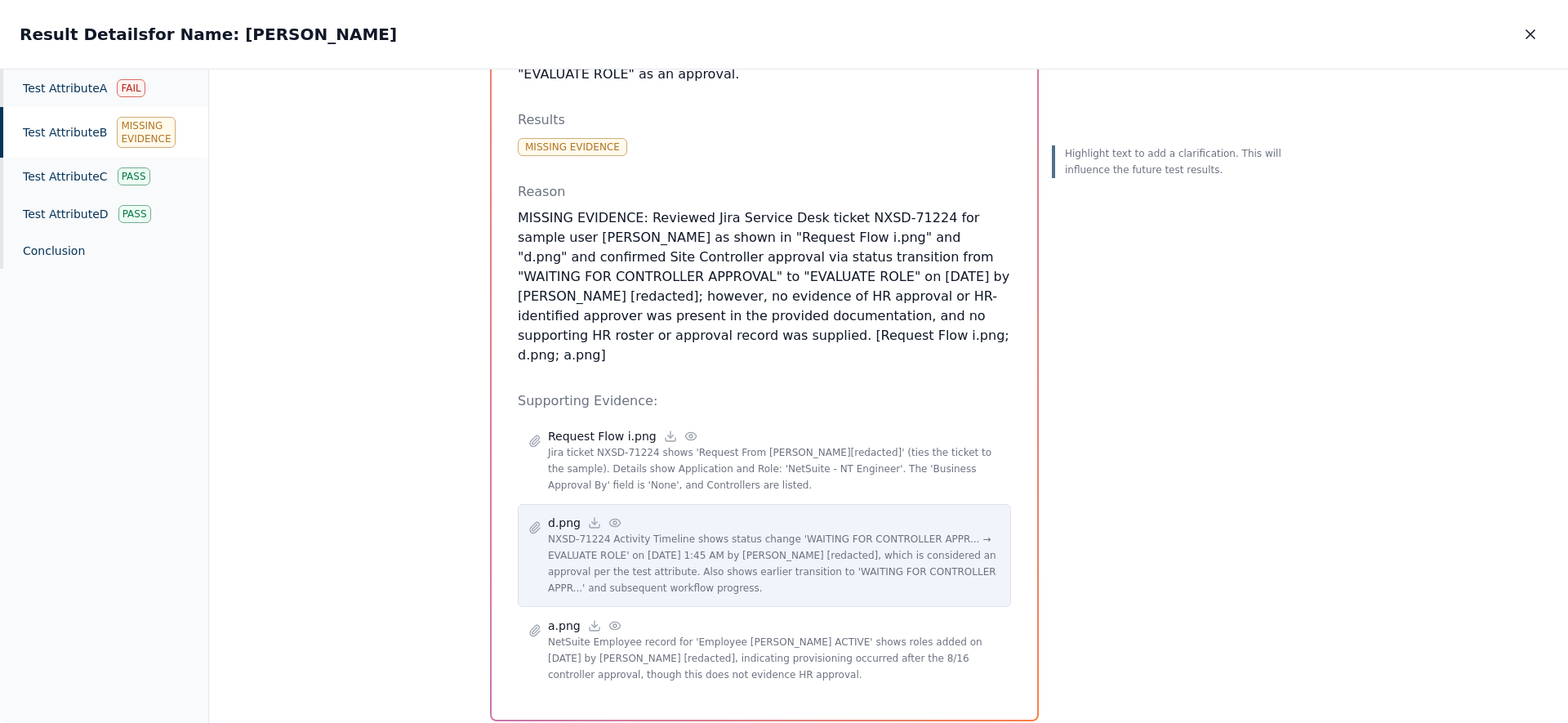
click at [613, 521] on circle at bounding box center [615, 523] width 4 height 4
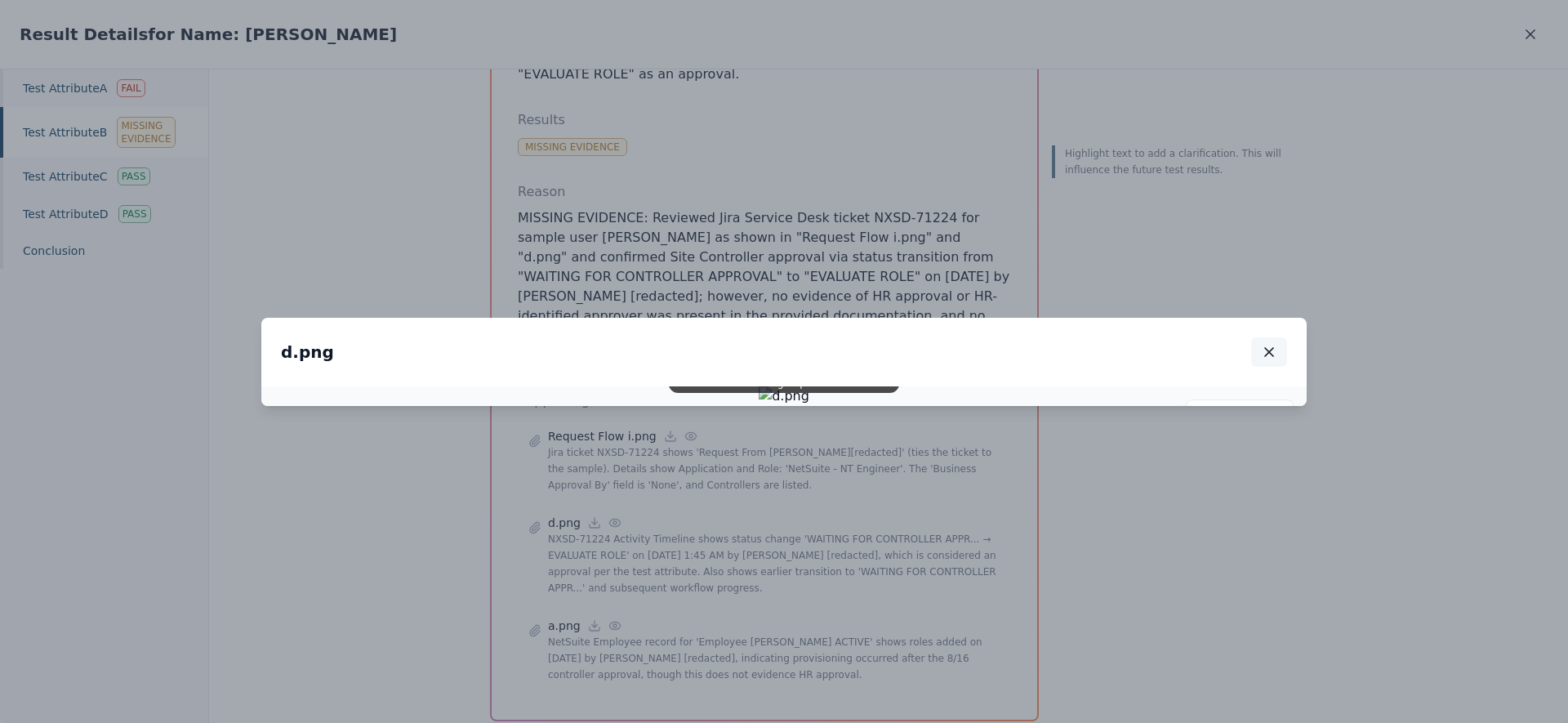
click at [1268, 344] on icon "button" at bounding box center [1269, 352] width 16 height 16
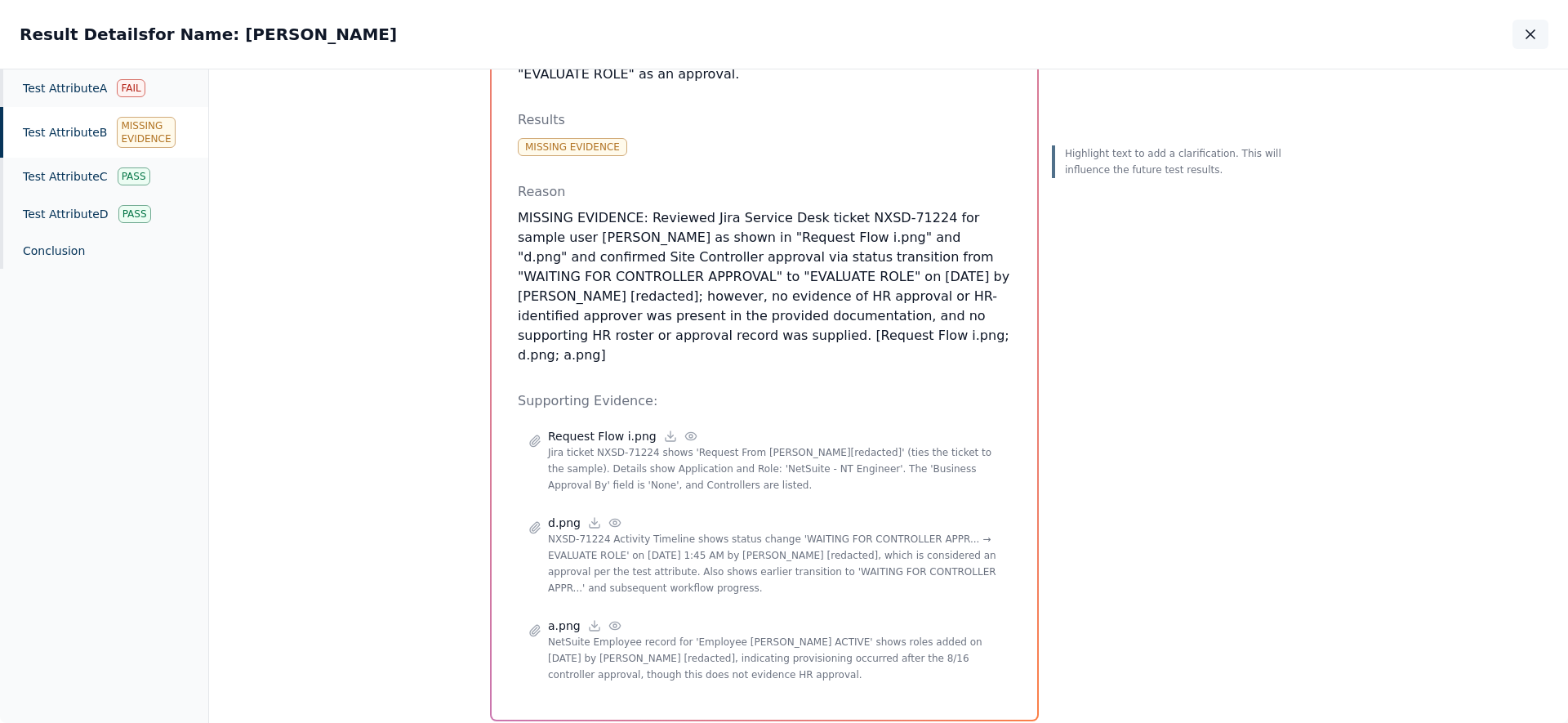
click at [1530, 35] on icon "button" at bounding box center [1530, 34] width 8 height 8
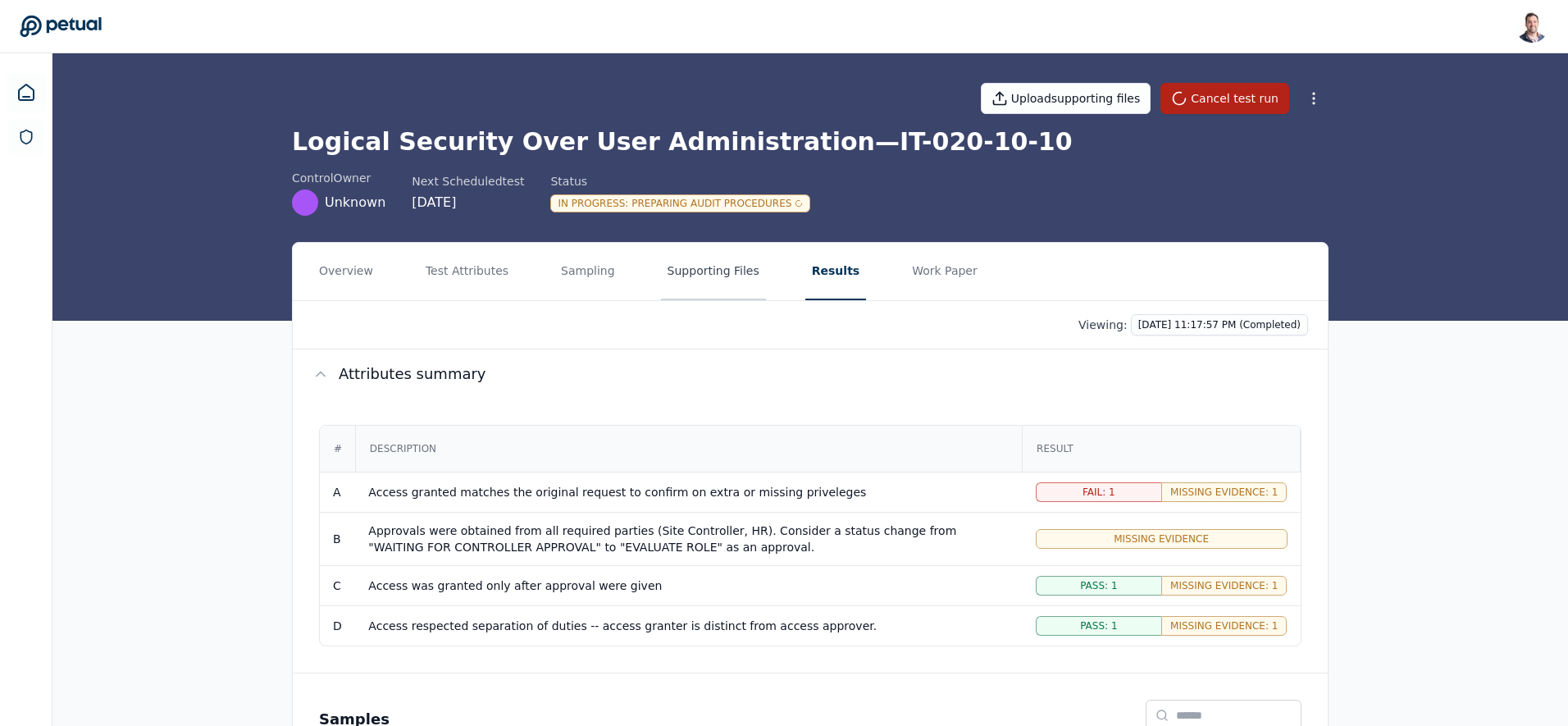
click at [705, 270] on button "Supporting Files" at bounding box center [713, 271] width 105 height 58
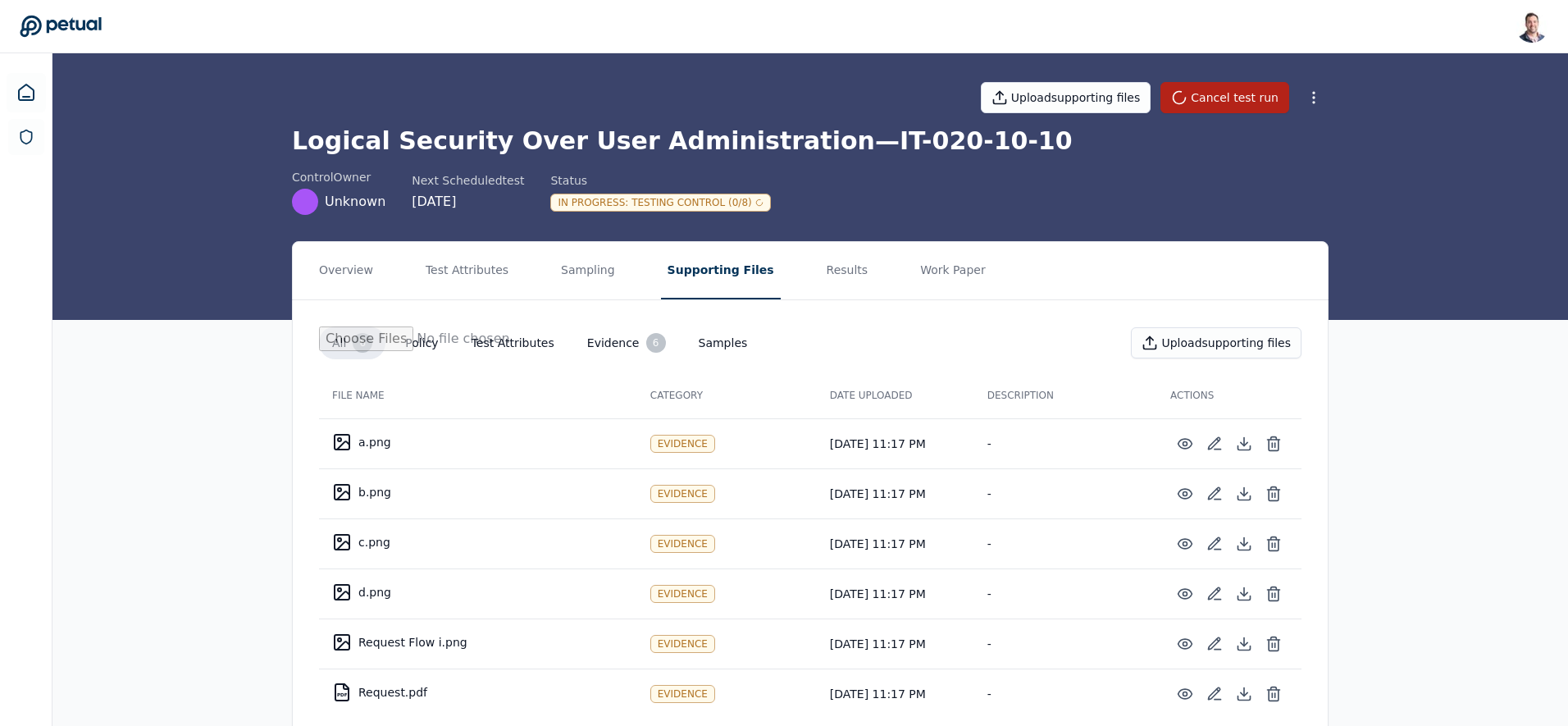
scroll to position [4, 0]
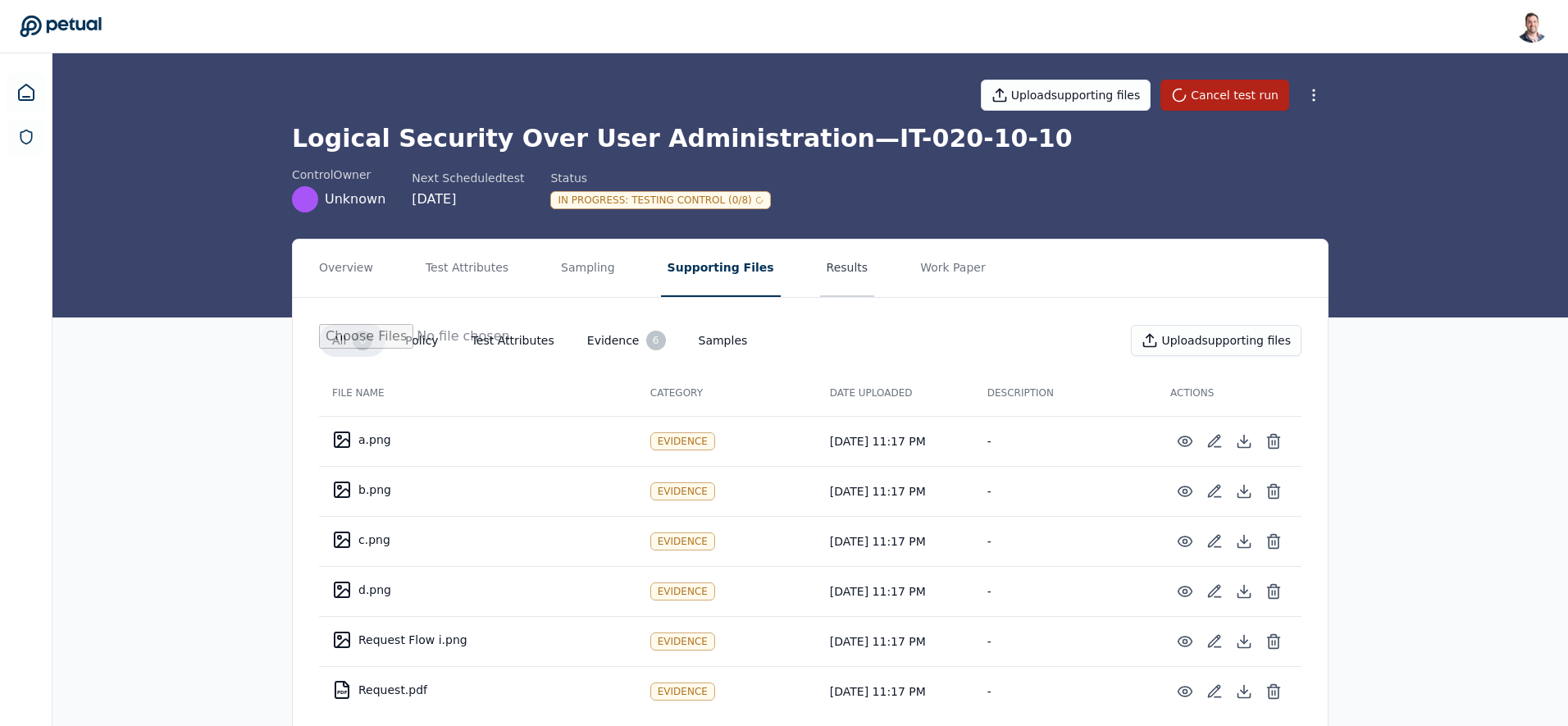
click at [820, 277] on button "Results" at bounding box center [847, 269] width 55 height 58
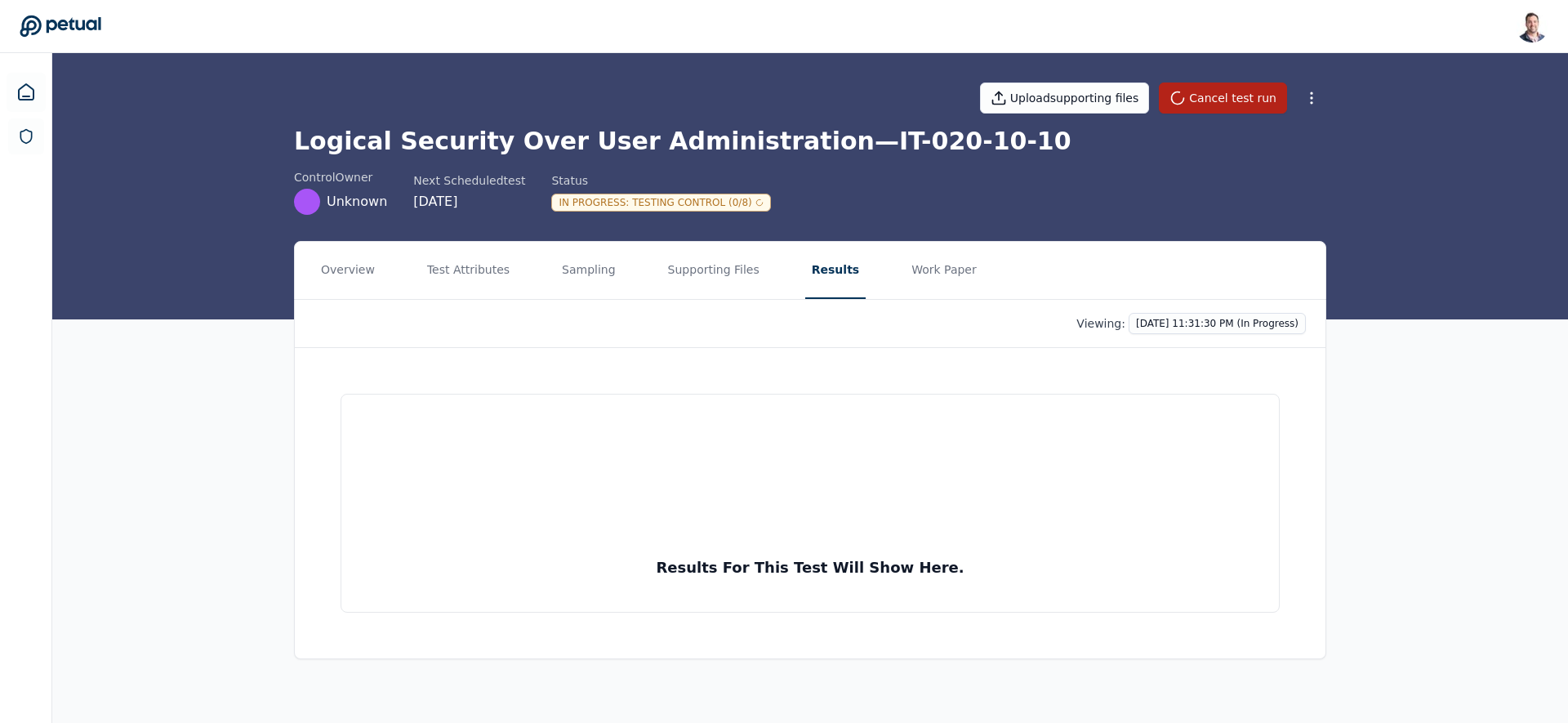
click at [1216, 313] on html "Snir Kodesh snir@petual.ai Sign out Upload supporting files Cancel test run Log…" at bounding box center [784, 362] width 1568 height 723
click at [1206, 394] on div "10/2/2025, 11:17:57 PM (Completed)" at bounding box center [1184, 387] width 235 height 30
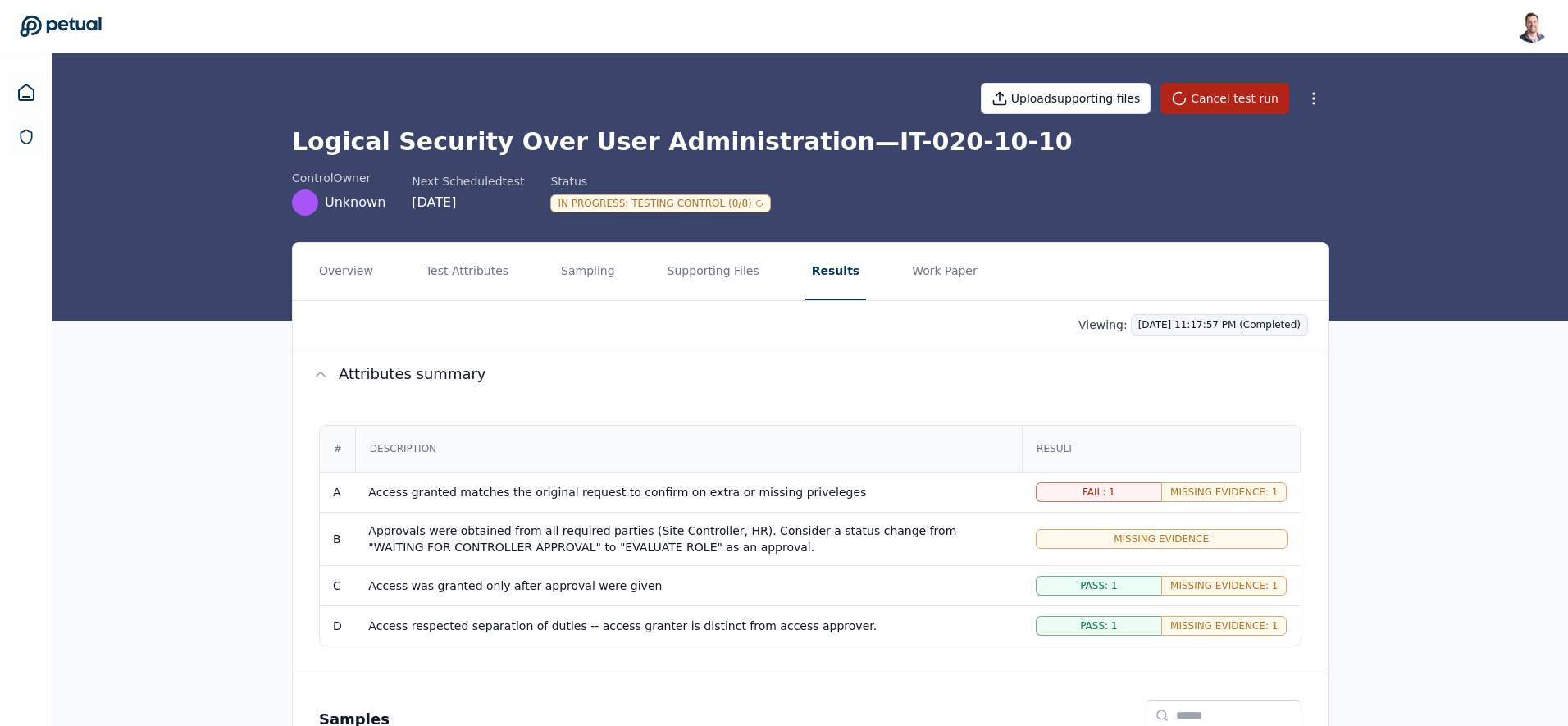
click at [1213, 329] on html "Snir Kodesh snir@petual.ai Sign out Upload supporting files Cancel test run Log…" at bounding box center [784, 475] width 1568 height 951
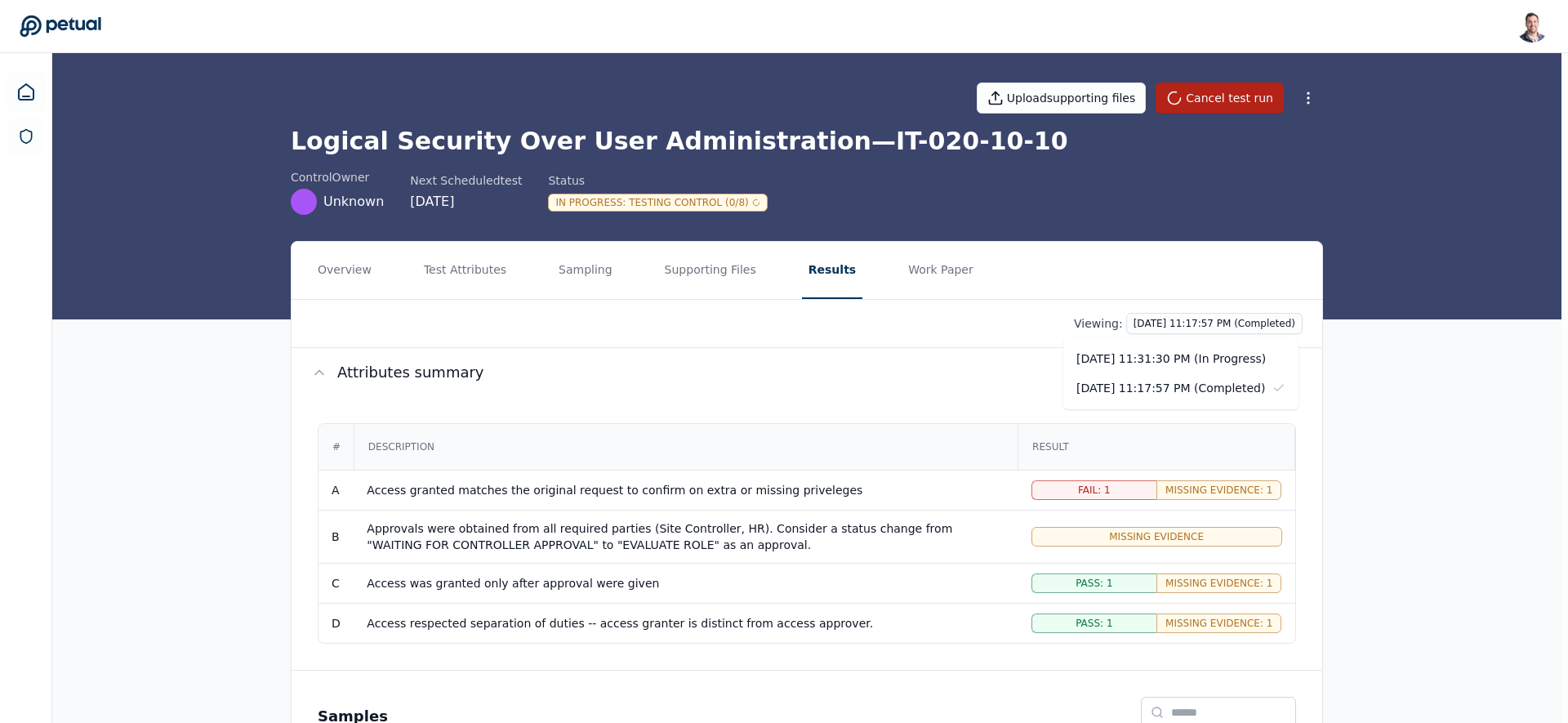
click at [1419, 401] on html "Snir Kodesh snir@petual.ai Sign out Upload supporting files Cancel test run Log…" at bounding box center [784, 473] width 1568 height 947
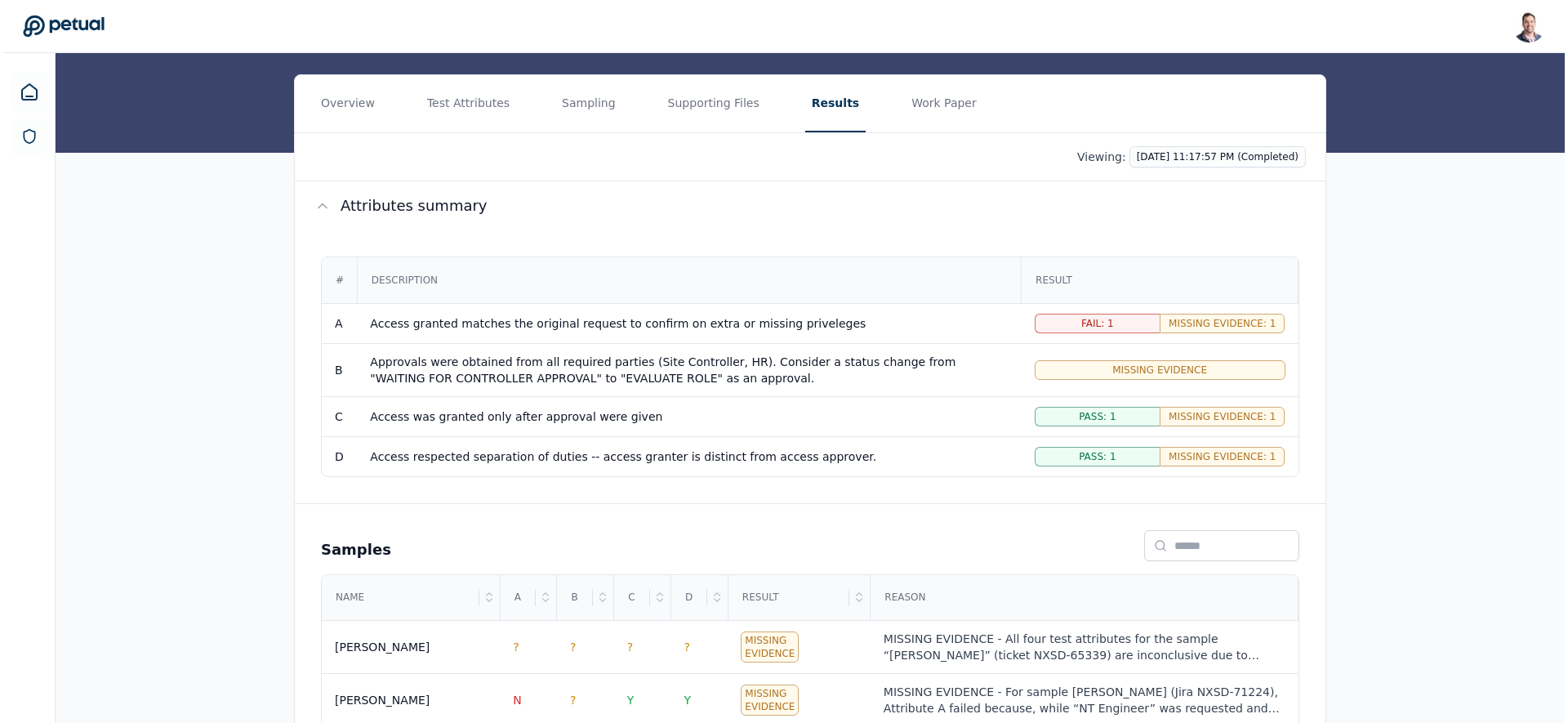
scroll to position [224, 0]
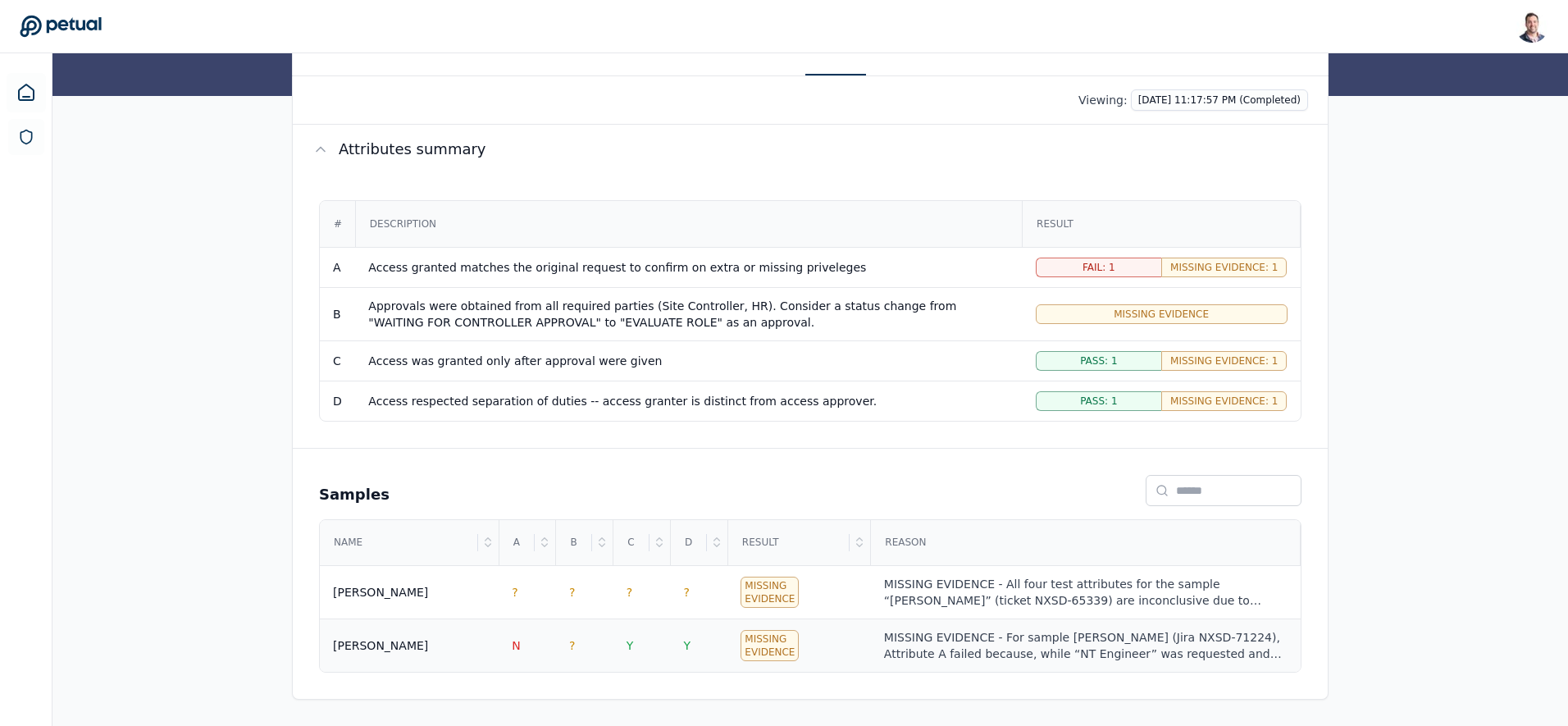
click at [979, 649] on div "MISSING EVIDENCE - For sample Ricky (Jira NXSD-71224), Attribute A failed becau…" at bounding box center [1085, 645] width 403 height 33
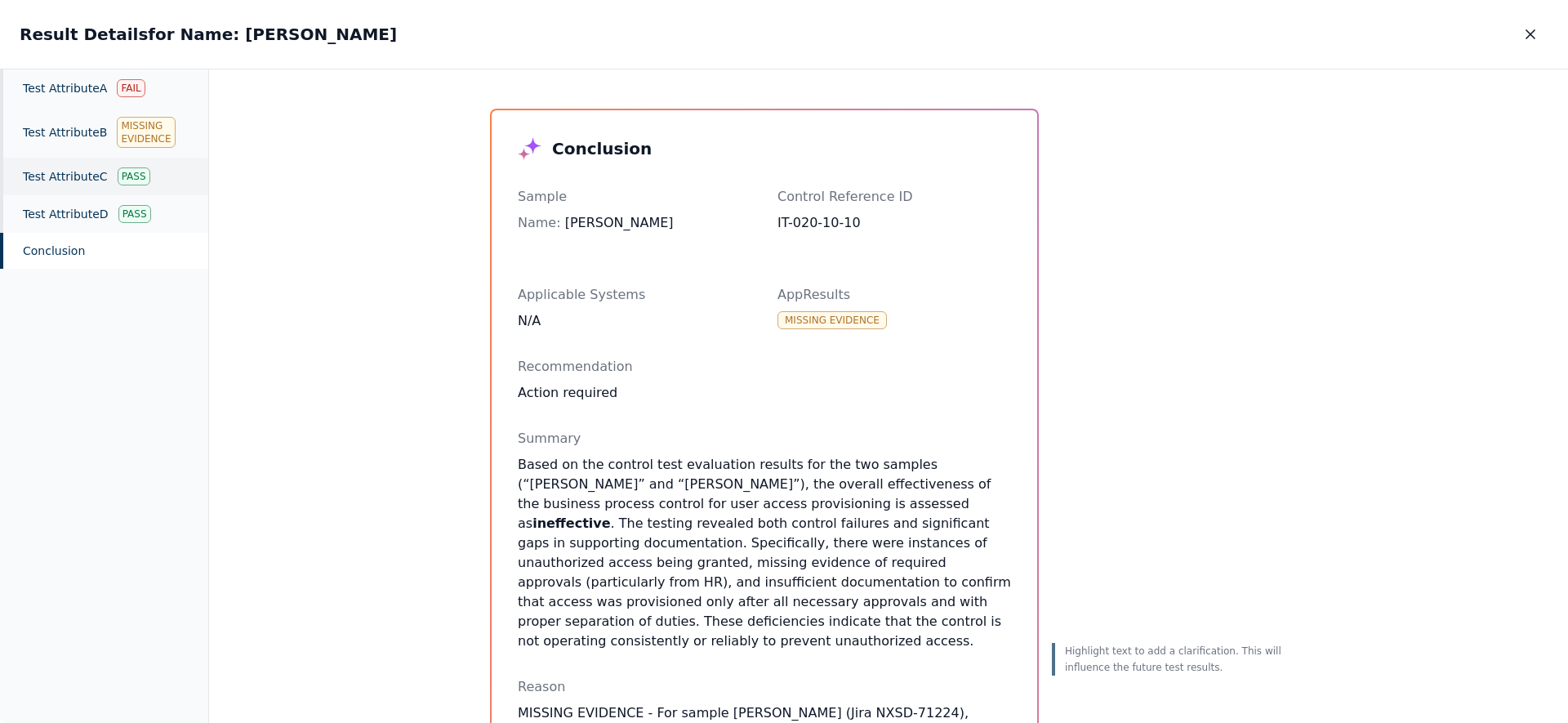
click at [99, 188] on div "Test Attribute C Pass" at bounding box center [104, 176] width 209 height 38
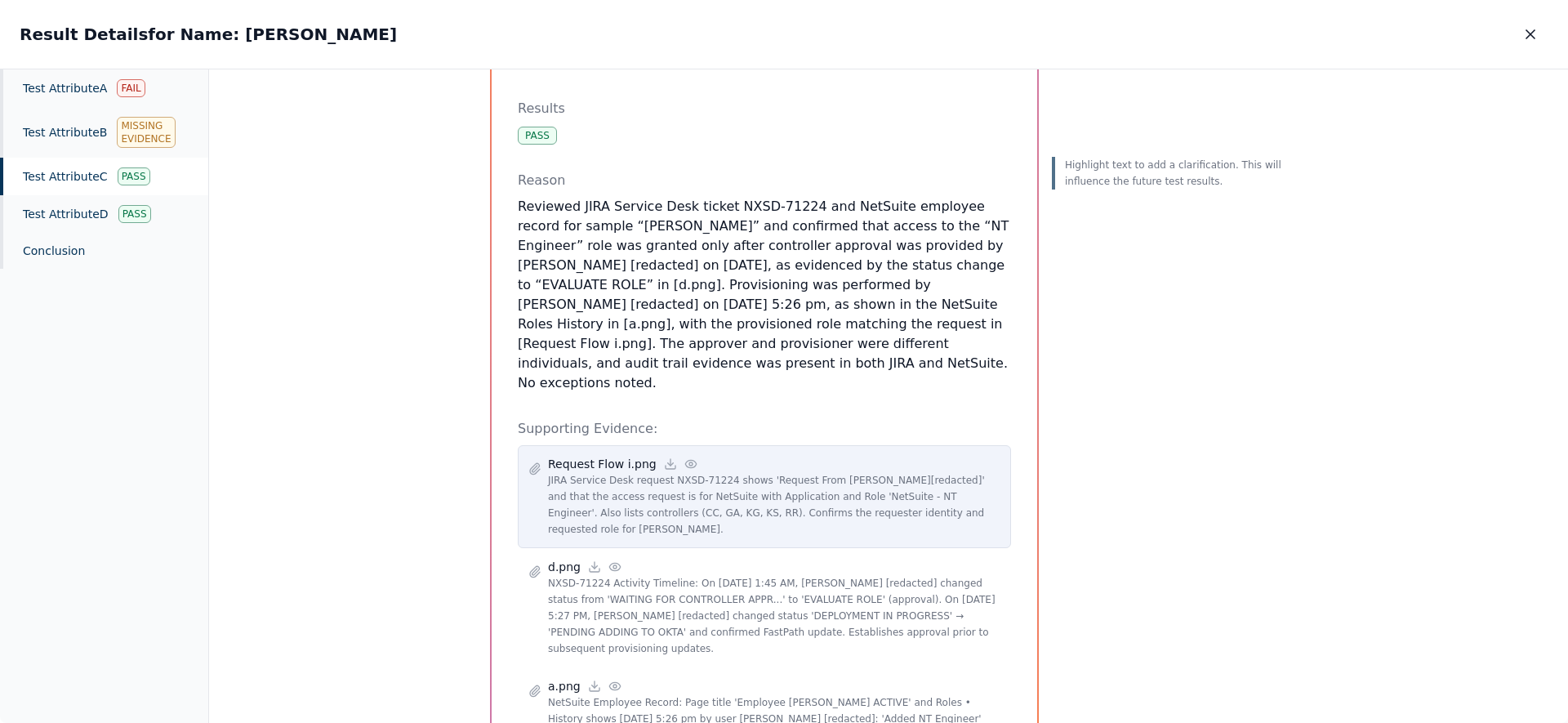
scroll to position [206, 0]
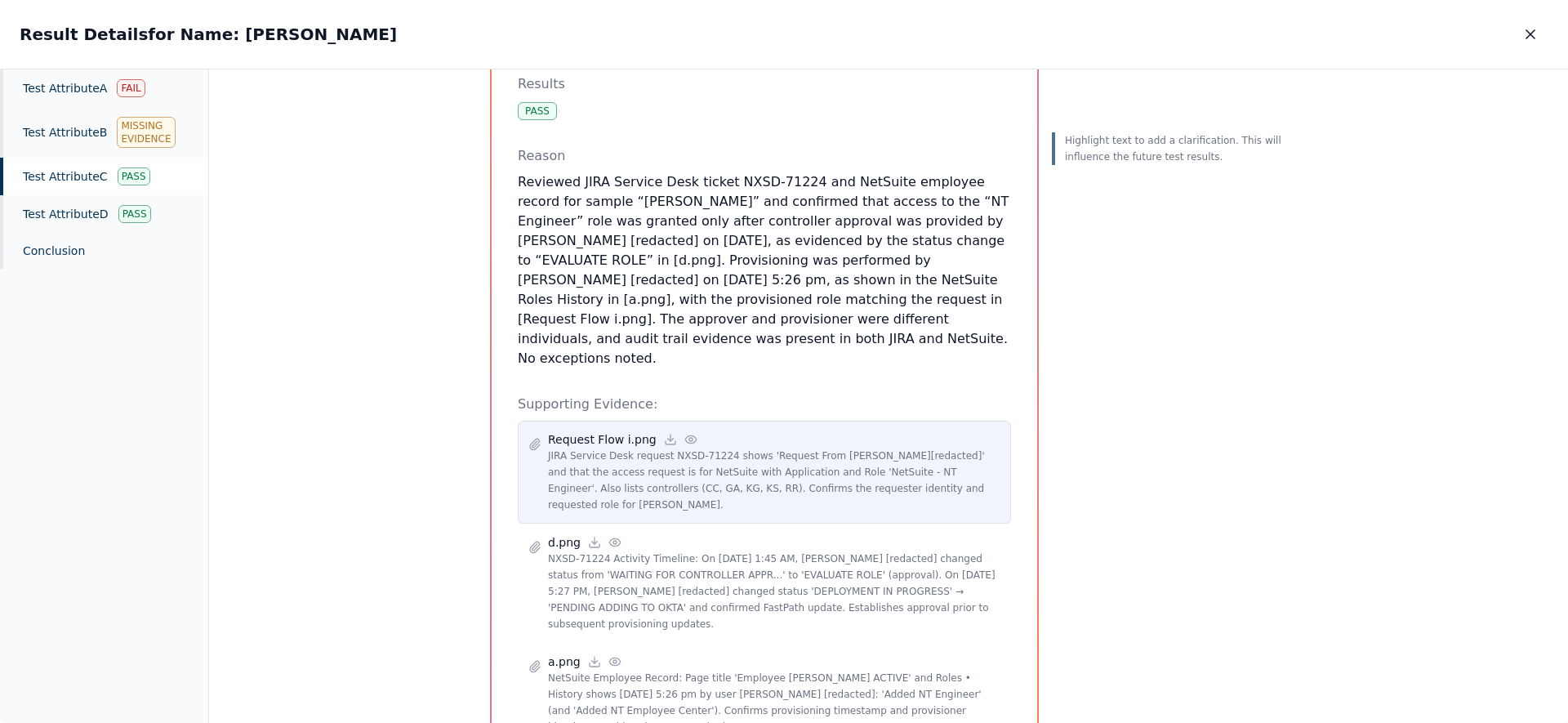
click at [685, 433] on icon at bounding box center [691, 439] width 13 height 13
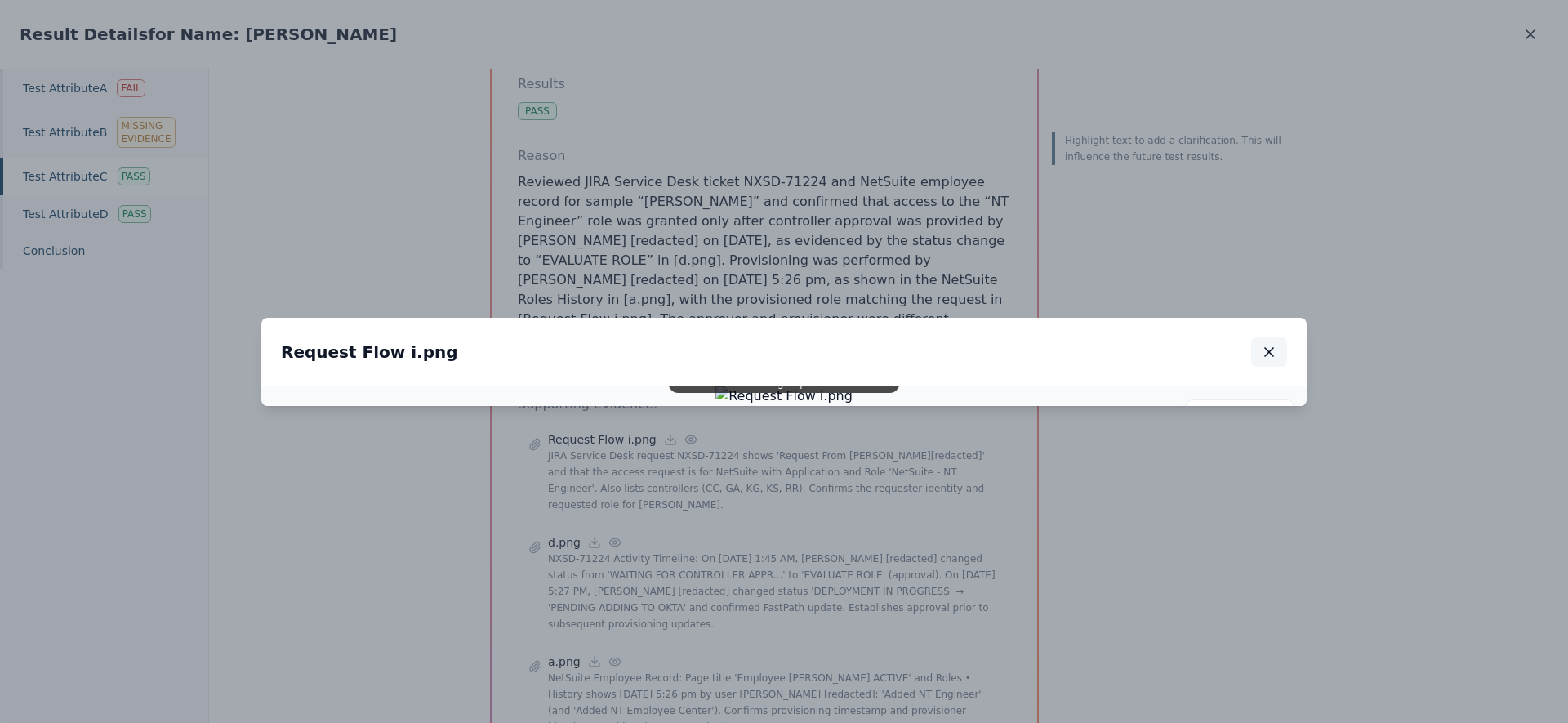
click at [1274, 344] on icon "button" at bounding box center [1269, 352] width 16 height 16
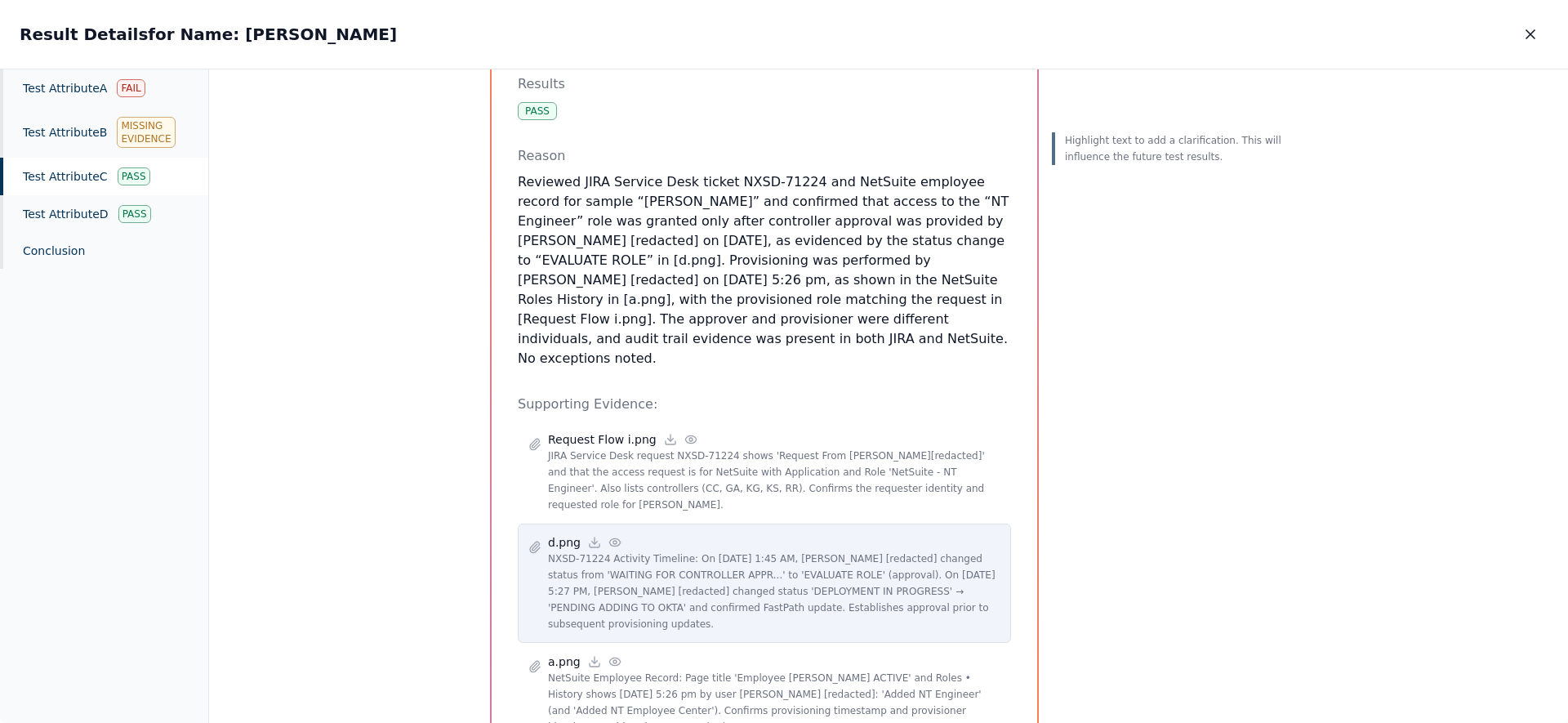
click at [609, 536] on icon at bounding box center [615, 542] width 13 height 13
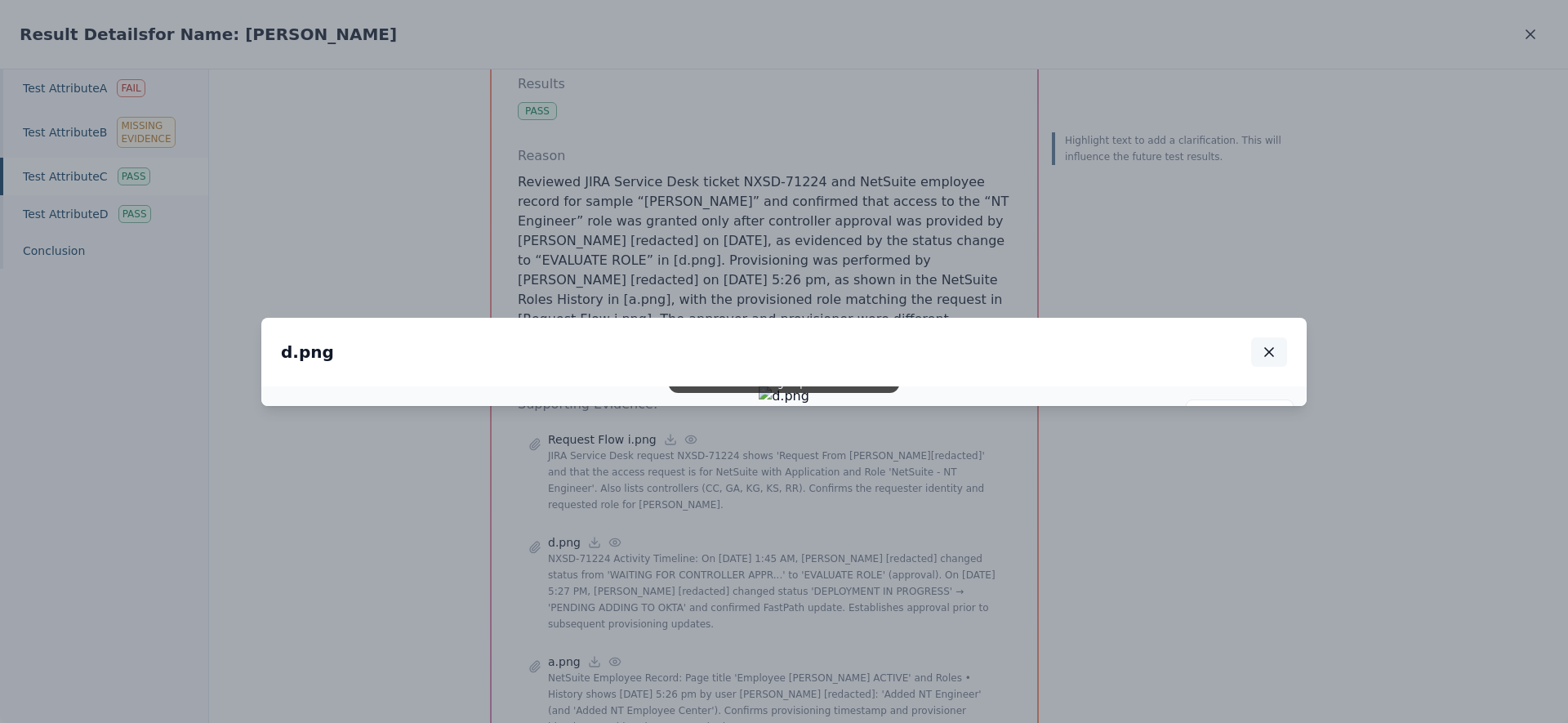
click at [1272, 344] on icon "button" at bounding box center [1269, 352] width 16 height 16
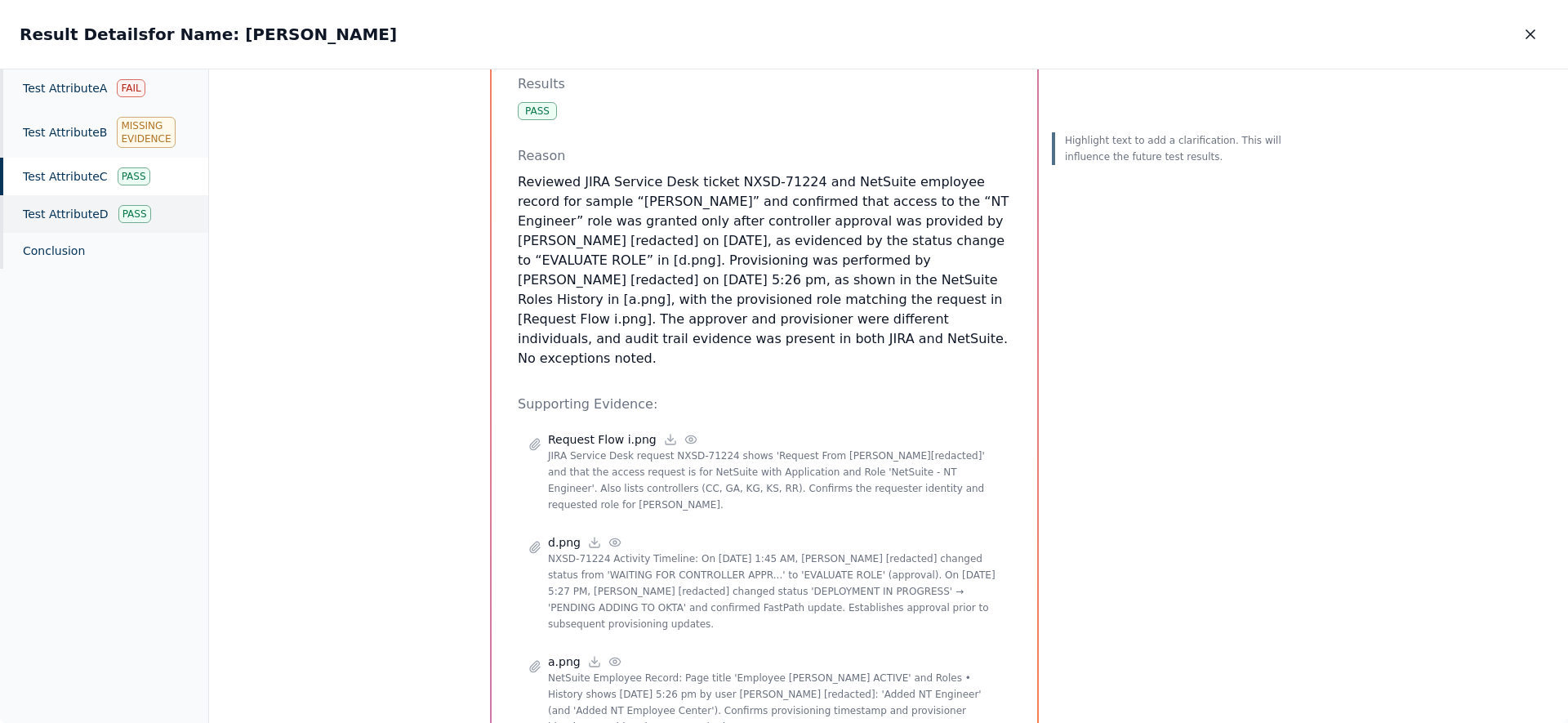
click at [129, 215] on div "Pass" at bounding box center [134, 214] width 33 height 18
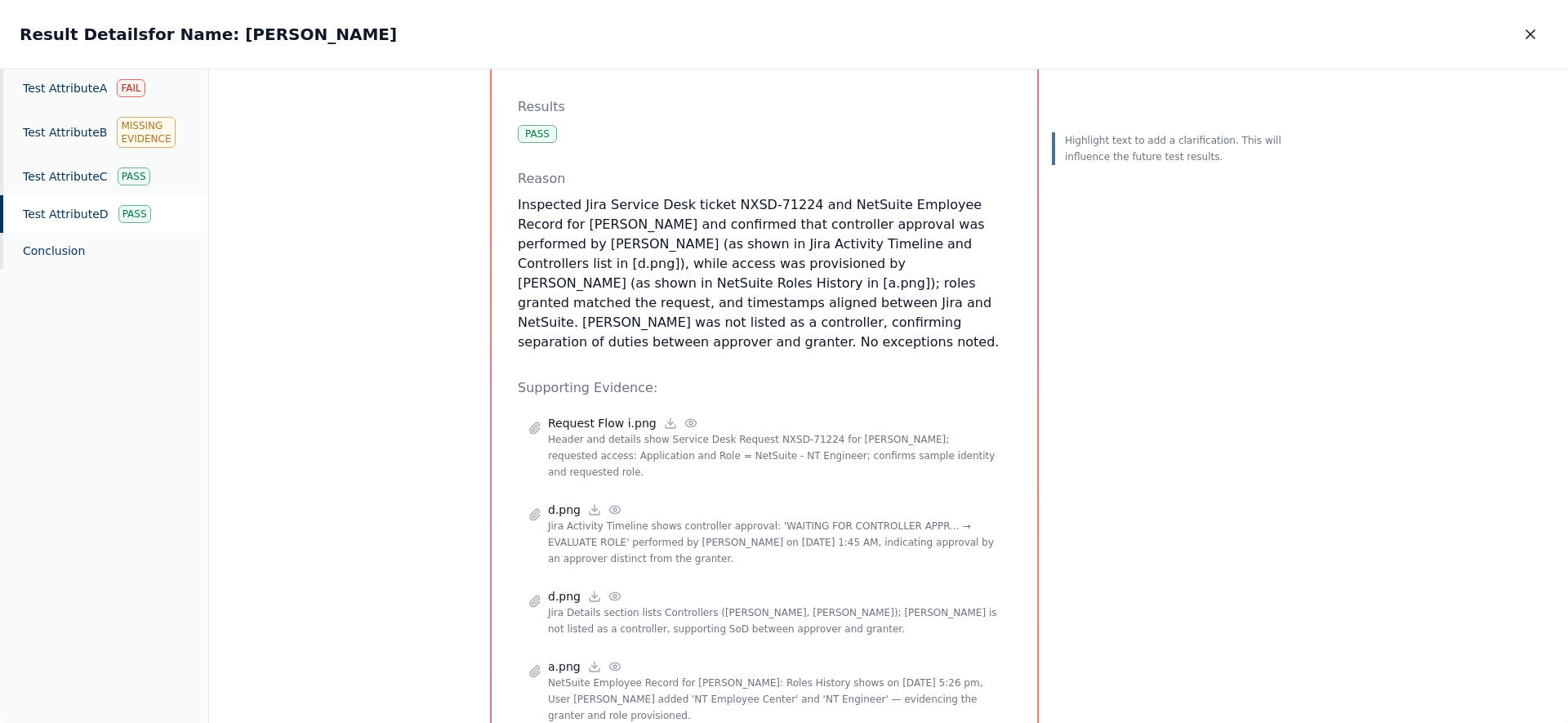
scroll to position [114, 0]
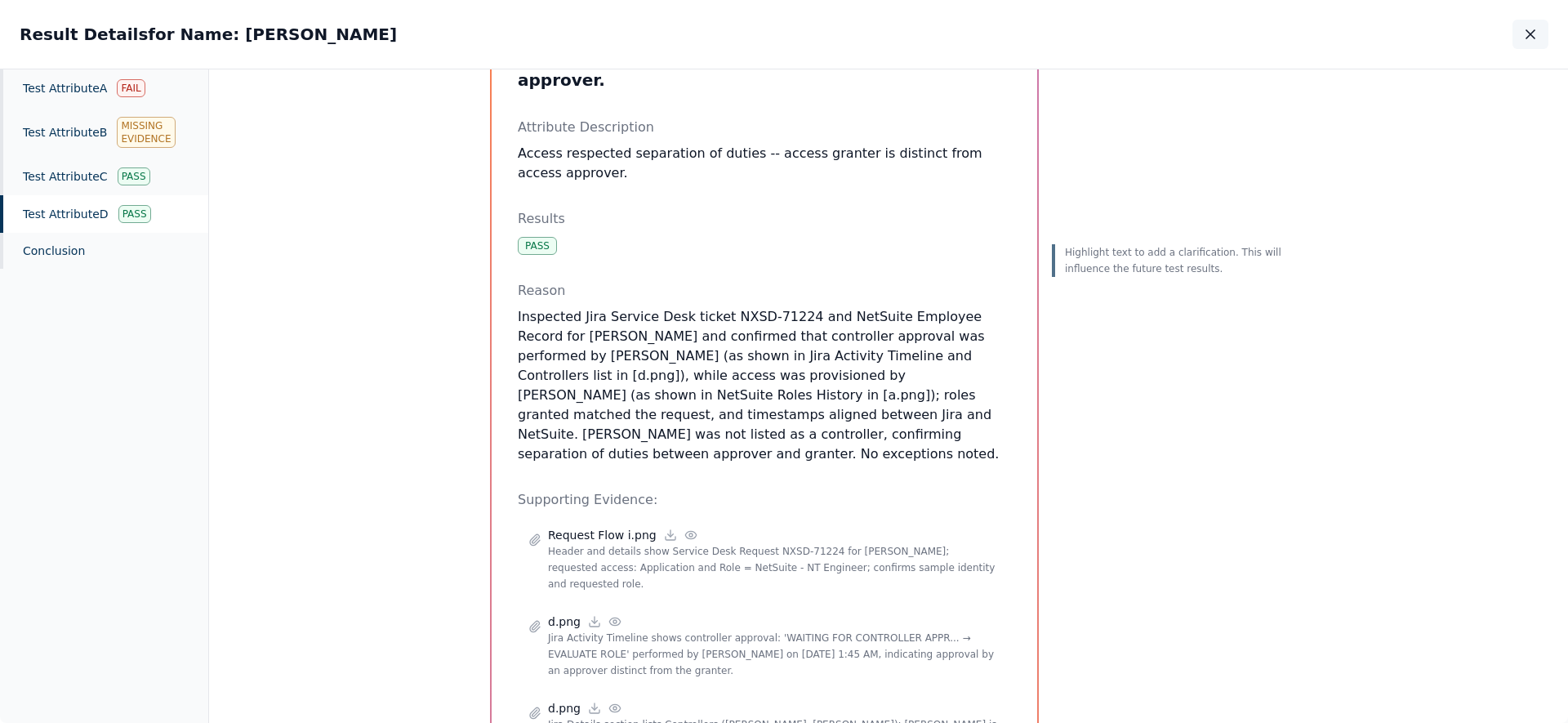
click at [1532, 36] on icon "button" at bounding box center [1530, 34] width 8 height 8
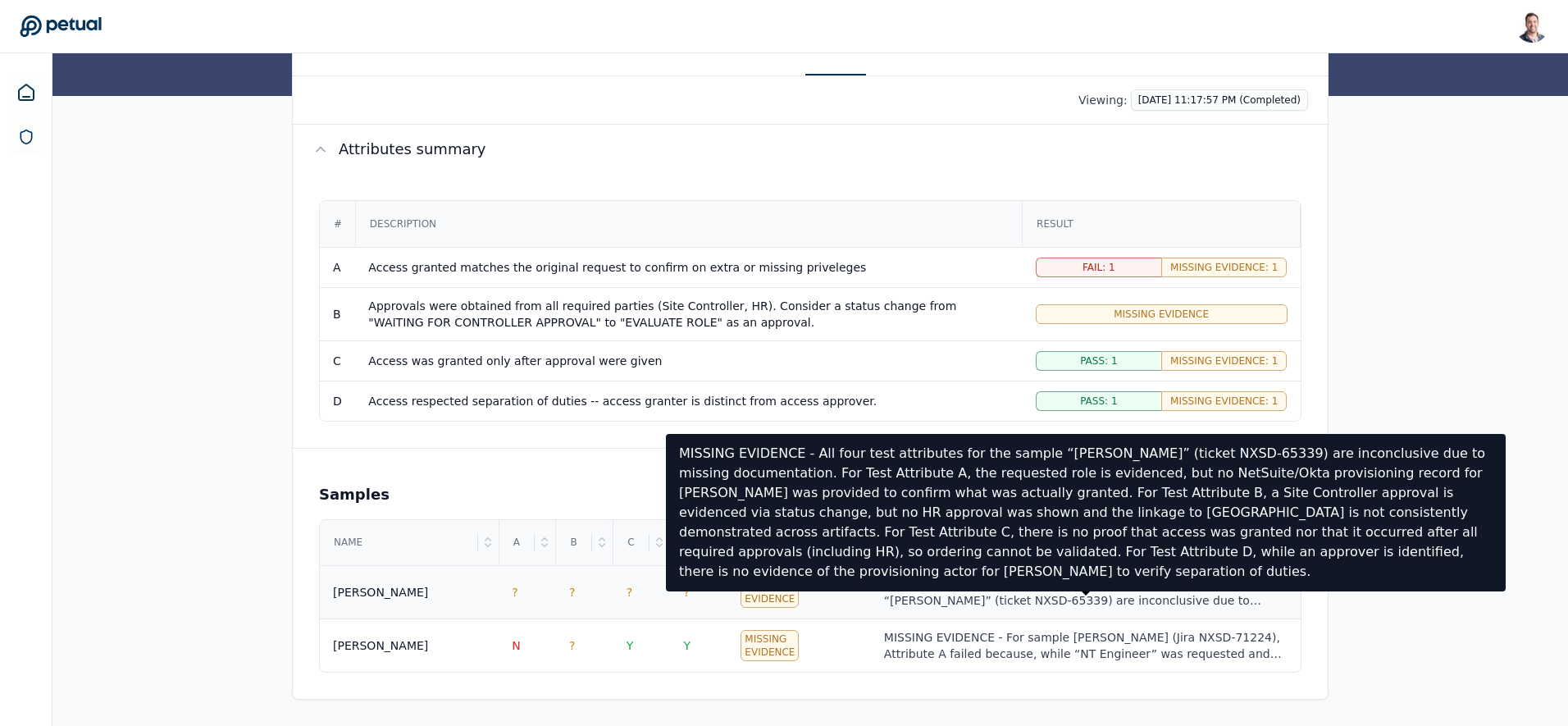
click at [996, 594] on div "MISSING EVIDENCE - All four test attributes for the sample “Mukund” (ticket NXS…" at bounding box center [1085, 592] width 403 height 33
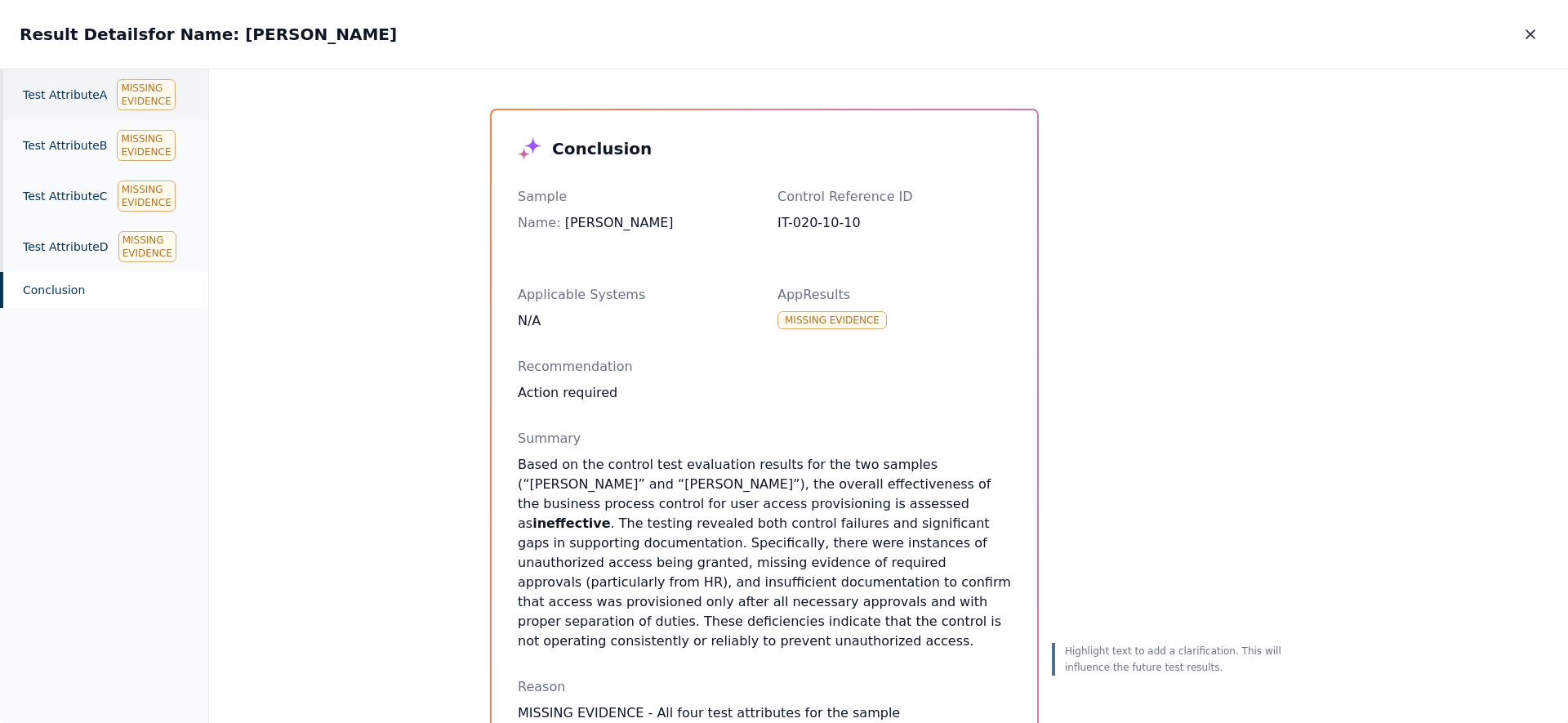
click at [89, 100] on div "Test Attribute A Missing Evidence" at bounding box center [104, 95] width 209 height 51
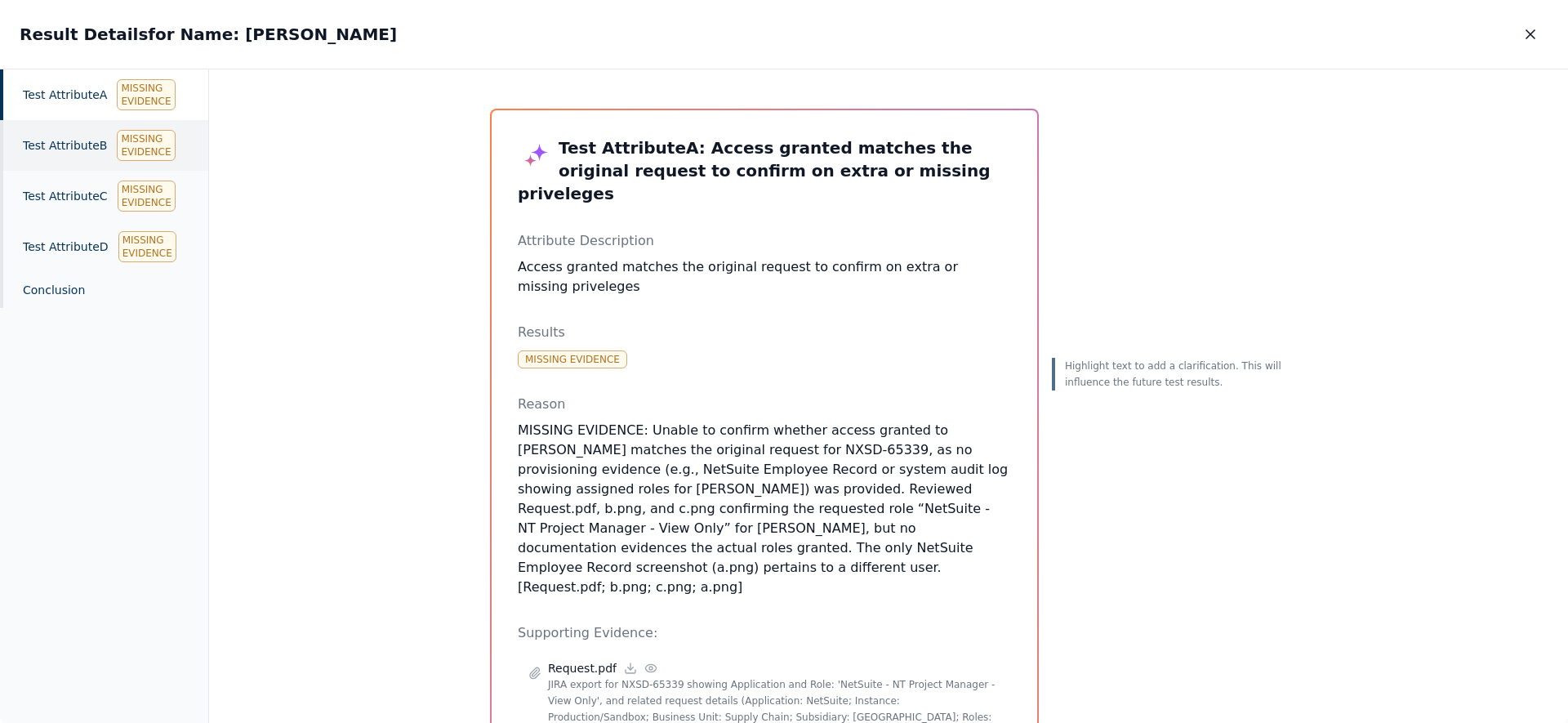
click at [80, 148] on div "Test Attribute B Missing Evidence" at bounding box center [104, 145] width 209 height 51
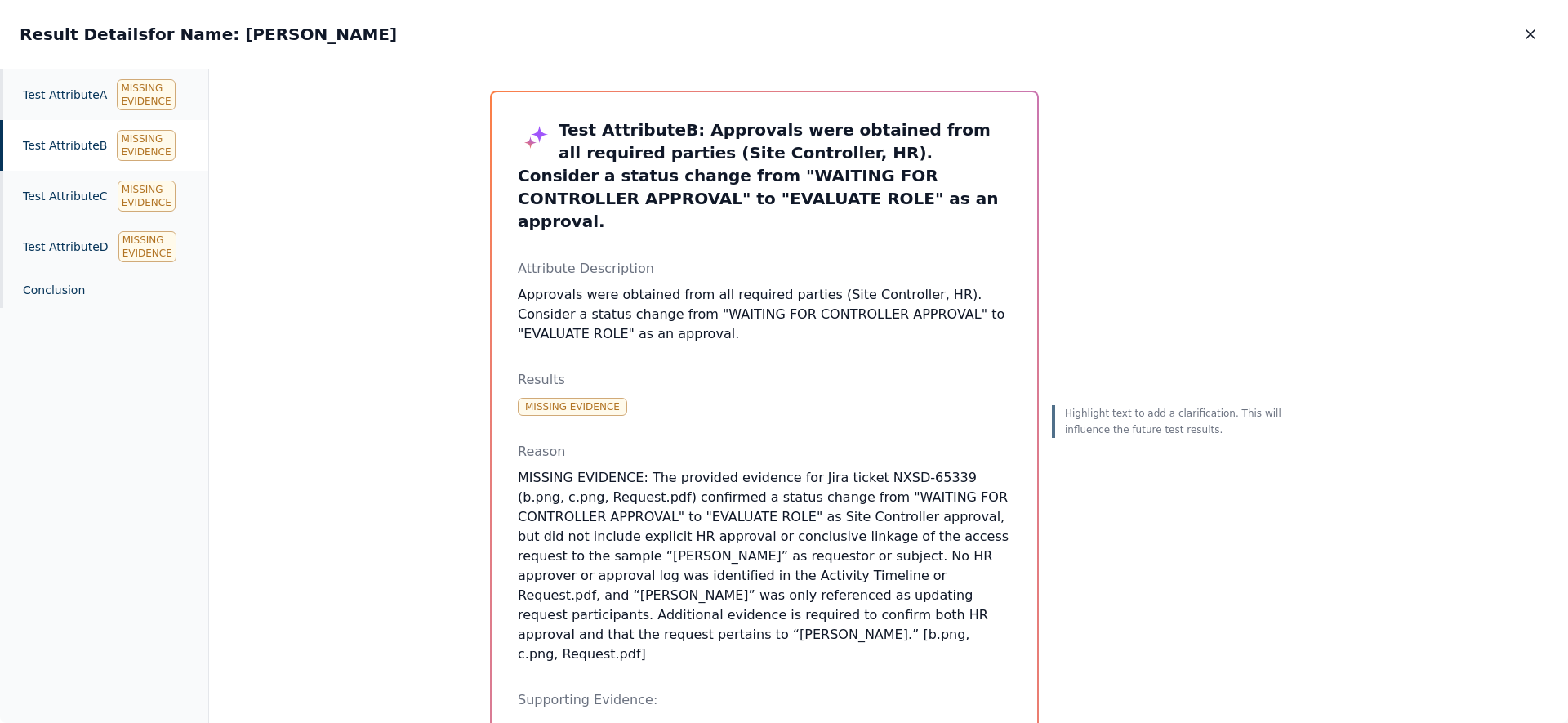
scroll to position [26, 0]
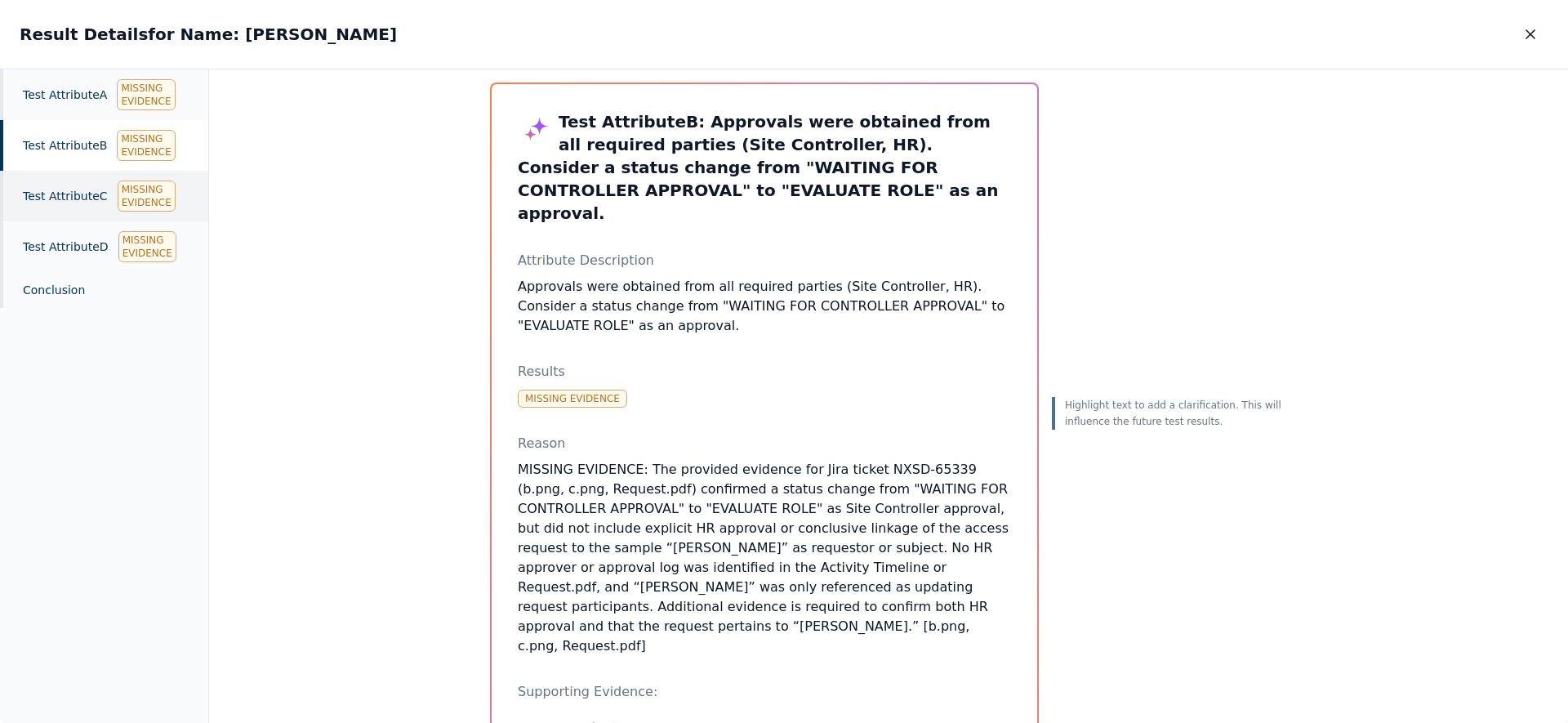
click at [53, 194] on div "Test Attribute C Missing Evidence" at bounding box center [104, 196] width 209 height 51
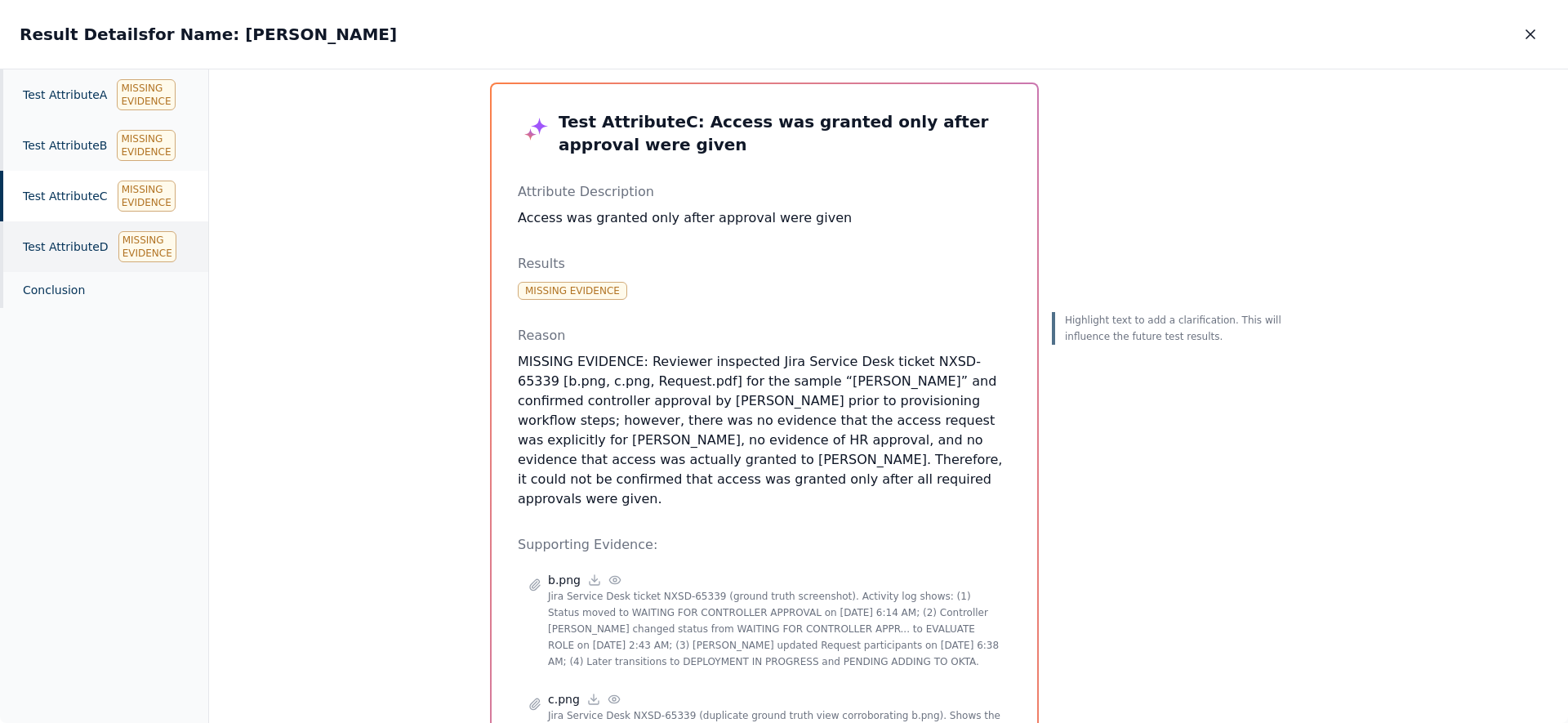
click at [76, 250] on div "Test Attribute D Missing Evidence" at bounding box center [104, 246] width 209 height 51
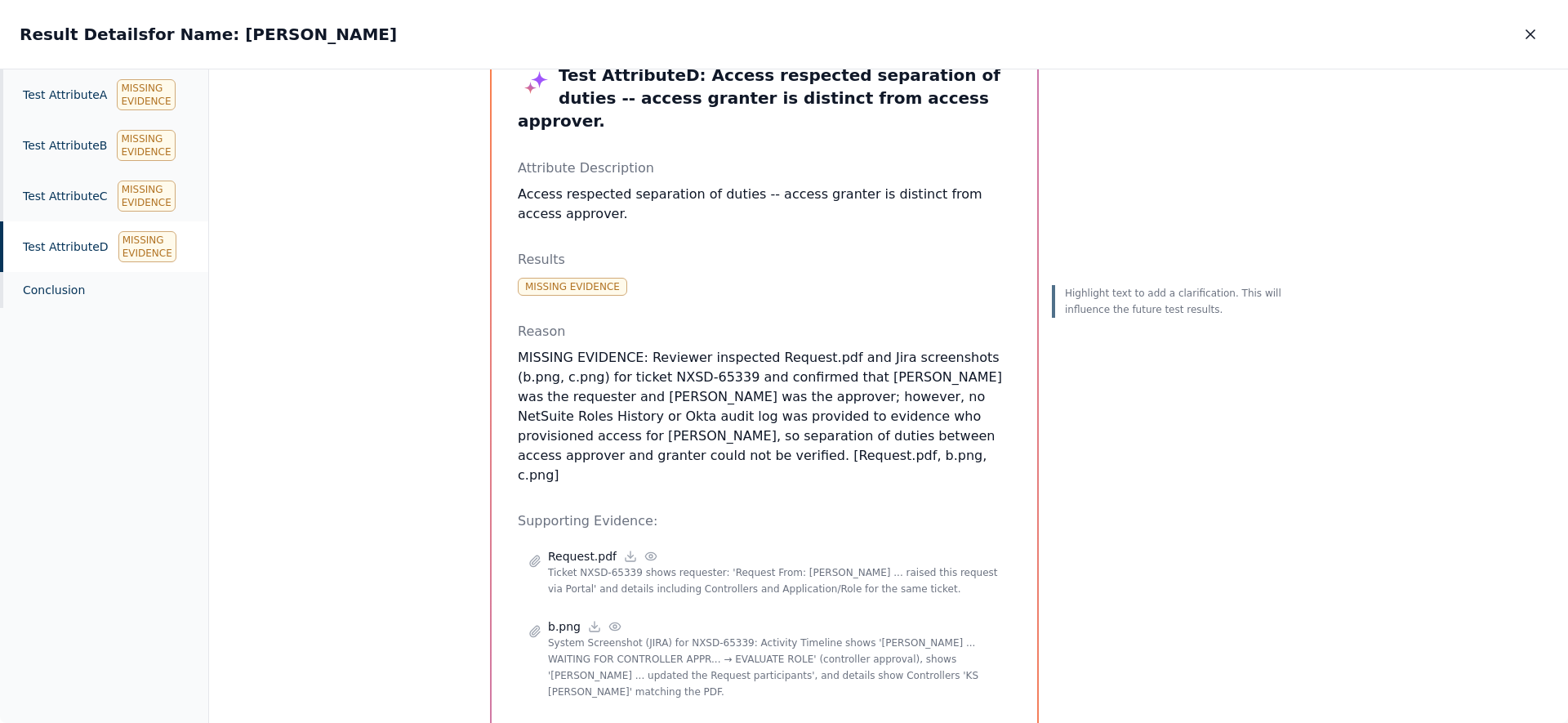
scroll to position [162, 0]
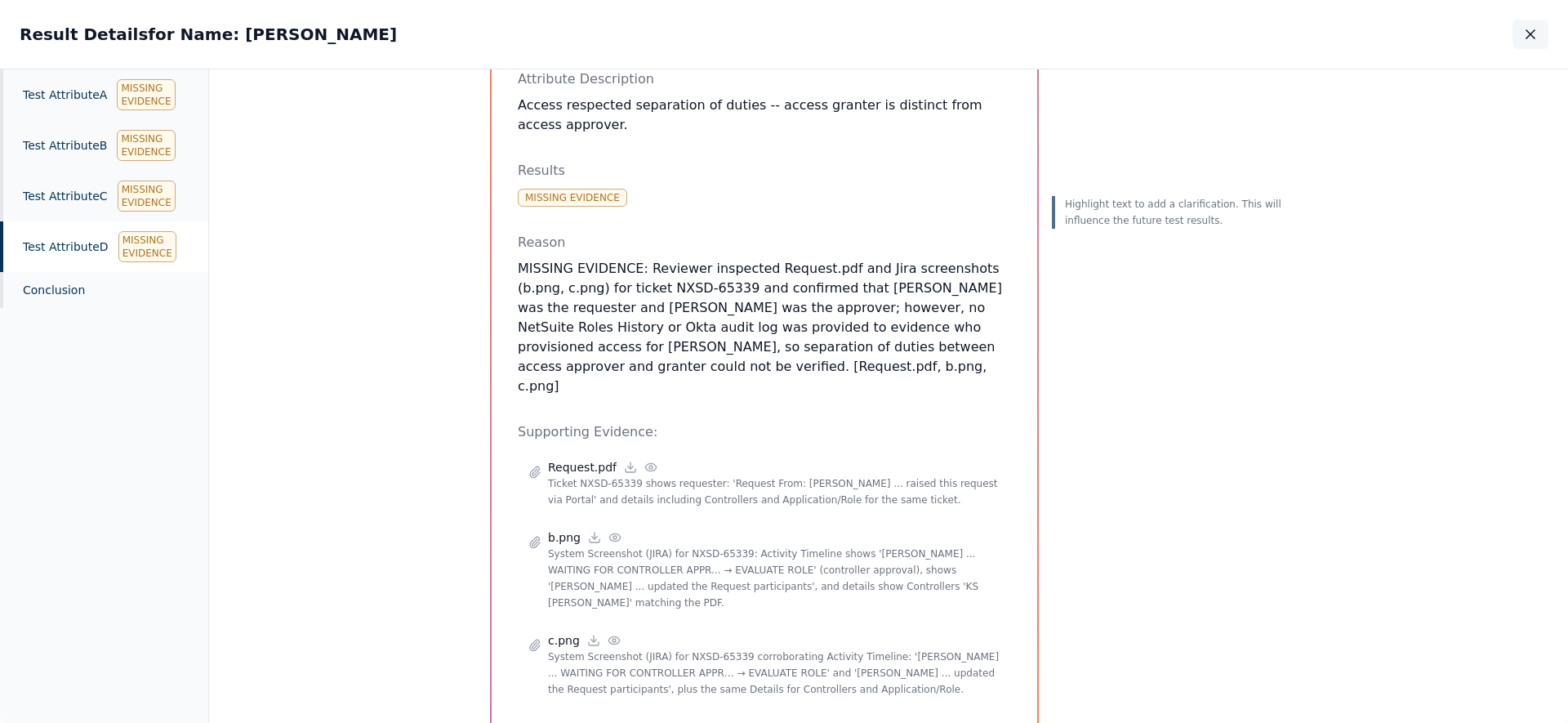
click at [1530, 36] on icon "button" at bounding box center [1530, 34] width 16 height 16
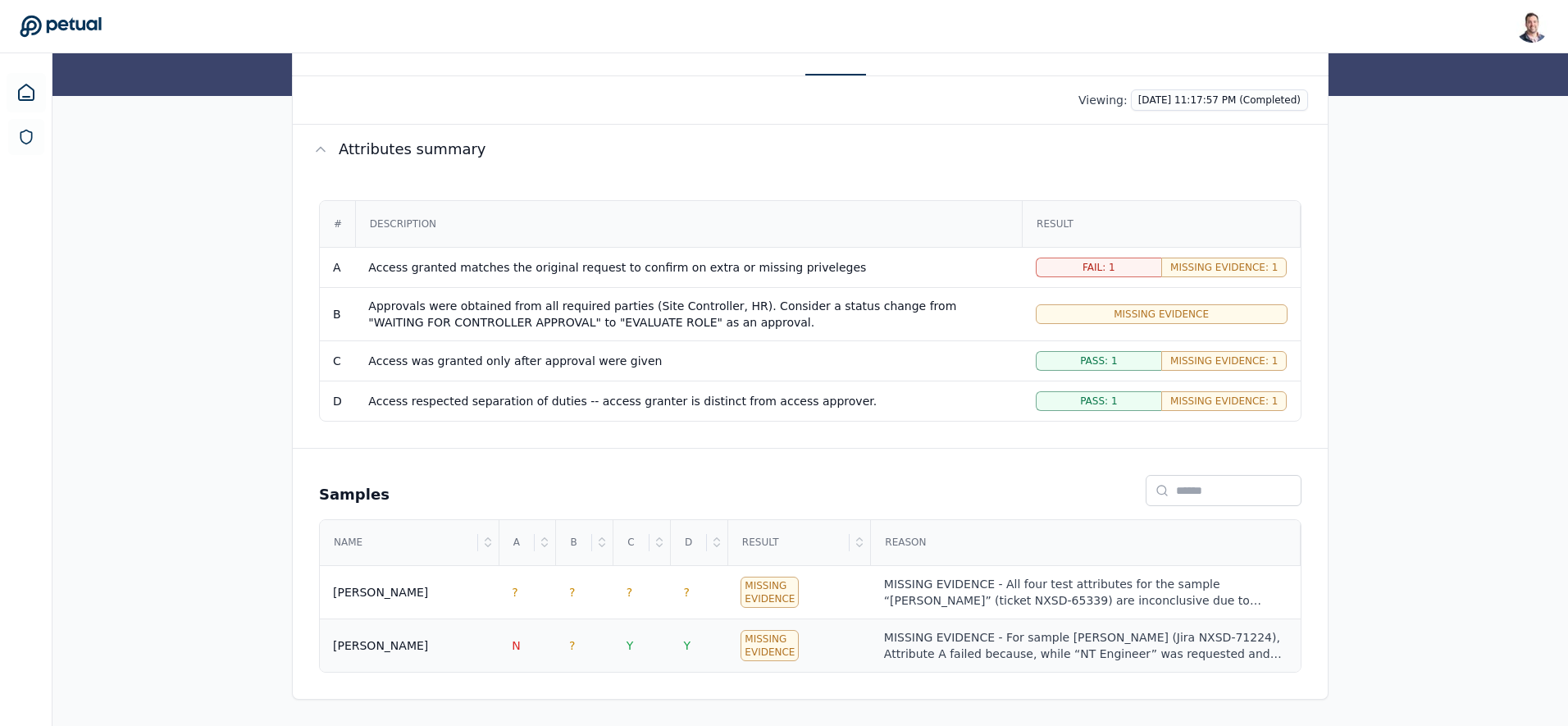
click at [1016, 641] on div "MISSING EVIDENCE - For sample Ricky (Jira NXSD-71224), Attribute A failed becau…" at bounding box center [1085, 645] width 403 height 33
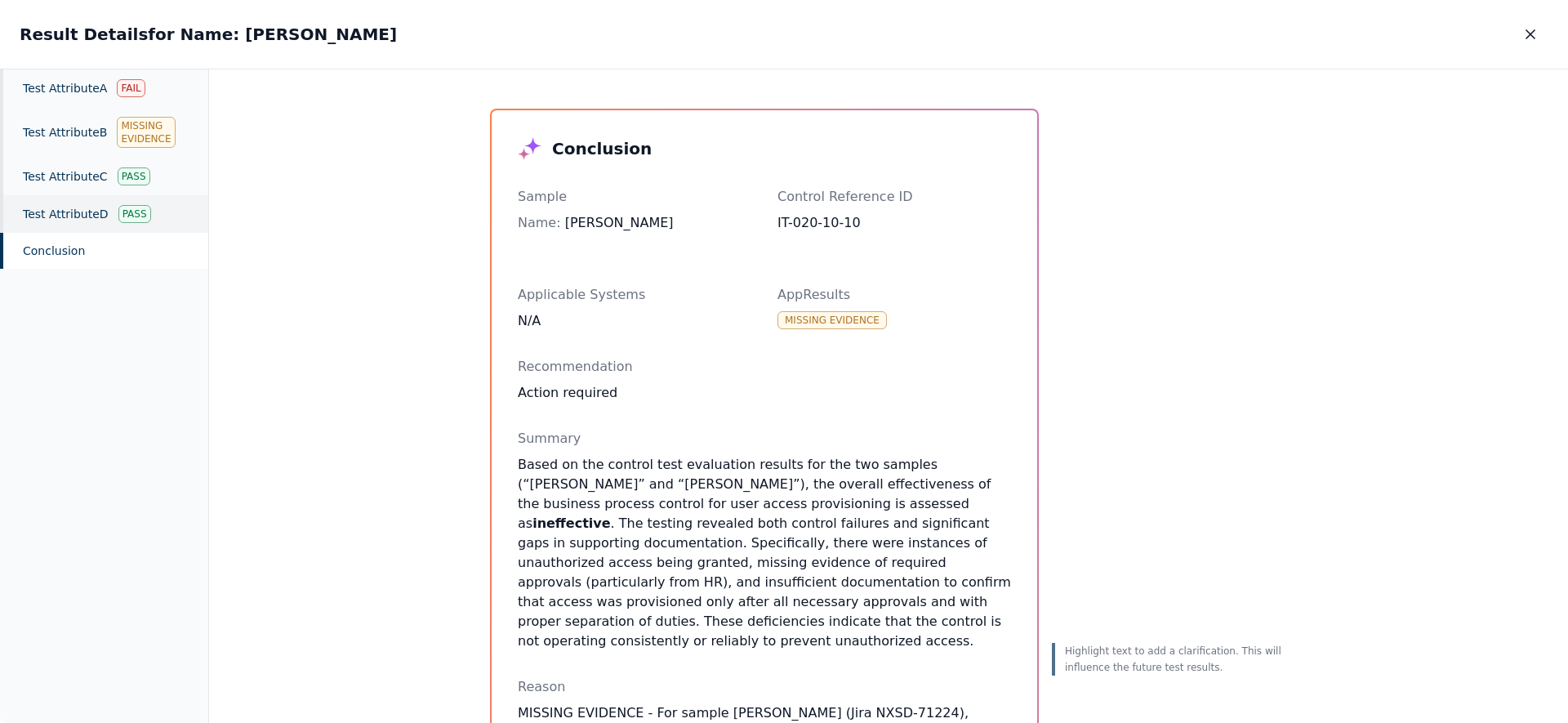
click at [42, 210] on div "Test Attribute D Pass" at bounding box center [104, 214] width 209 height 38
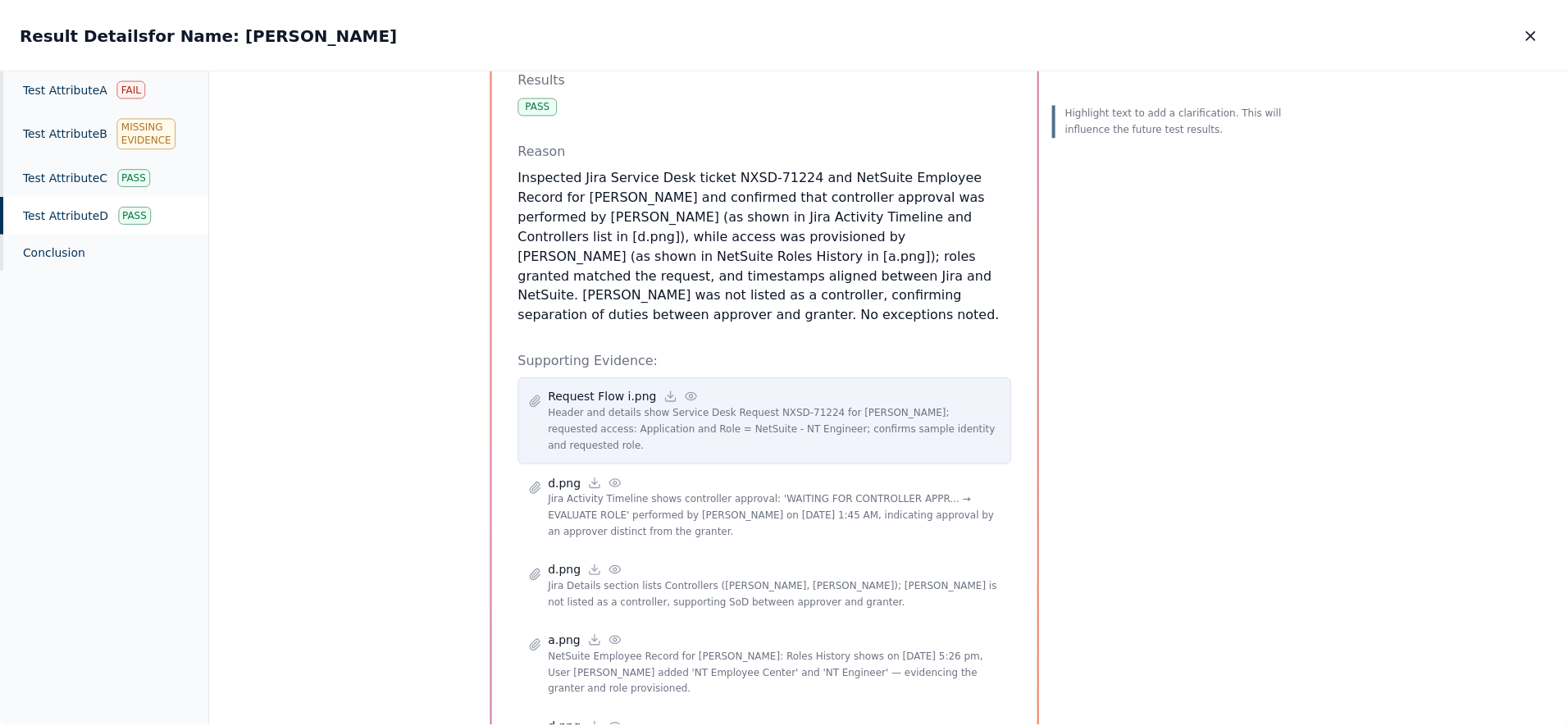
scroll to position [323, 0]
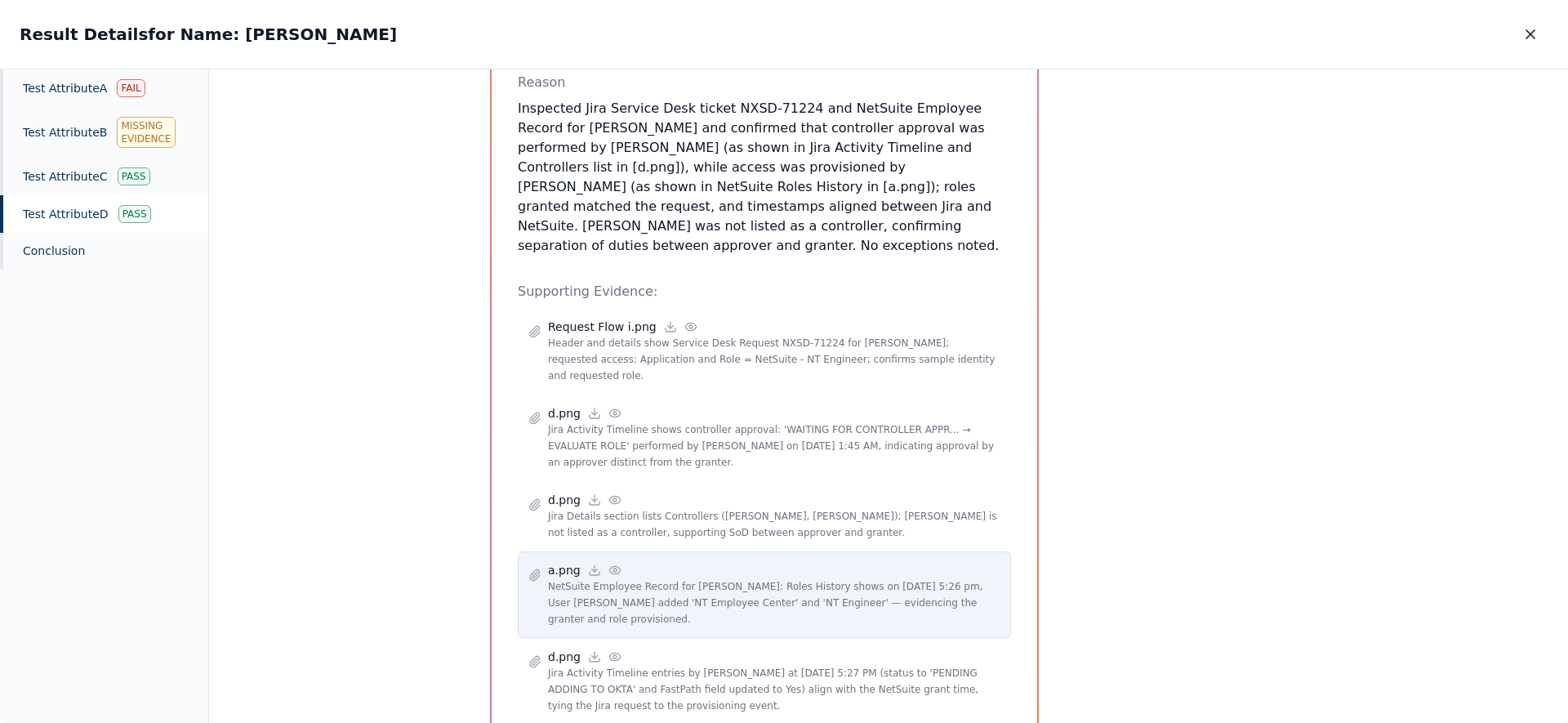
click at [613, 568] on circle at bounding box center [615, 570] width 4 height 4
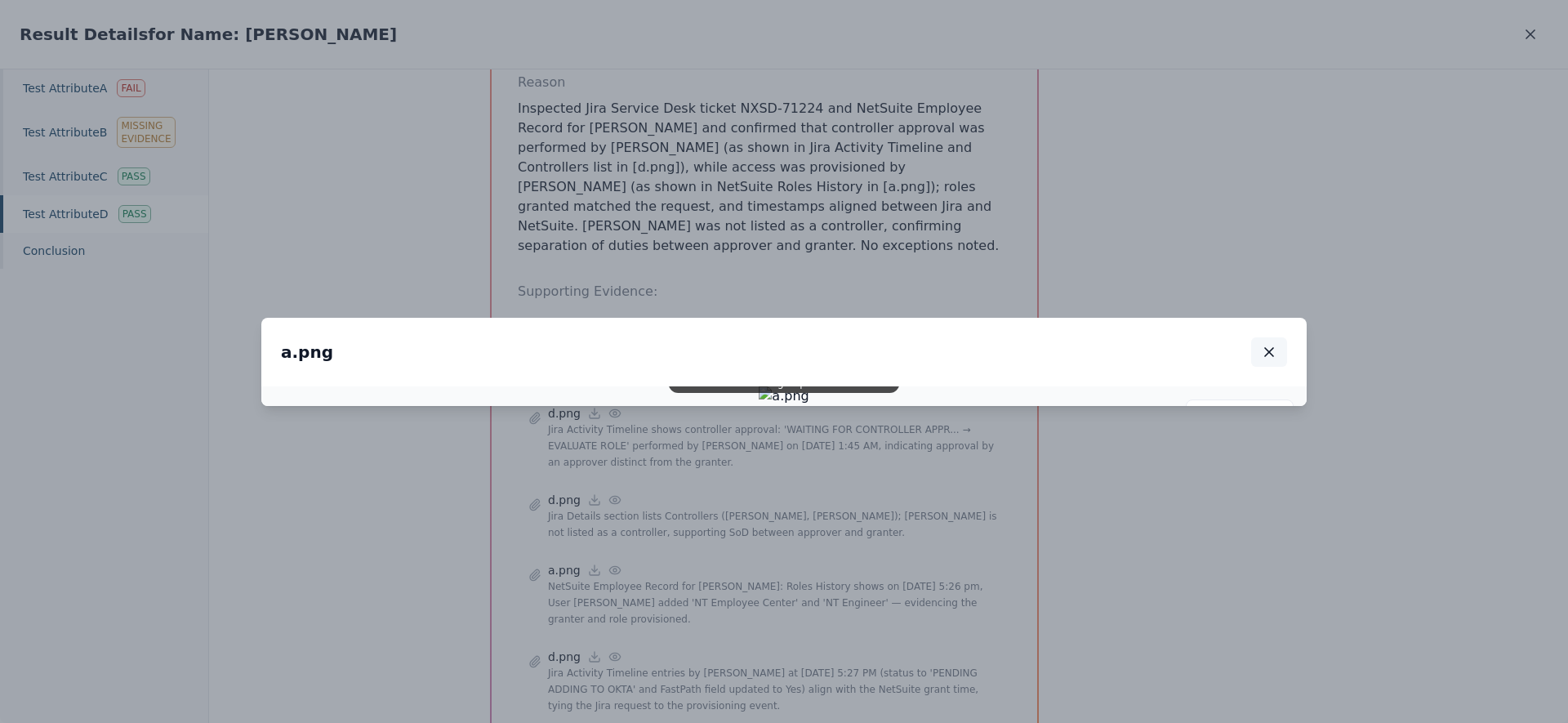
click at [1283, 337] on button "button" at bounding box center [1269, 352] width 36 height 30
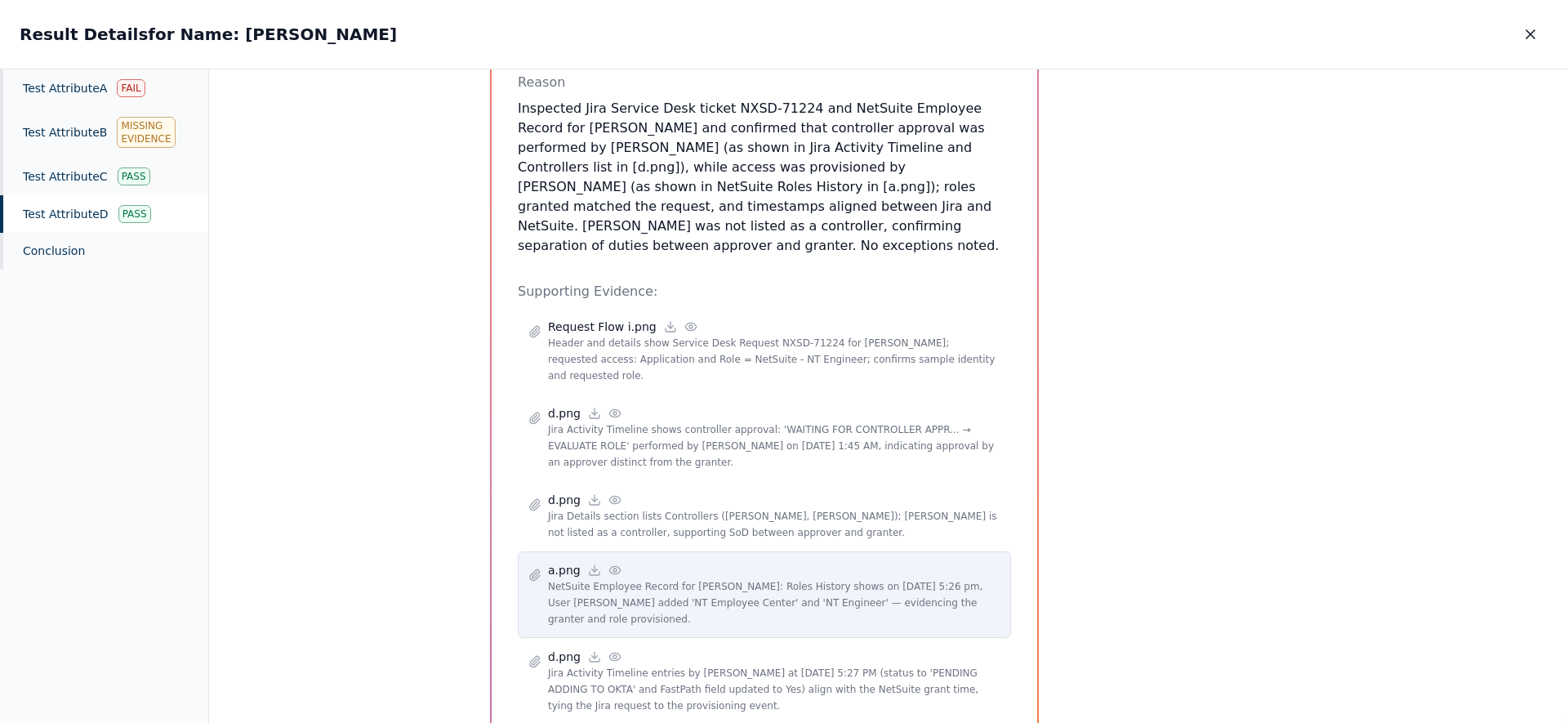
click at [611, 564] on icon at bounding box center [615, 570] width 13 height 13
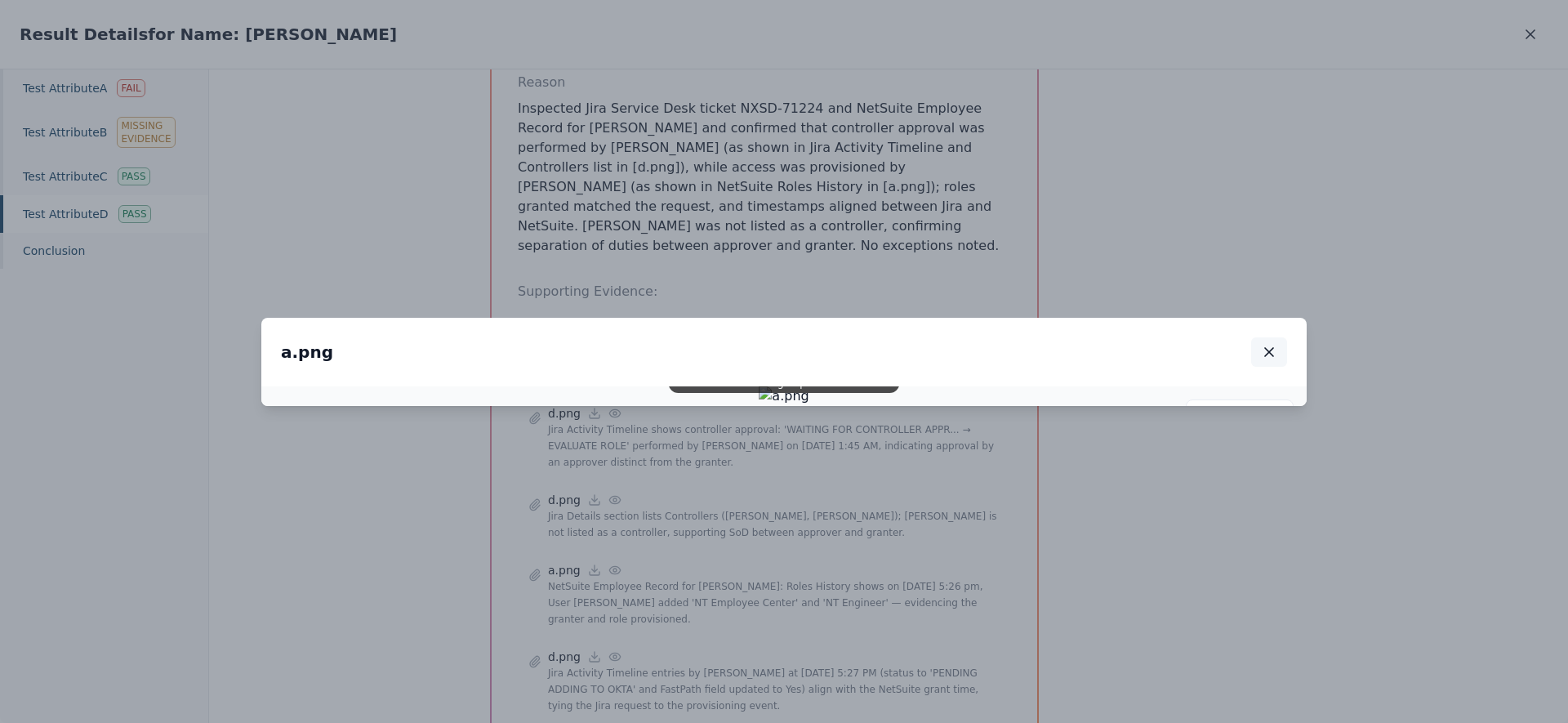
click at [1268, 348] on icon "button" at bounding box center [1269, 352] width 8 height 8
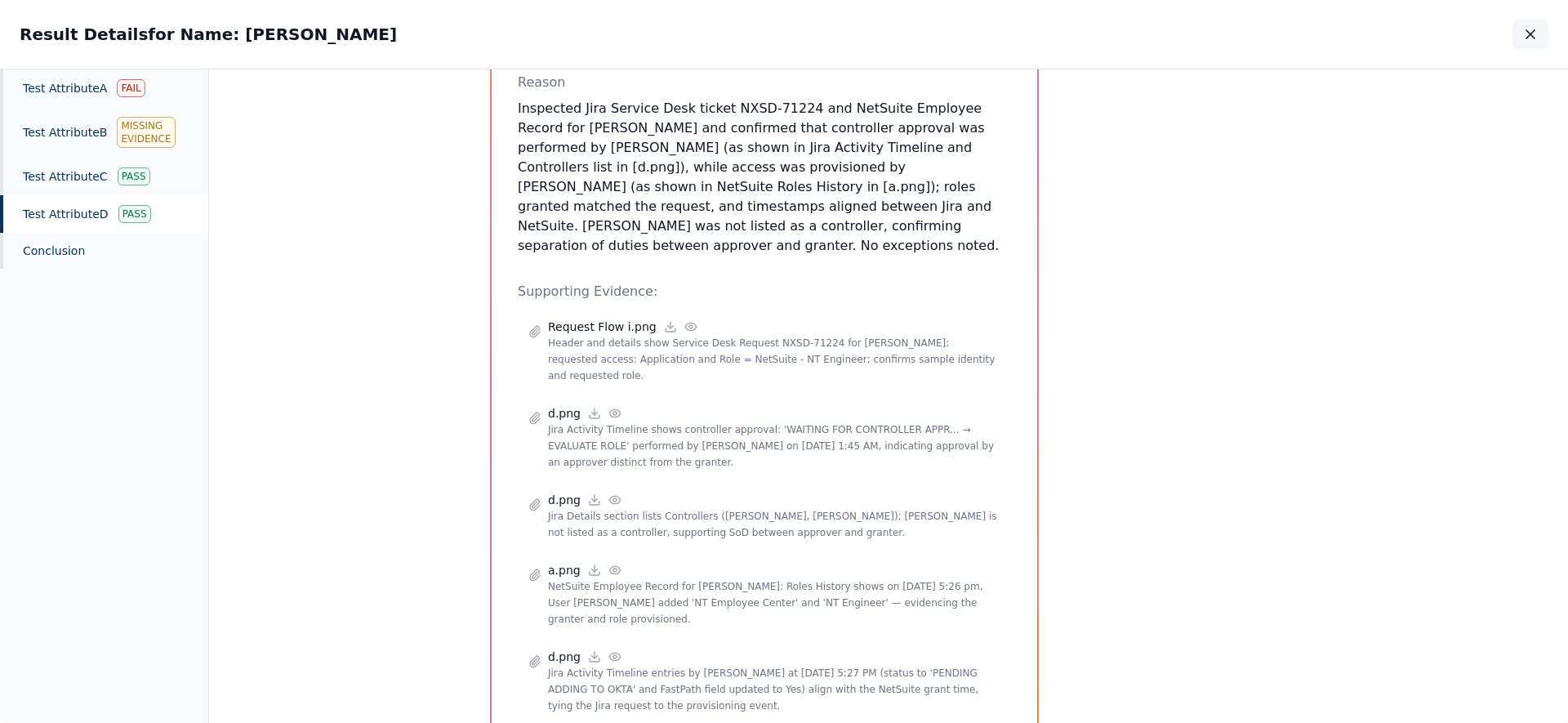
click at [1542, 34] on button "button" at bounding box center [1530, 34] width 36 height 30
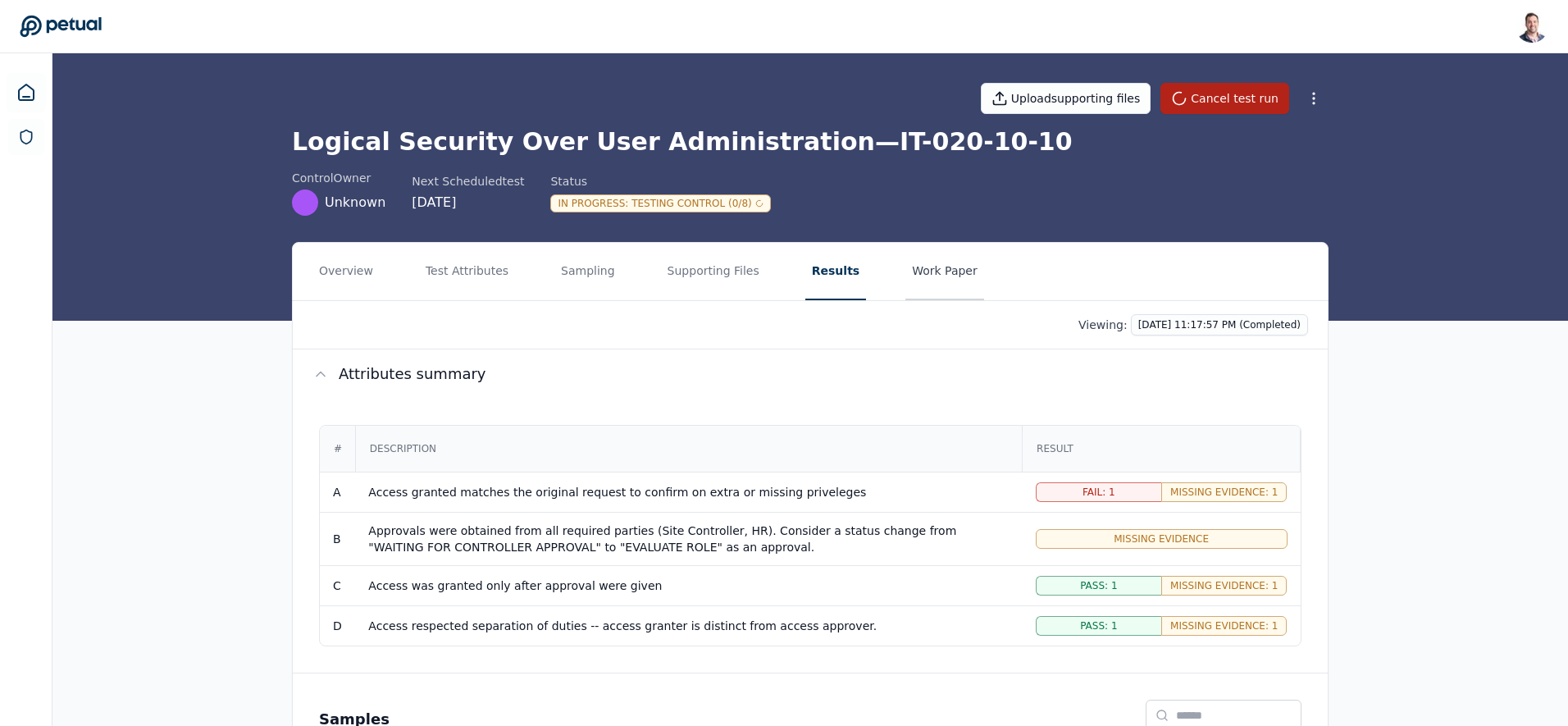
click at [930, 275] on button "Work Paper" at bounding box center [945, 271] width 79 height 58
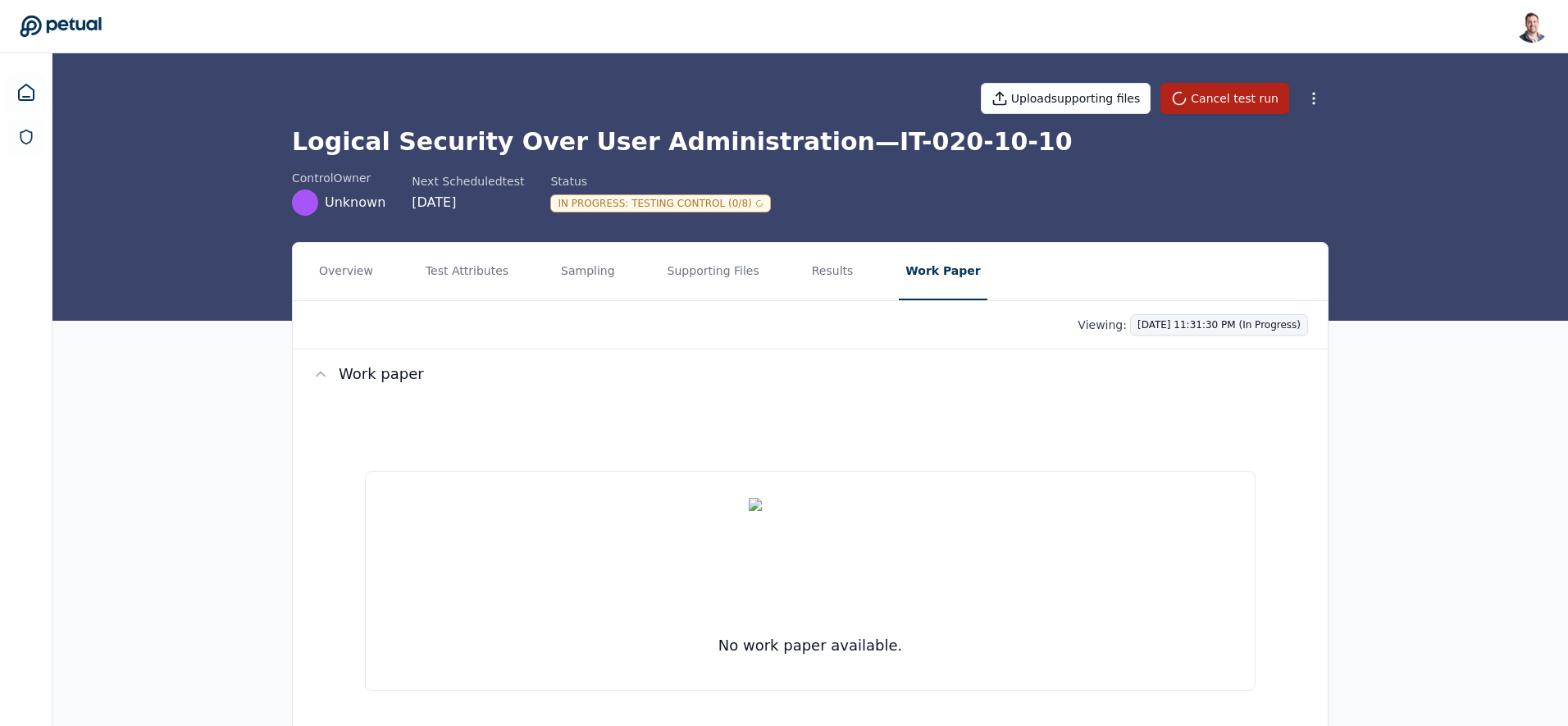
click at [1245, 325] on html "Snir Kodesh snir@petual.ai Sign out Upload supporting files Cancel test run Log…" at bounding box center [784, 395] width 1568 height 791
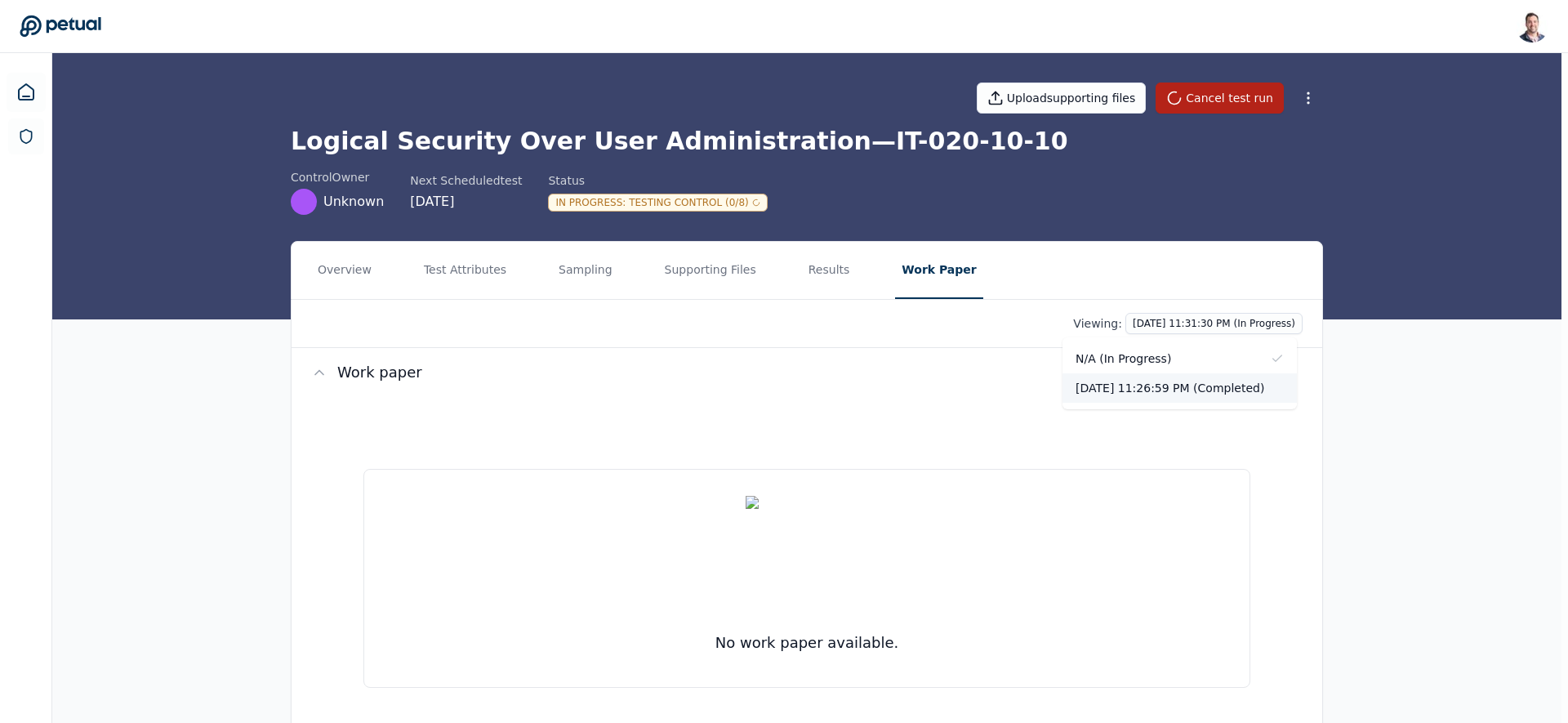
click at [1193, 384] on div "10/2/2025, 11:26:59 PM (Completed)" at bounding box center [1180, 387] width 234 height 30
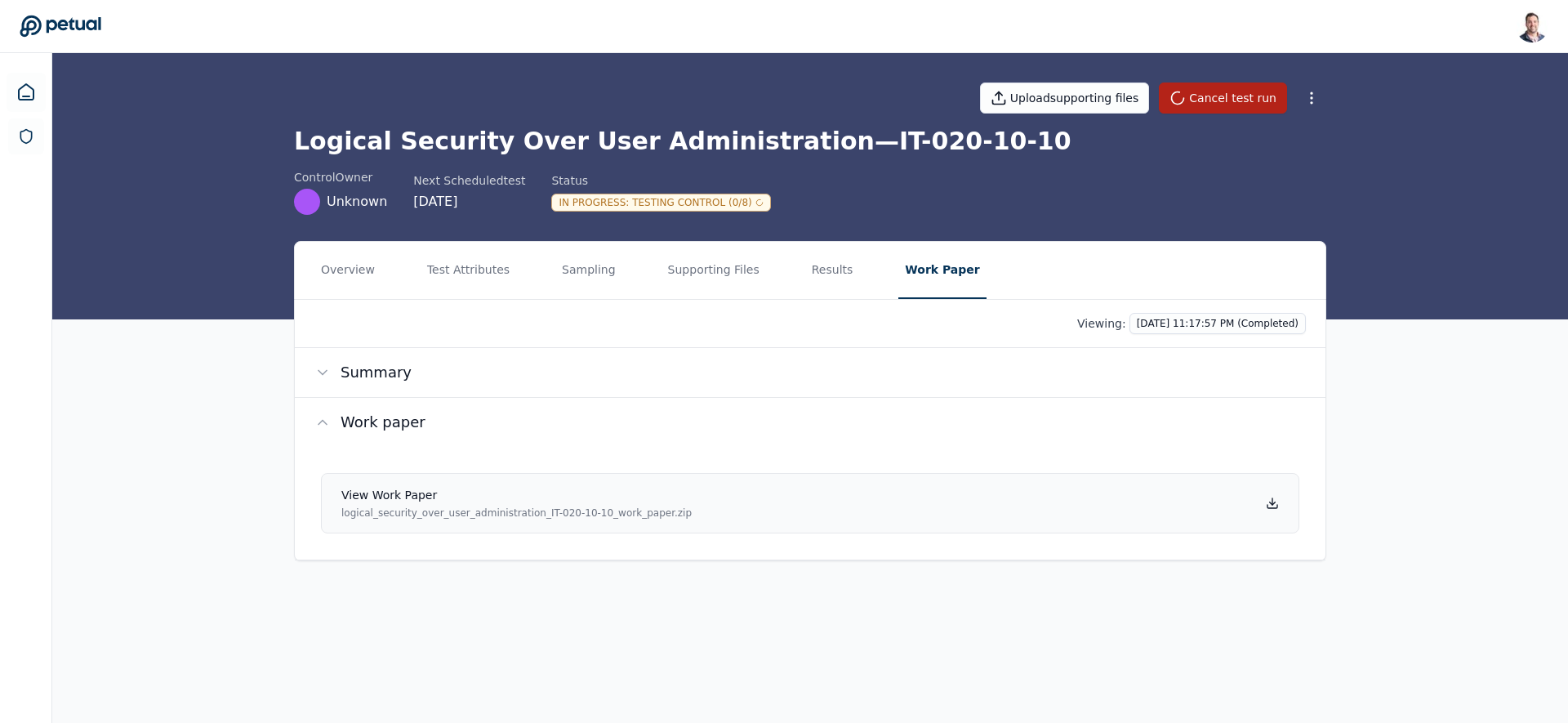
click at [1273, 503] on icon at bounding box center [1273, 501] width 0 height 6
click at [696, 282] on button "Supporting Files" at bounding box center [713, 270] width 105 height 57
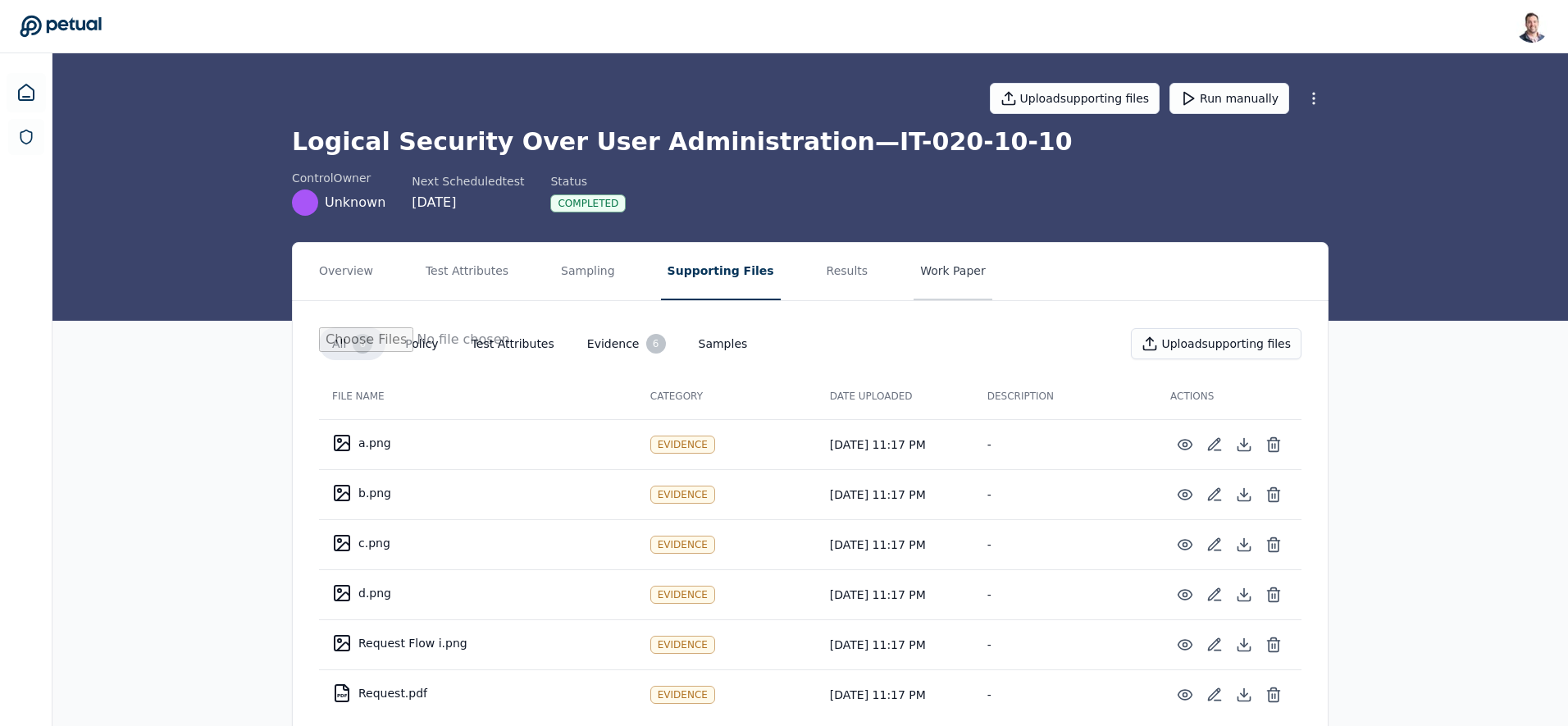
click at [915, 275] on button "Work Paper" at bounding box center [953, 271] width 79 height 58
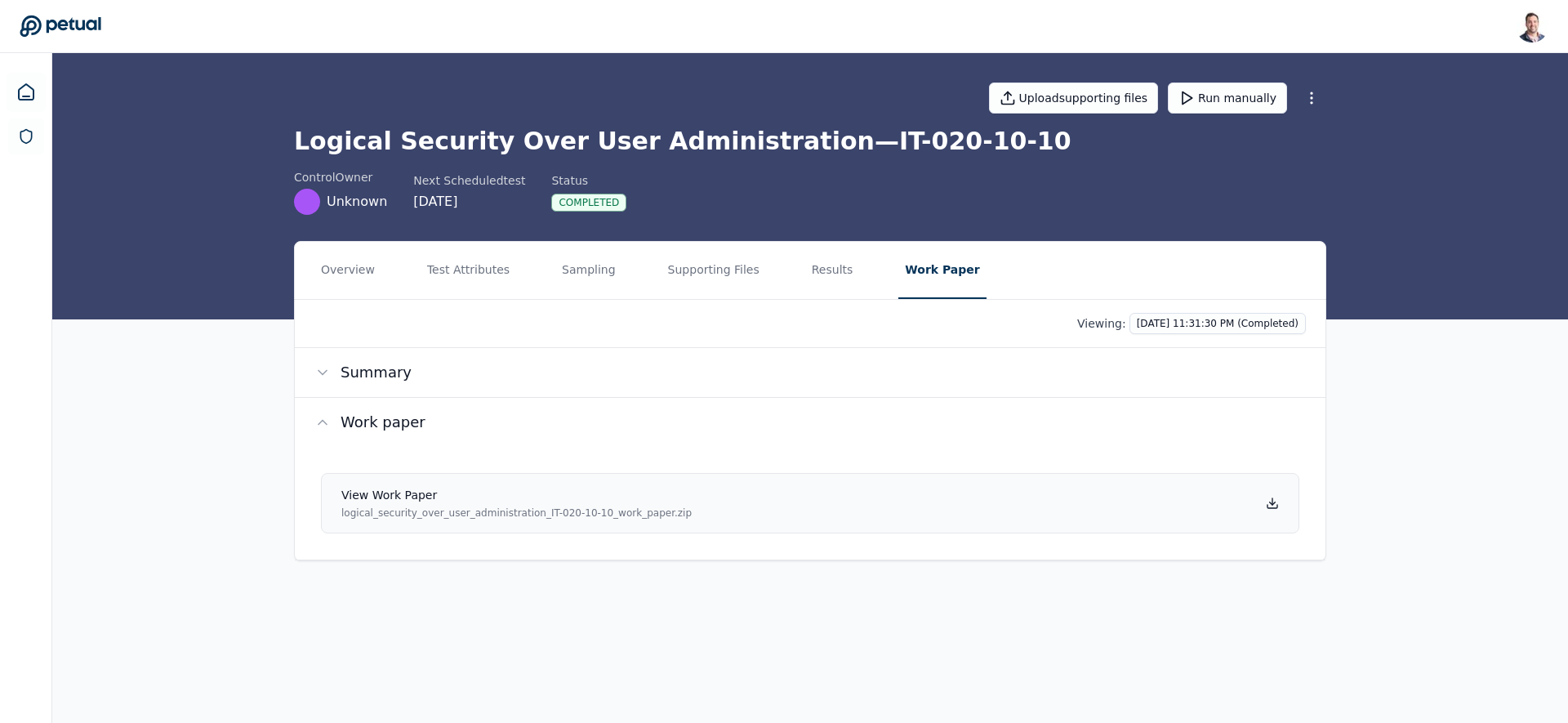
click at [1272, 501] on icon at bounding box center [1273, 503] width 13 height 13
